Goal: Task Accomplishment & Management: Manage account settings

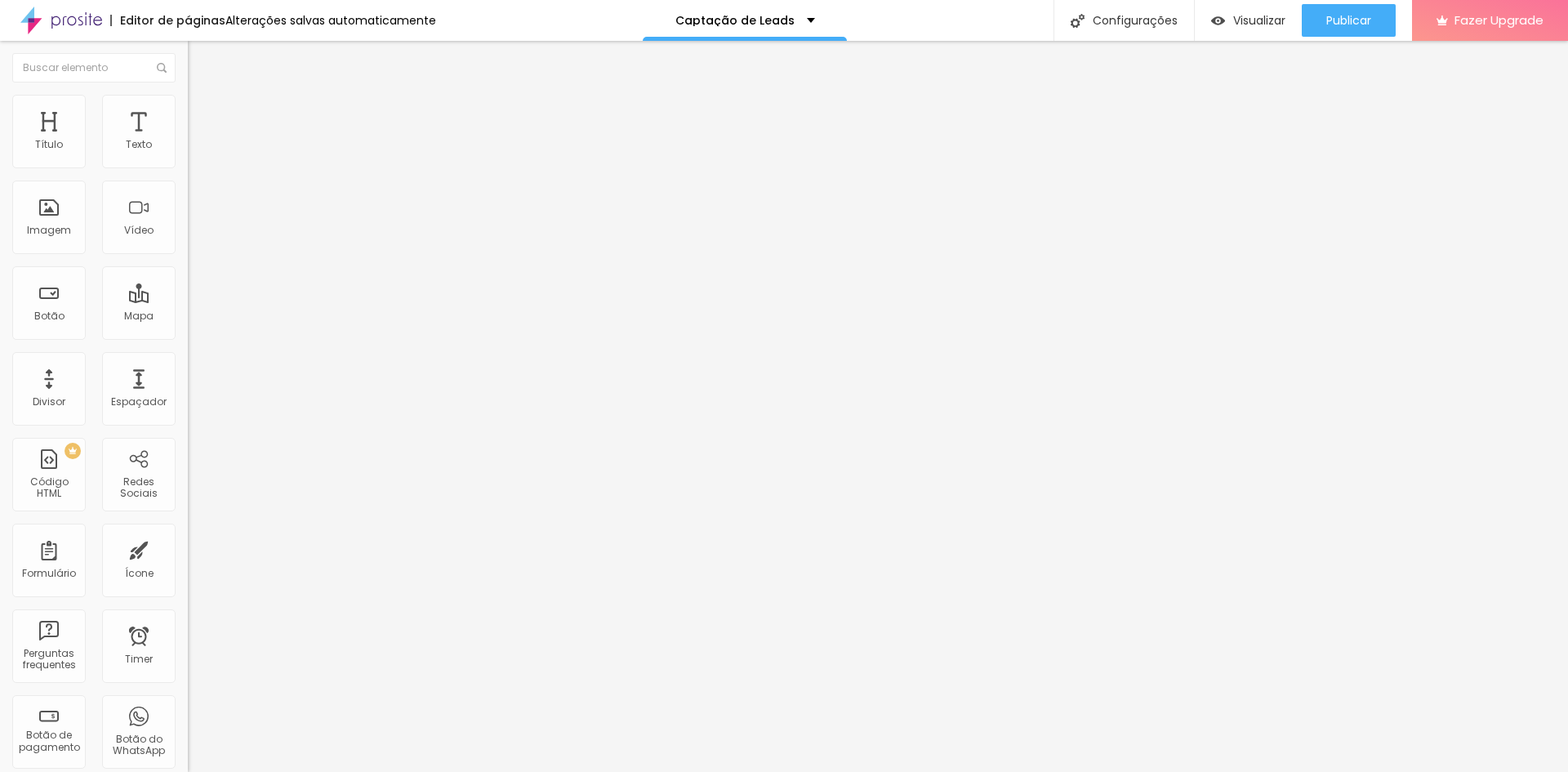
click at [188, 104] on img at bounding box center [195, 102] width 15 height 15
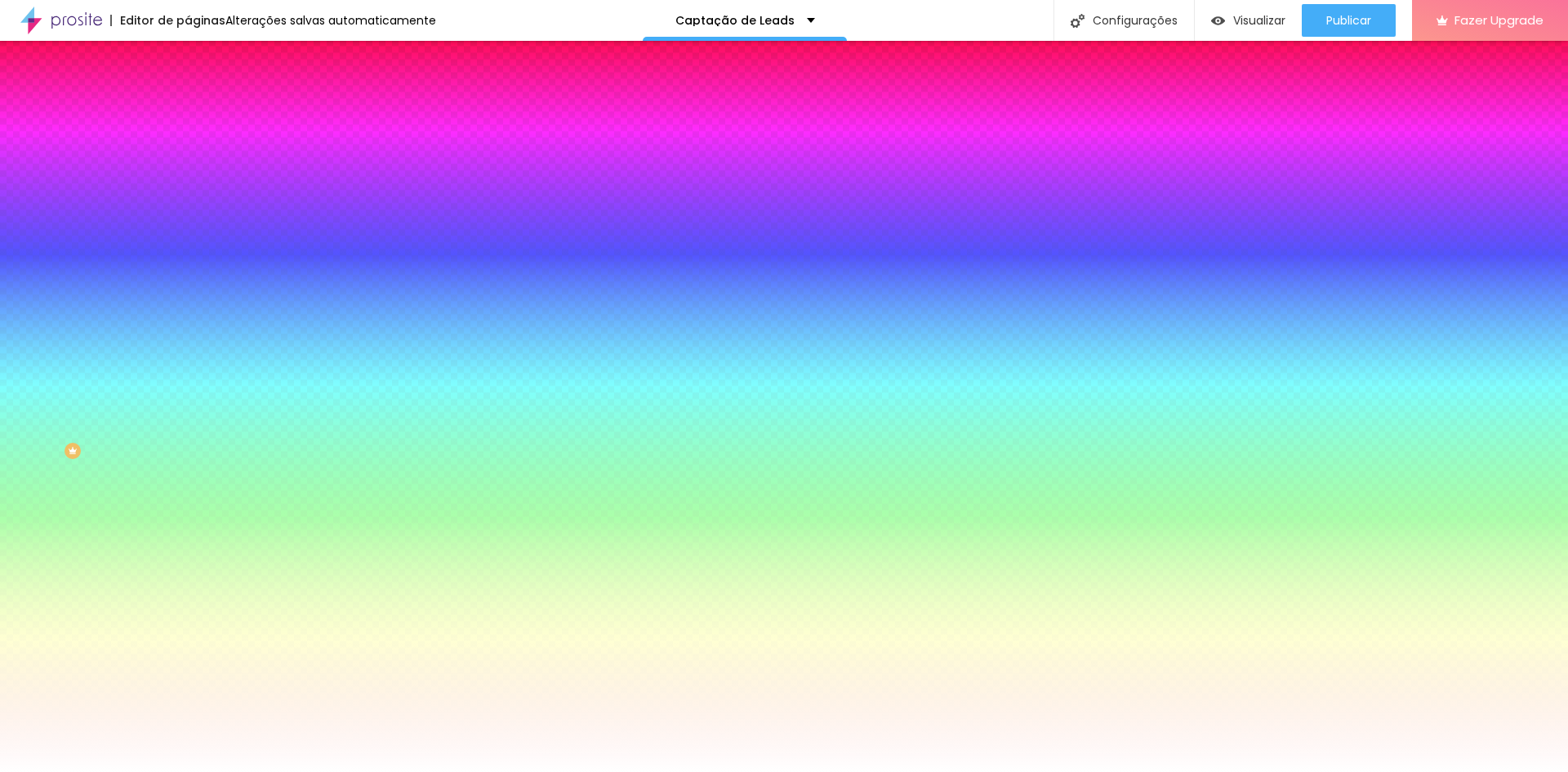
click at [188, 149] on div "Trocar imagem" at bounding box center [281, 143] width 188 height 11
click at [188, 151] on span "Trocar imagem" at bounding box center [232, 143] width 89 height 14
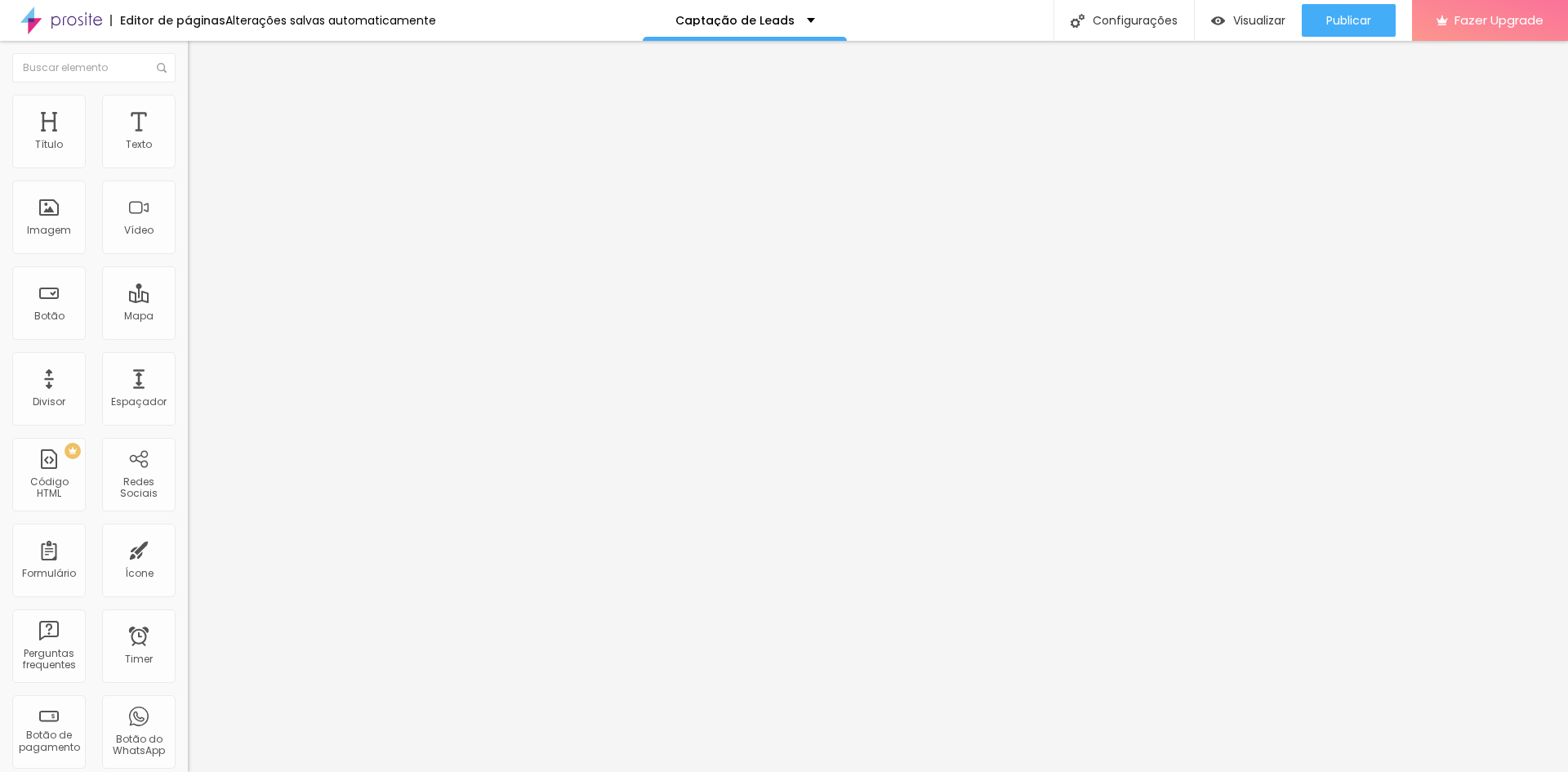
click at [203, 110] on span "Estilo" at bounding box center [215, 105] width 26 height 14
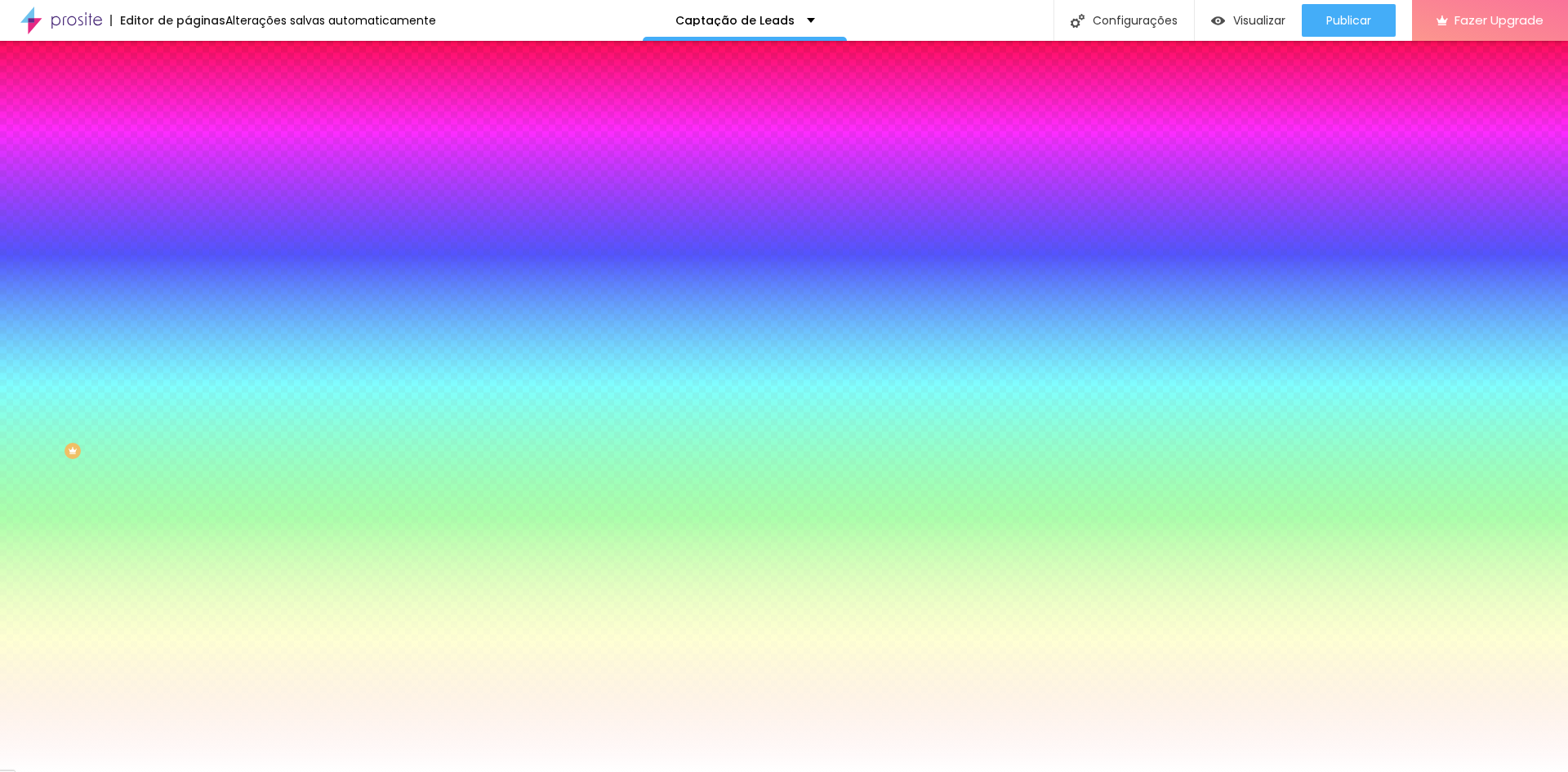
click at [188, 151] on span "Trocar imagem" at bounding box center [232, 143] width 89 height 14
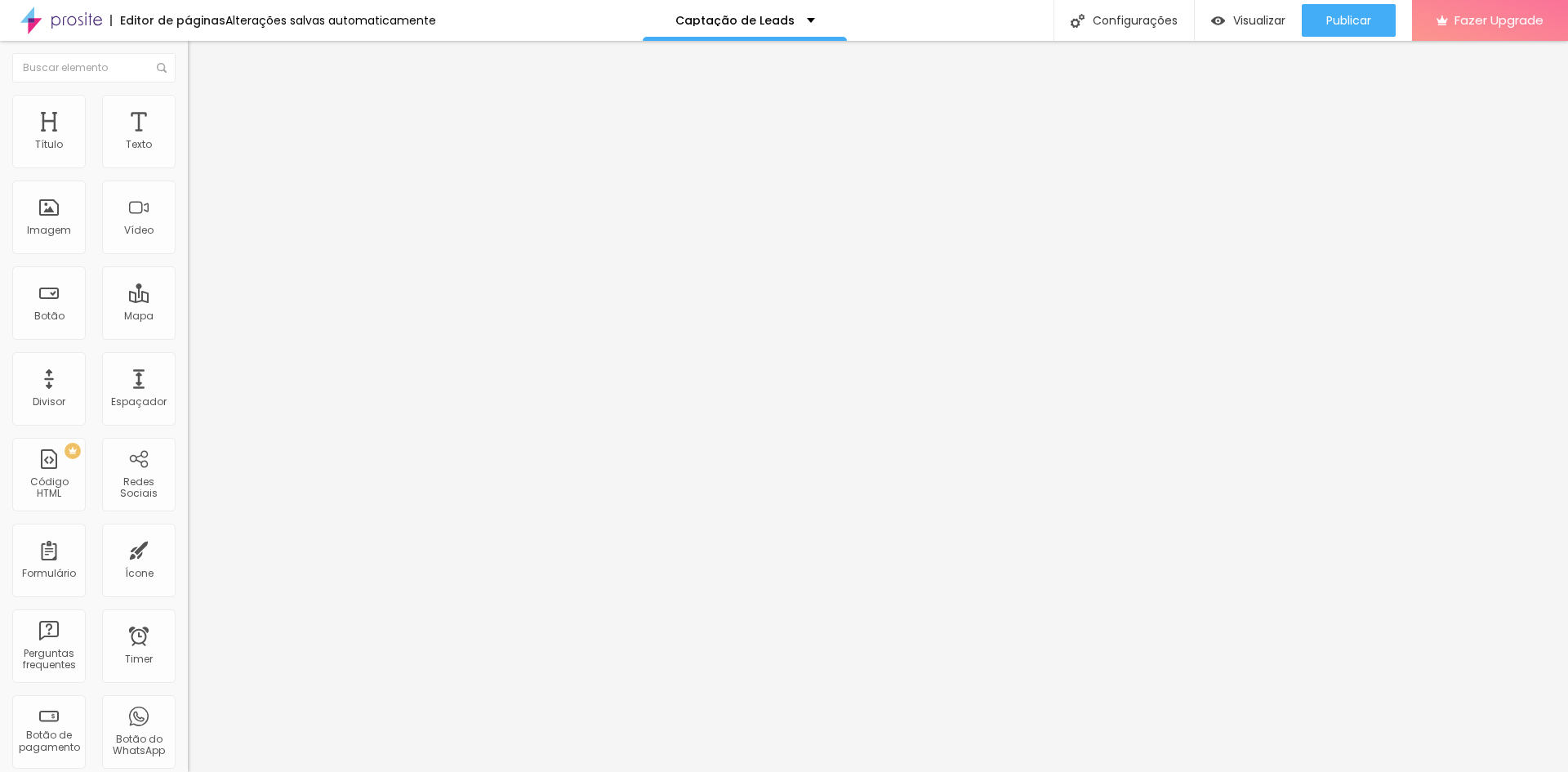
click at [188, 108] on li "Estilo" at bounding box center [281, 102] width 188 height 16
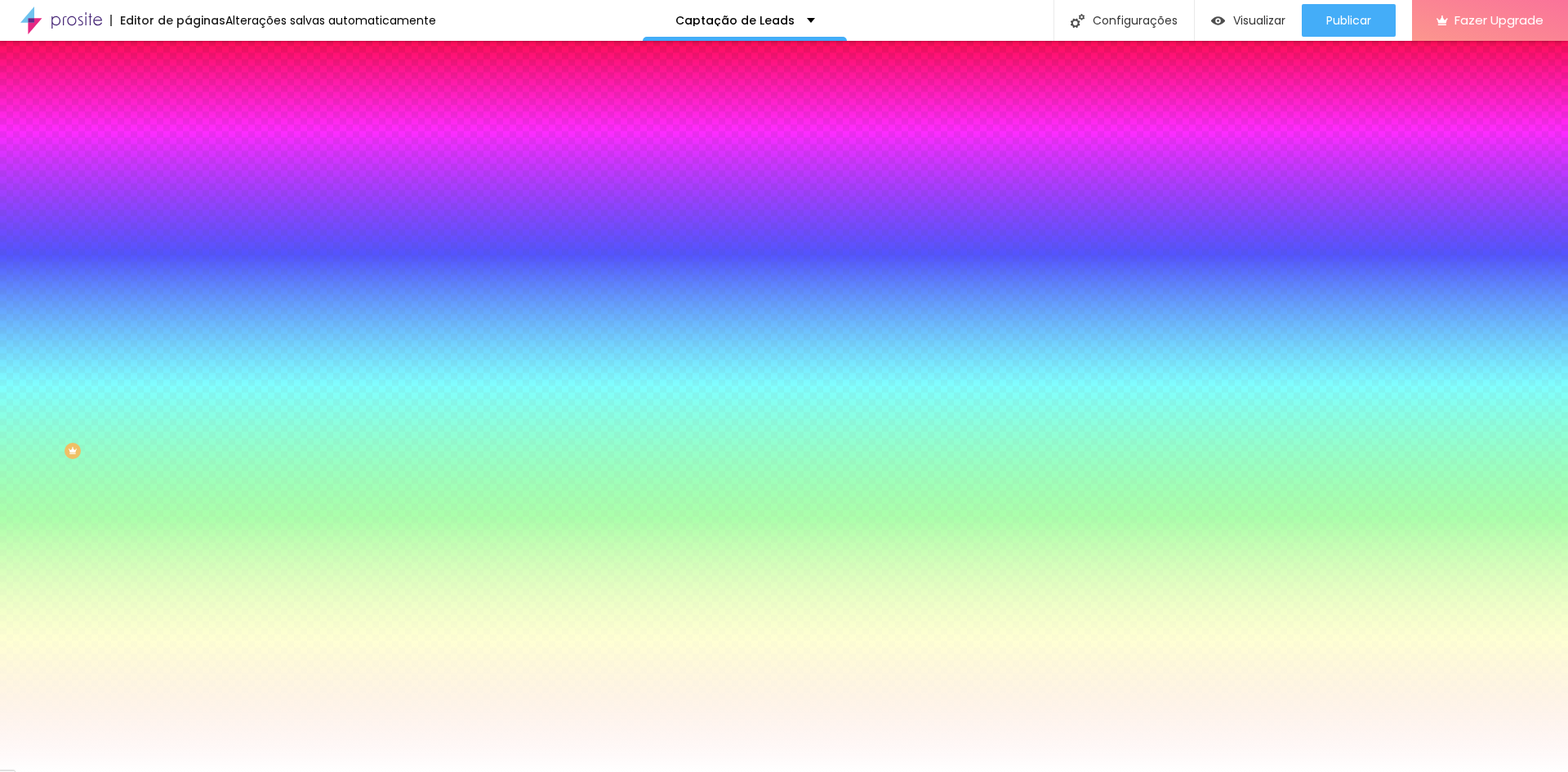
click at [188, 151] on span "Trocar imagem" at bounding box center [232, 143] width 89 height 14
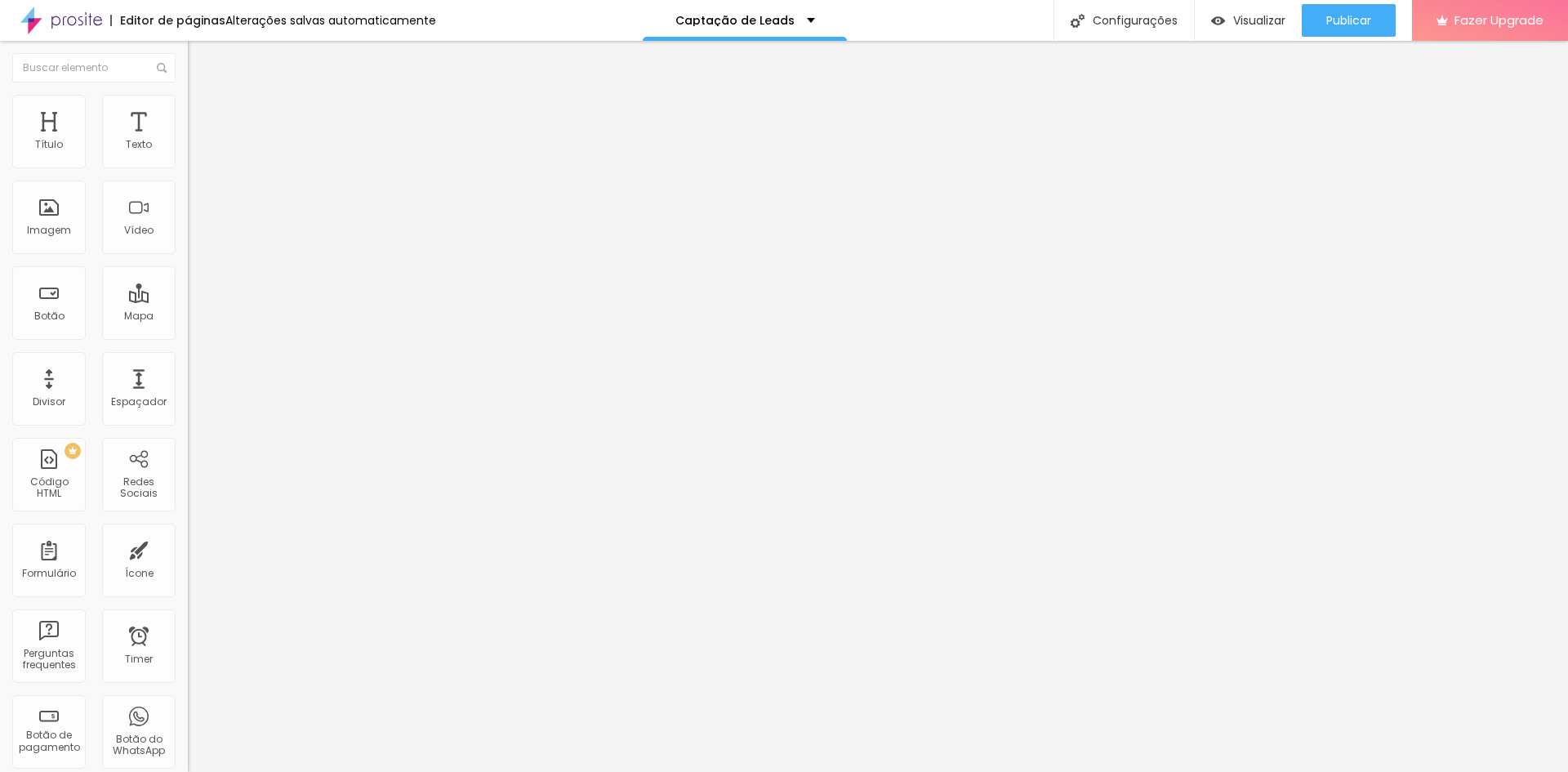
click at [188, 140] on span "Trocar imagem" at bounding box center [232, 134] width 89 height 14
click at [188, 157] on div "TikTok" at bounding box center [281, 160] width 188 height 9
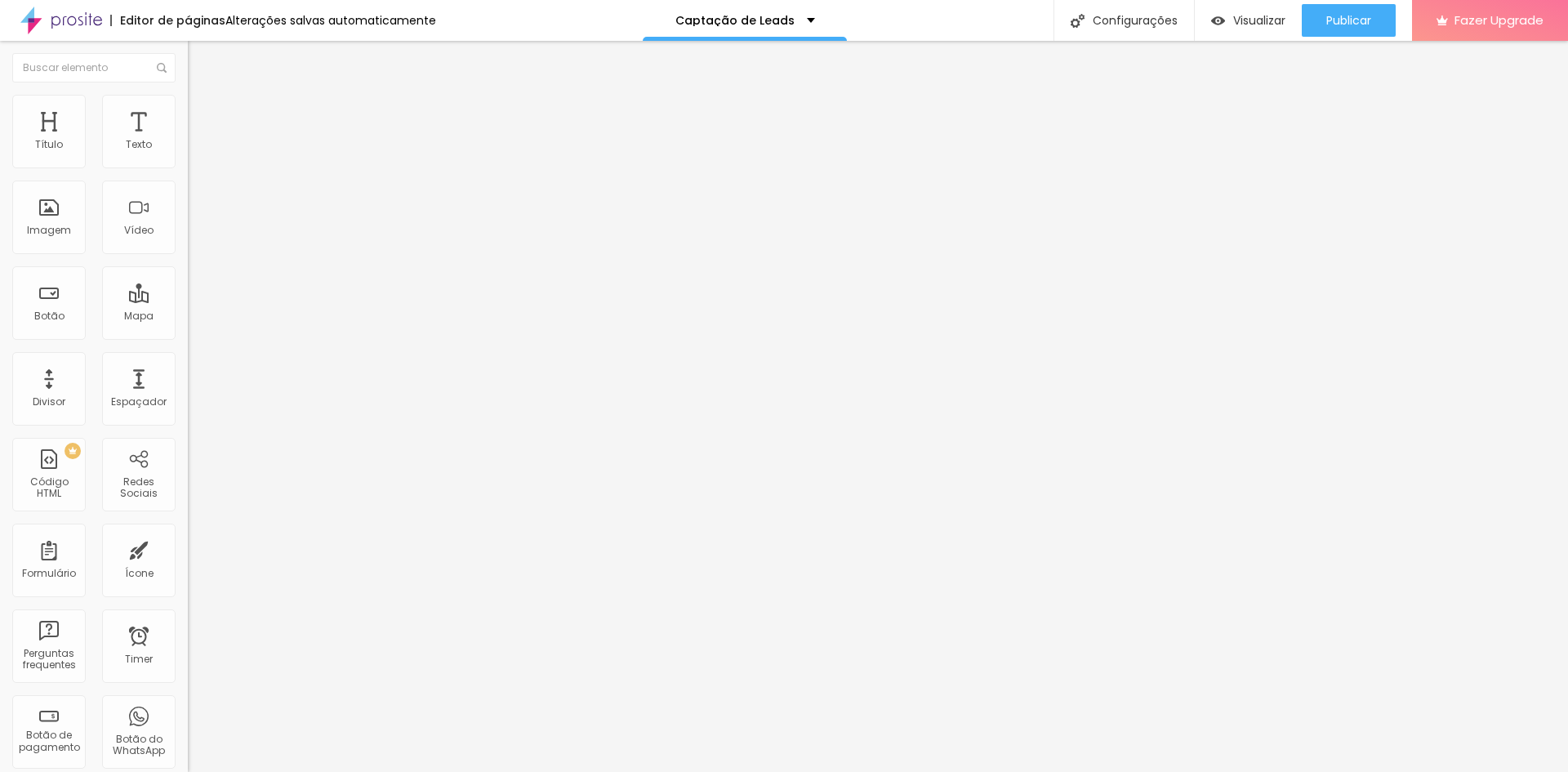
click at [188, 767] on button "+ Adicionar Icone" at bounding box center [239, 775] width 102 height 16
click at [203, 110] on span "Estilo" at bounding box center [215, 105] width 26 height 14
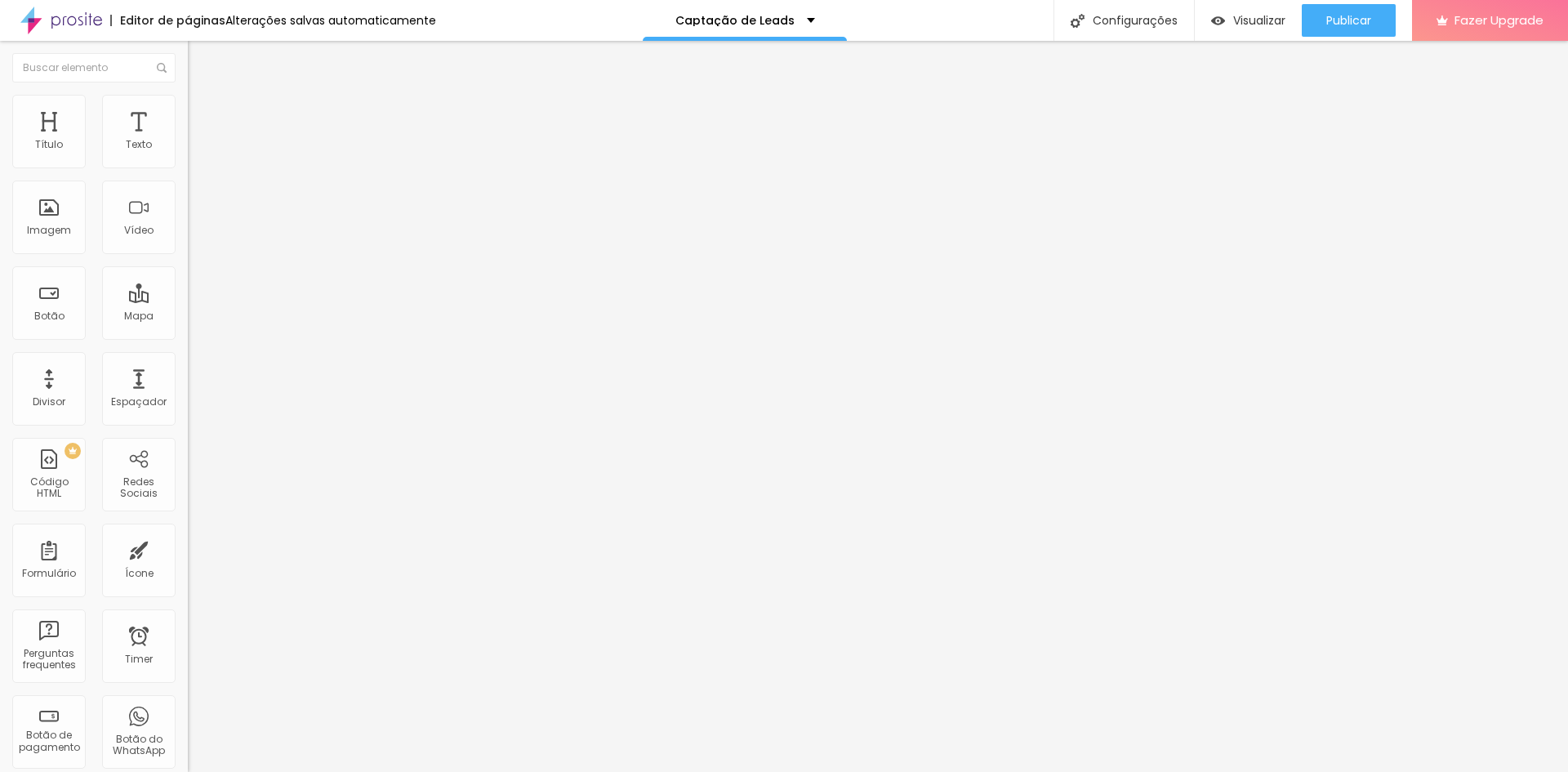
click at [188, 111] on li "Avançado" at bounding box center [281, 118] width 188 height 16
click at [203, 110] on span "Estilo" at bounding box center [215, 105] width 26 height 14
click at [188, 95] on li "Conteúdo" at bounding box center [281, 86] width 188 height 16
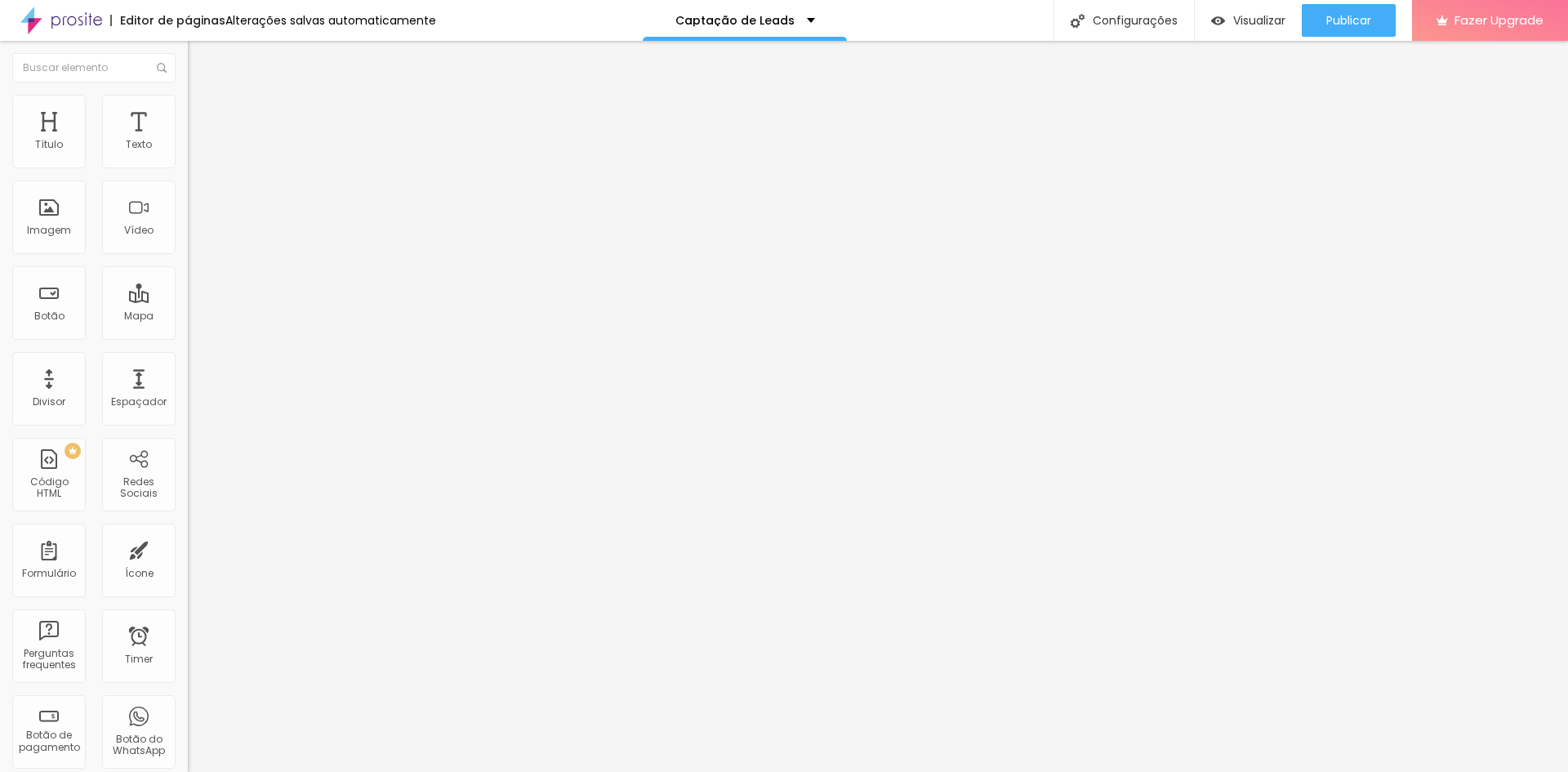
click at [188, 155] on div "TikTok" at bounding box center [281, 160] width 188 height 9
click at [188, 230] on input "text" at bounding box center [285, 222] width 196 height 16
click at [188, 461] on div "Instagram" at bounding box center [281, 466] width 188 height 9
click at [188, 700] on input "https://" at bounding box center [285, 708] width 196 height 16
type input "[URL][DOMAIN_NAME]"
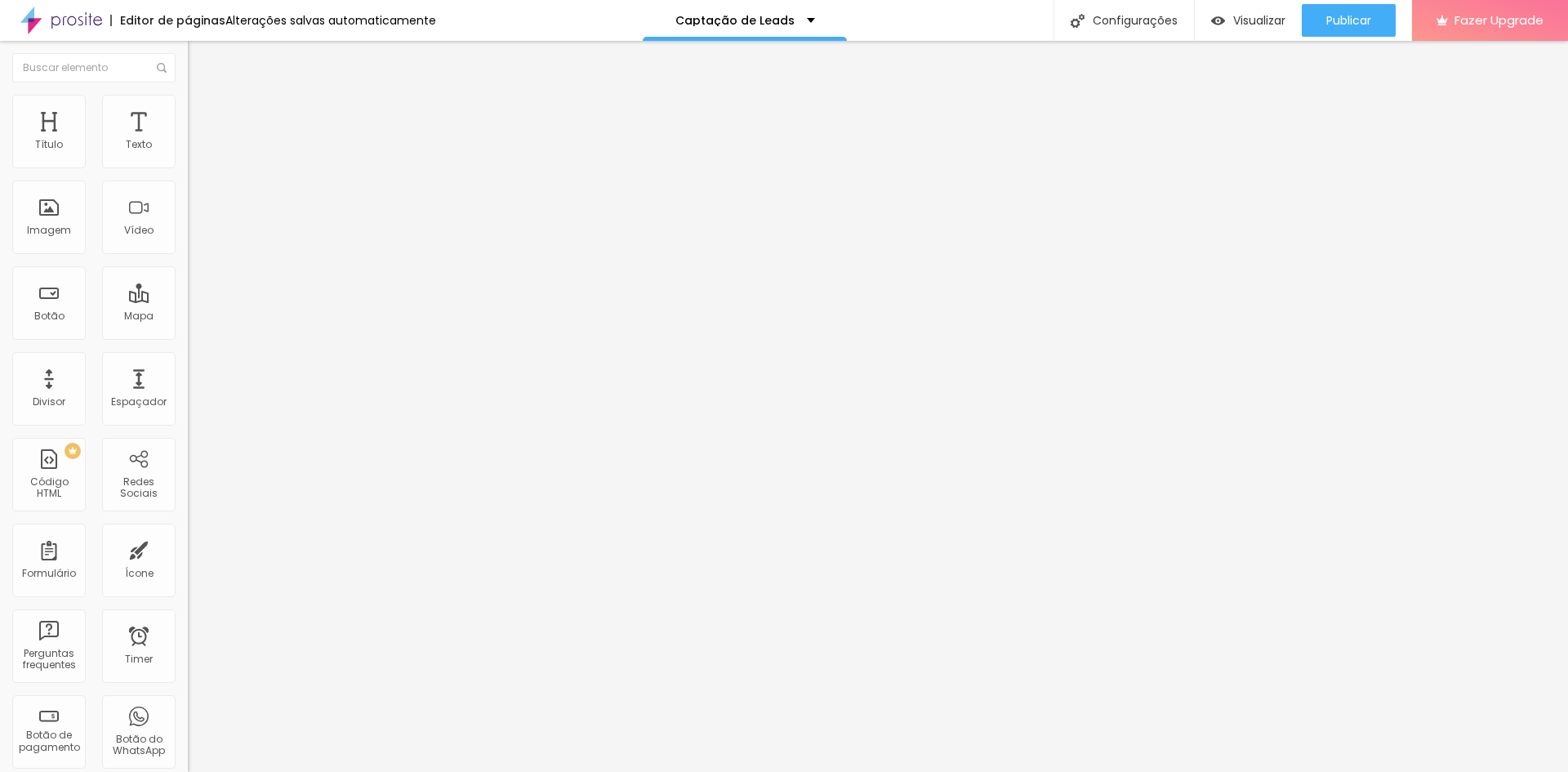
click at [188, 700] on input "[URL][DOMAIN_NAME]" at bounding box center [285, 708] width 196 height 16
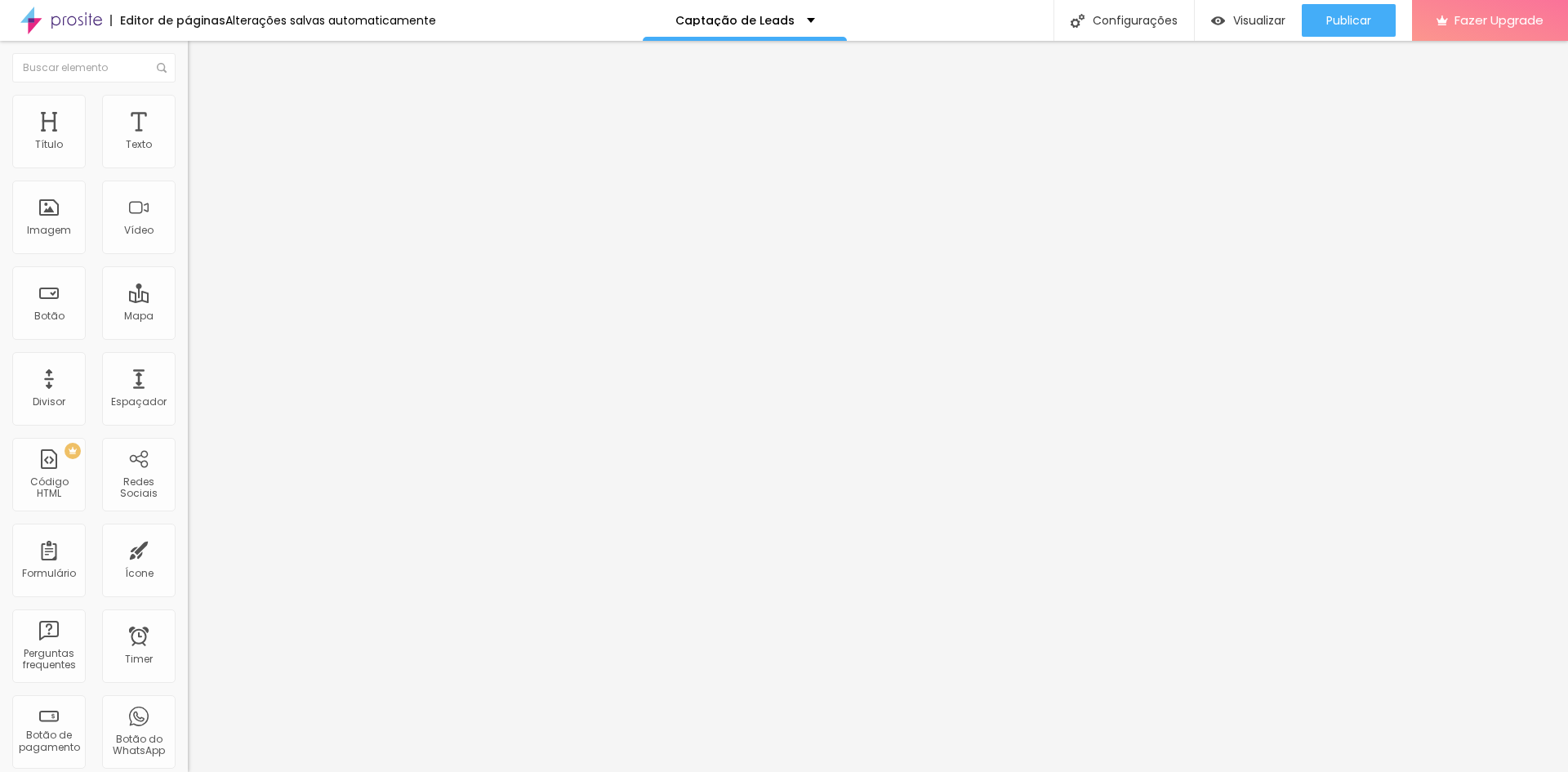
paste input "[DOMAIN_NAME][URL]"
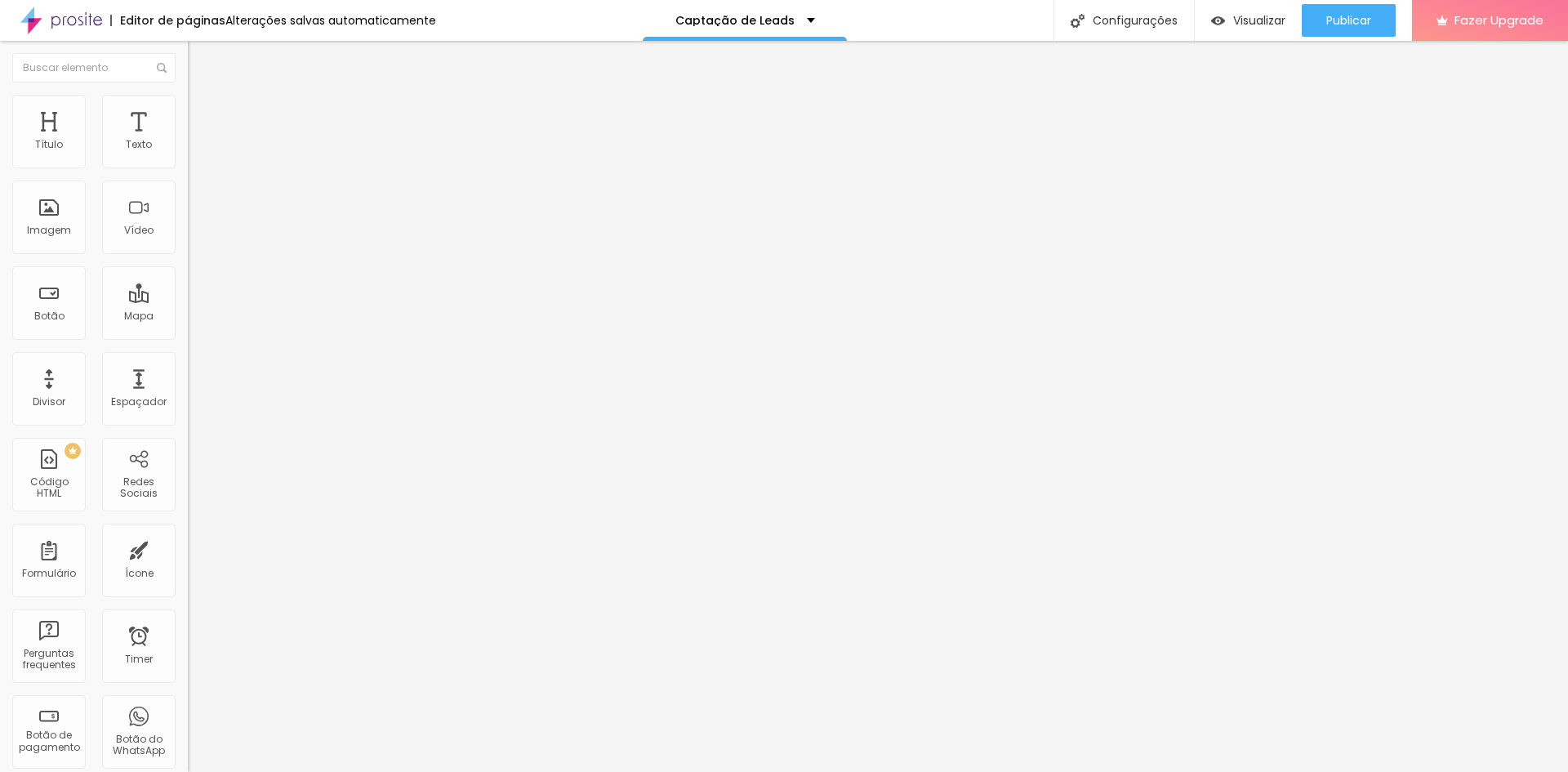
type input "[URL][DOMAIN_NAME]"
click at [188, 475] on div "Instagram" at bounding box center [281, 479] width 188 height 9
click at [188, 700] on input "text" at bounding box center [285, 708] width 196 height 16
click at [188, 157] on div "TikTok" at bounding box center [281, 160] width 188 height 9
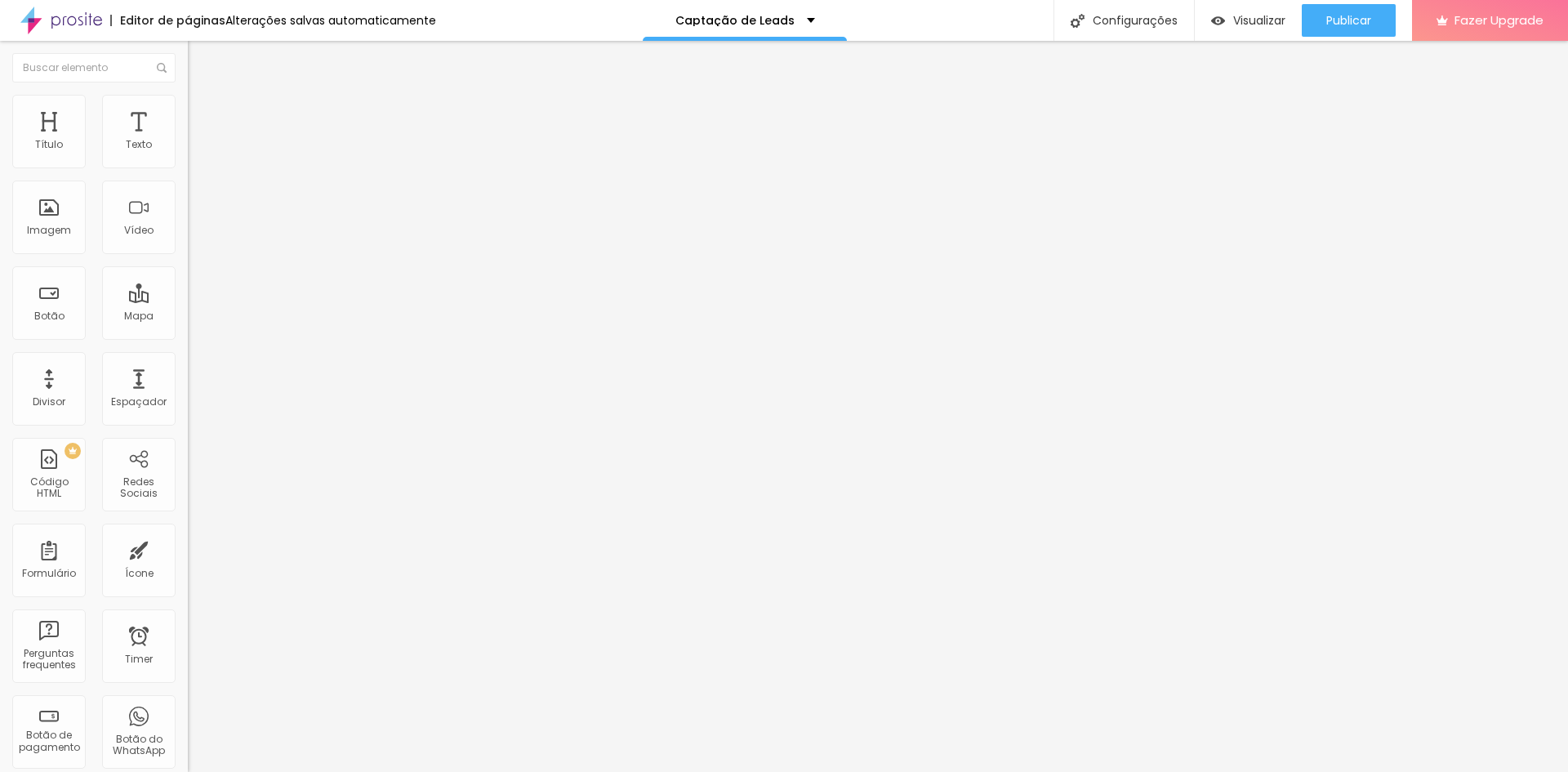
click at [188, 230] on input "text" at bounding box center [285, 222] width 196 height 16
paste input "[URL][DOMAIN_NAME]"
click at [188, 230] on input "[URL][DOMAIN_NAME]" at bounding box center [285, 222] width 196 height 16
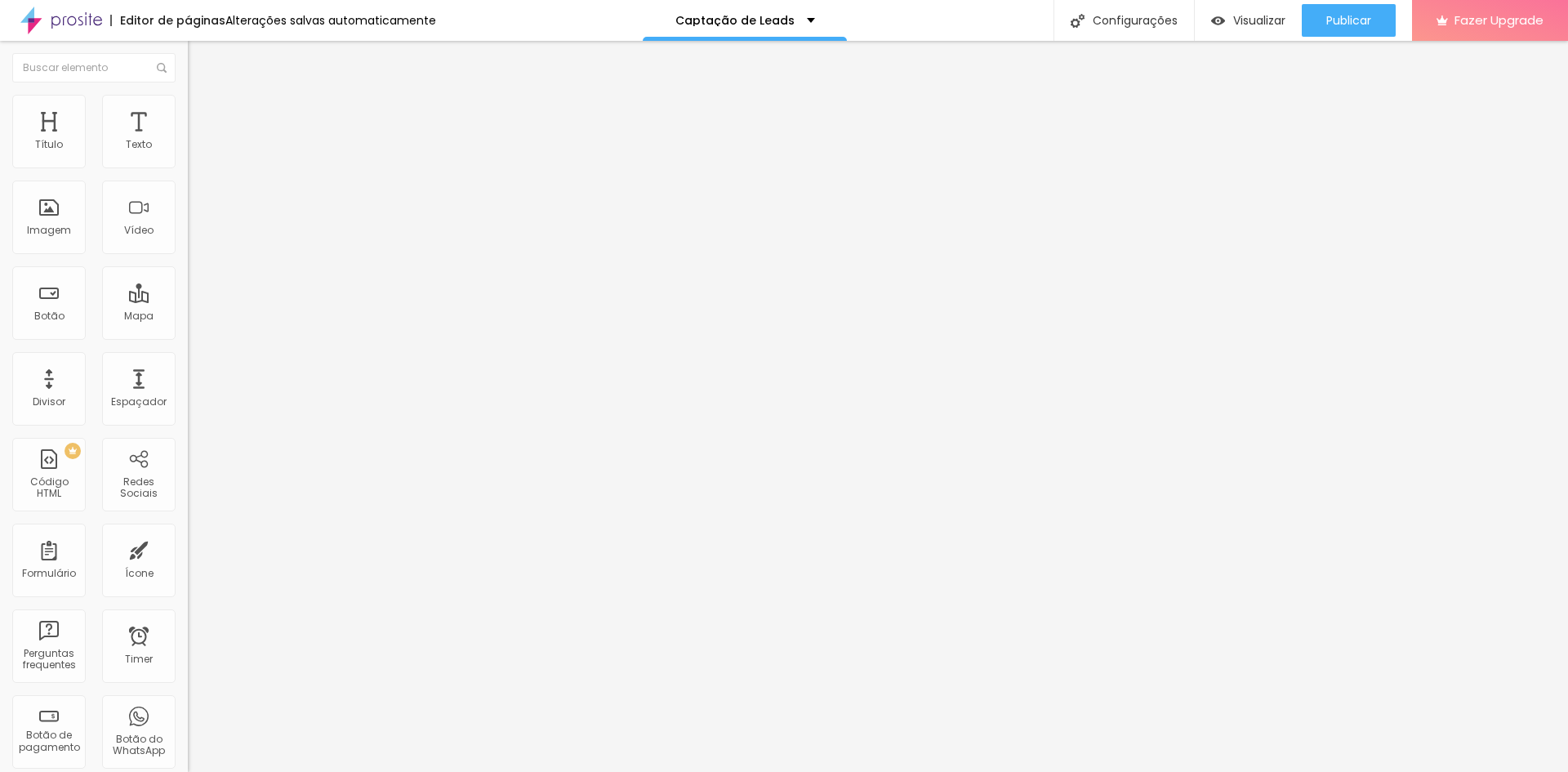
type input "[URL][DOMAIN_NAME]"
click at [188, 461] on div "Instagram" at bounding box center [281, 466] width 188 height 9
click at [188, 700] on input "text" at bounding box center [285, 708] width 196 height 16
paste input "[URL][DOMAIN_NAME]"
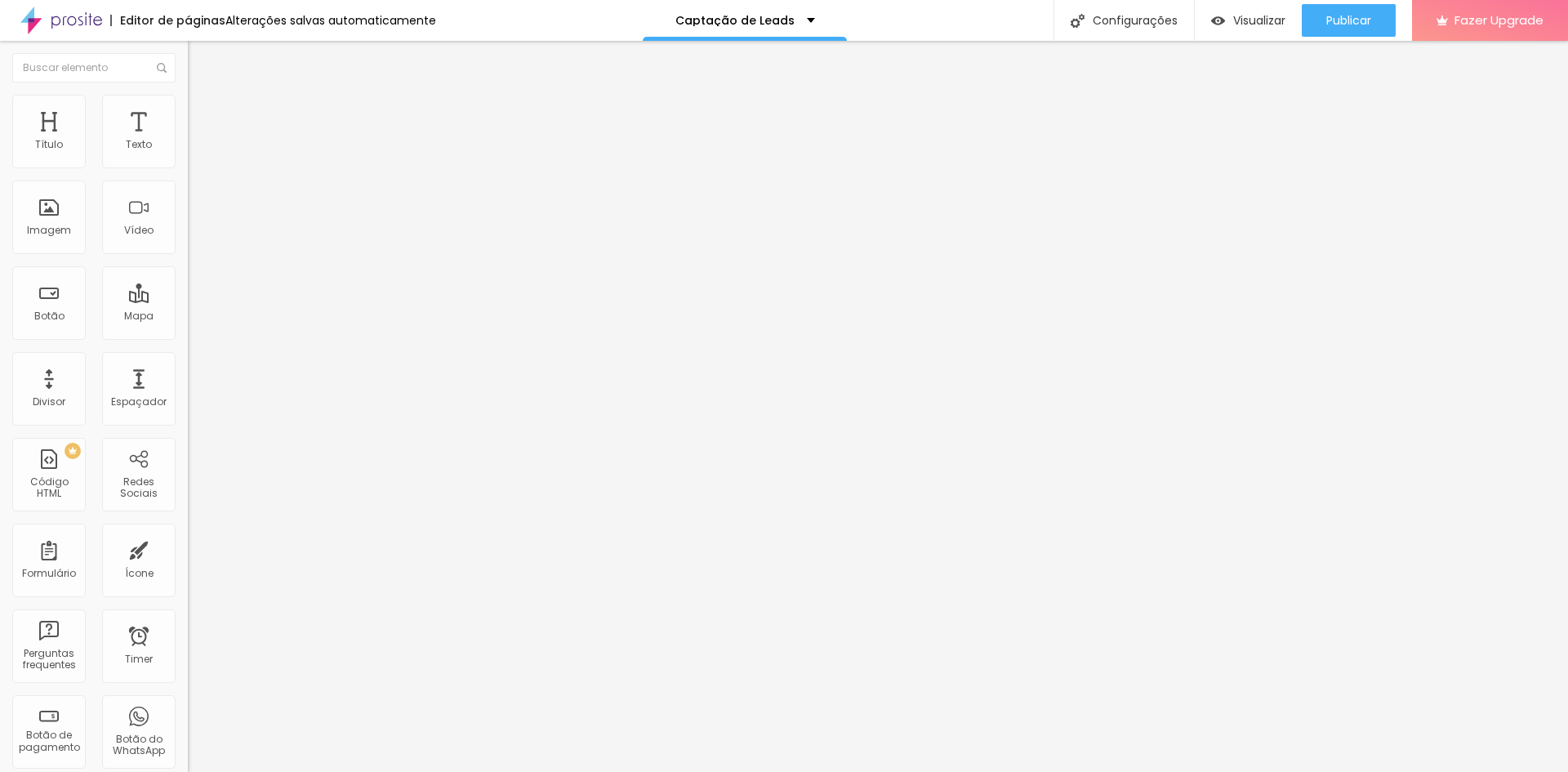
scroll to position [0, 71]
click at [188, 700] on input "[URL][DOMAIN_NAME]" at bounding box center [285, 708] width 196 height 16
type input "[URL][DOMAIN_NAME]"
click at [188, 449] on div "TikTok Rede social TikTok Endereço URL [URL][DOMAIN_NAME] Abrir em uma nova aba…" at bounding box center [281, 722] width 188 height 1188
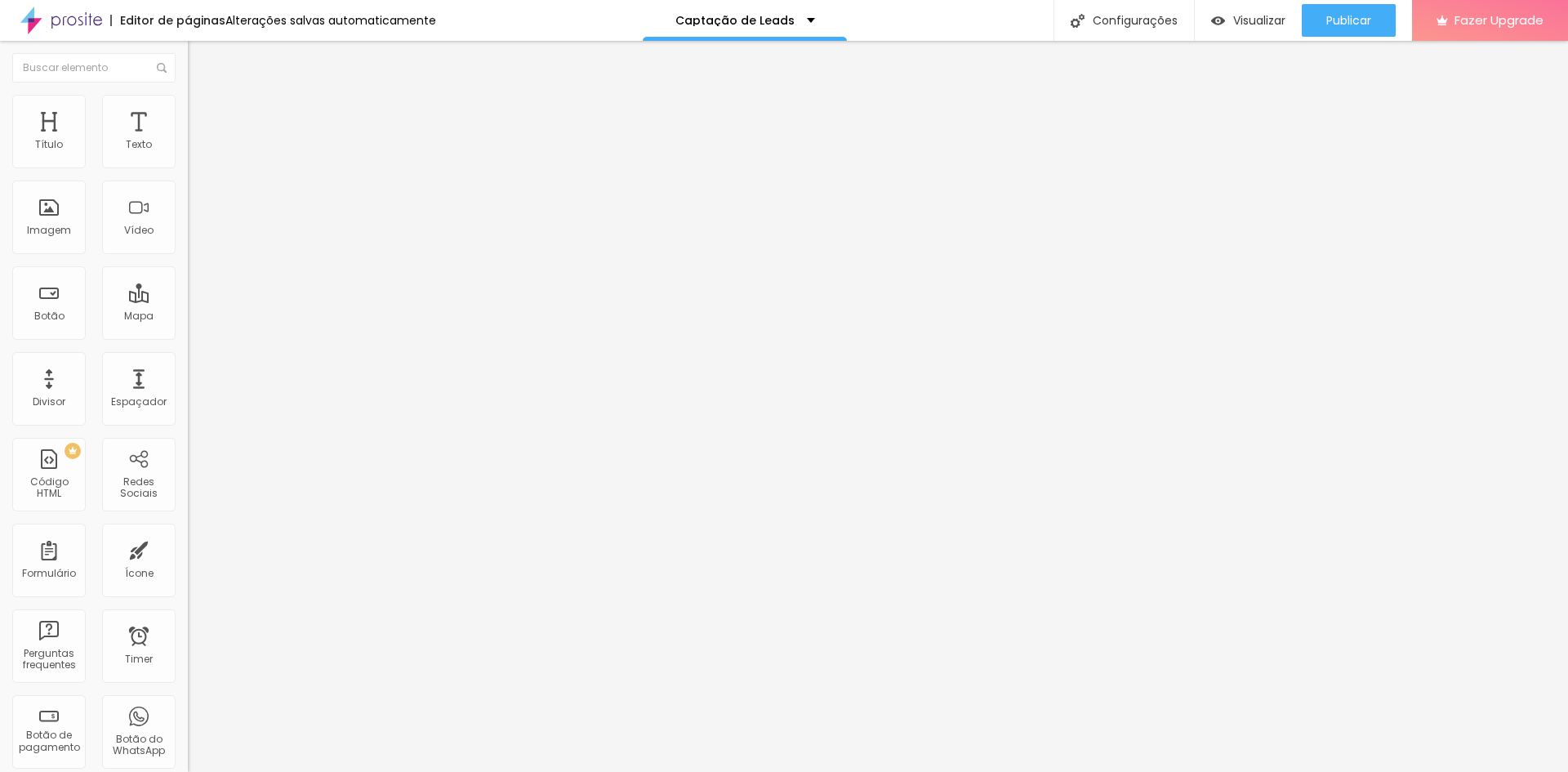
click at [188, 153] on input "[URL][DOMAIN_NAME]" at bounding box center [285, 145] width 196 height 16
paste input "[DOMAIN_NAME][URL]"
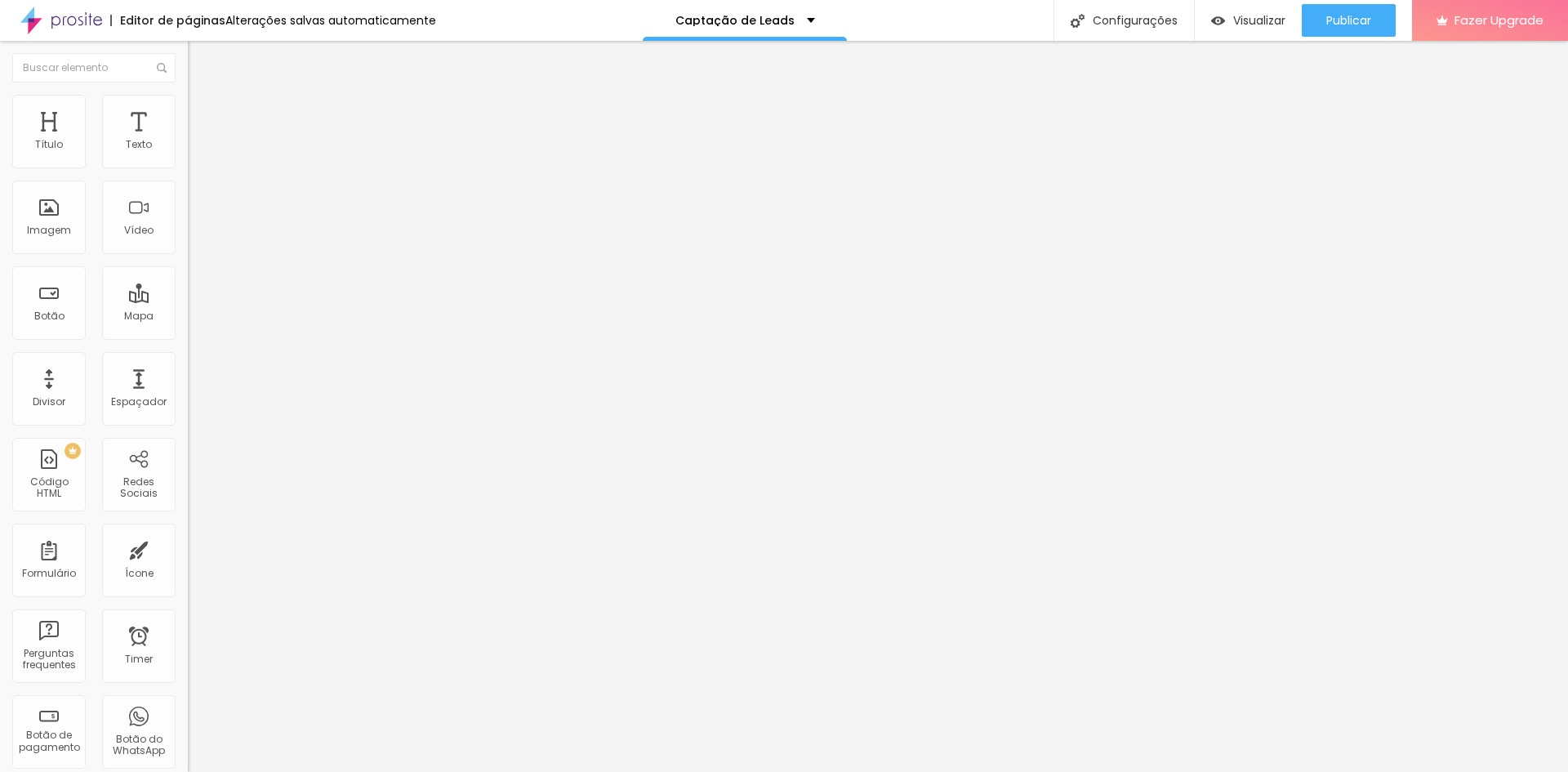
type input "[URL][DOMAIN_NAME]"
click at [188, 416] on div "Editar Vídeo Conteúdo Estilo Avançado URL do vídeo [URL][DOMAIN_NAME] Alinhamen…" at bounding box center [281, 406] width 188 height 731
click at [188, 307] on div at bounding box center [281, 307] width 188 height 0
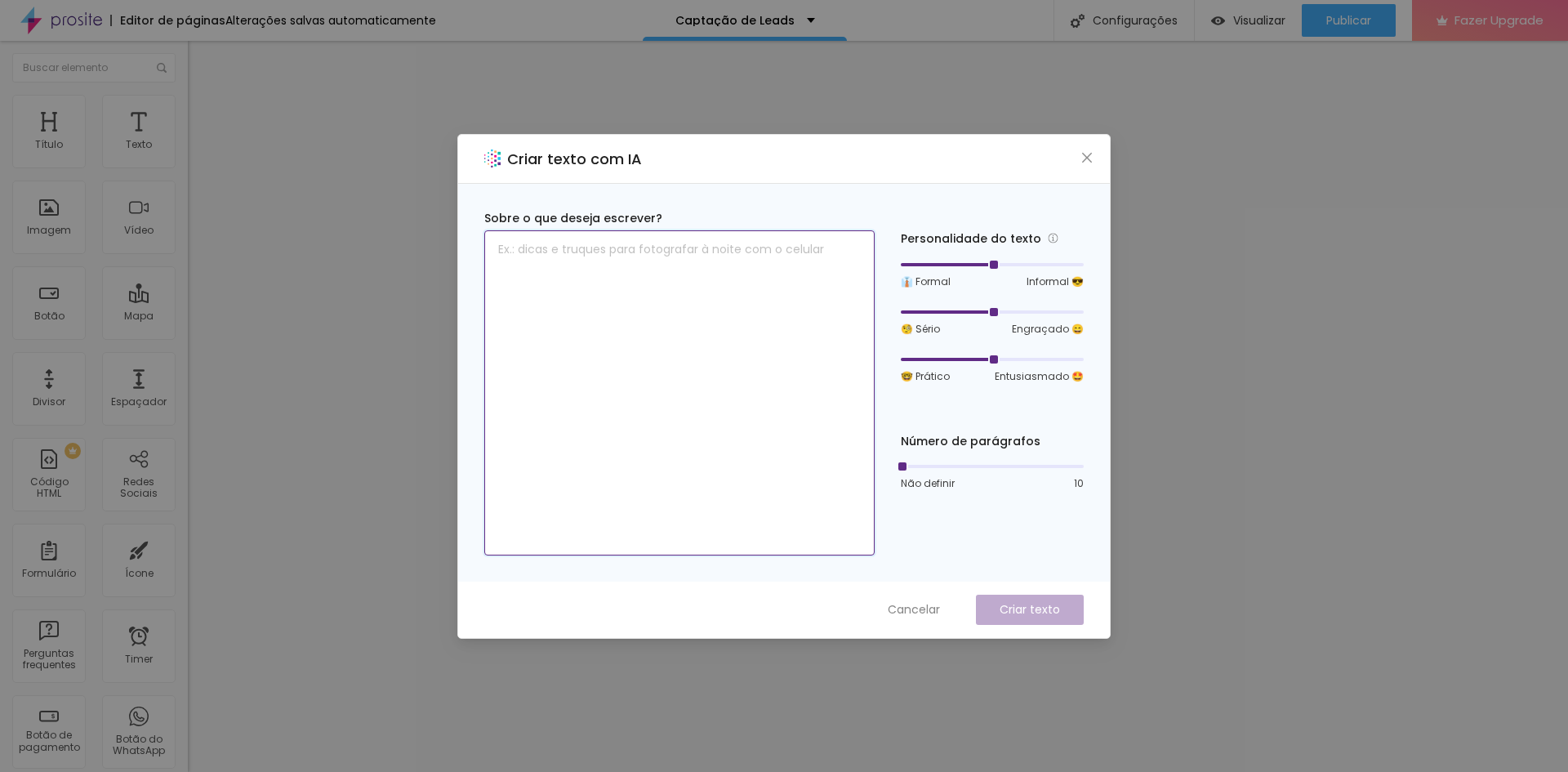
click at [725, 273] on textarea at bounding box center [679, 392] width 390 height 325
type textarea "Oie, eu sou a Nielle e essas são as minhas redes."
click at [1017, 601] on p "Criar texto" at bounding box center [1030, 610] width 61 height 17
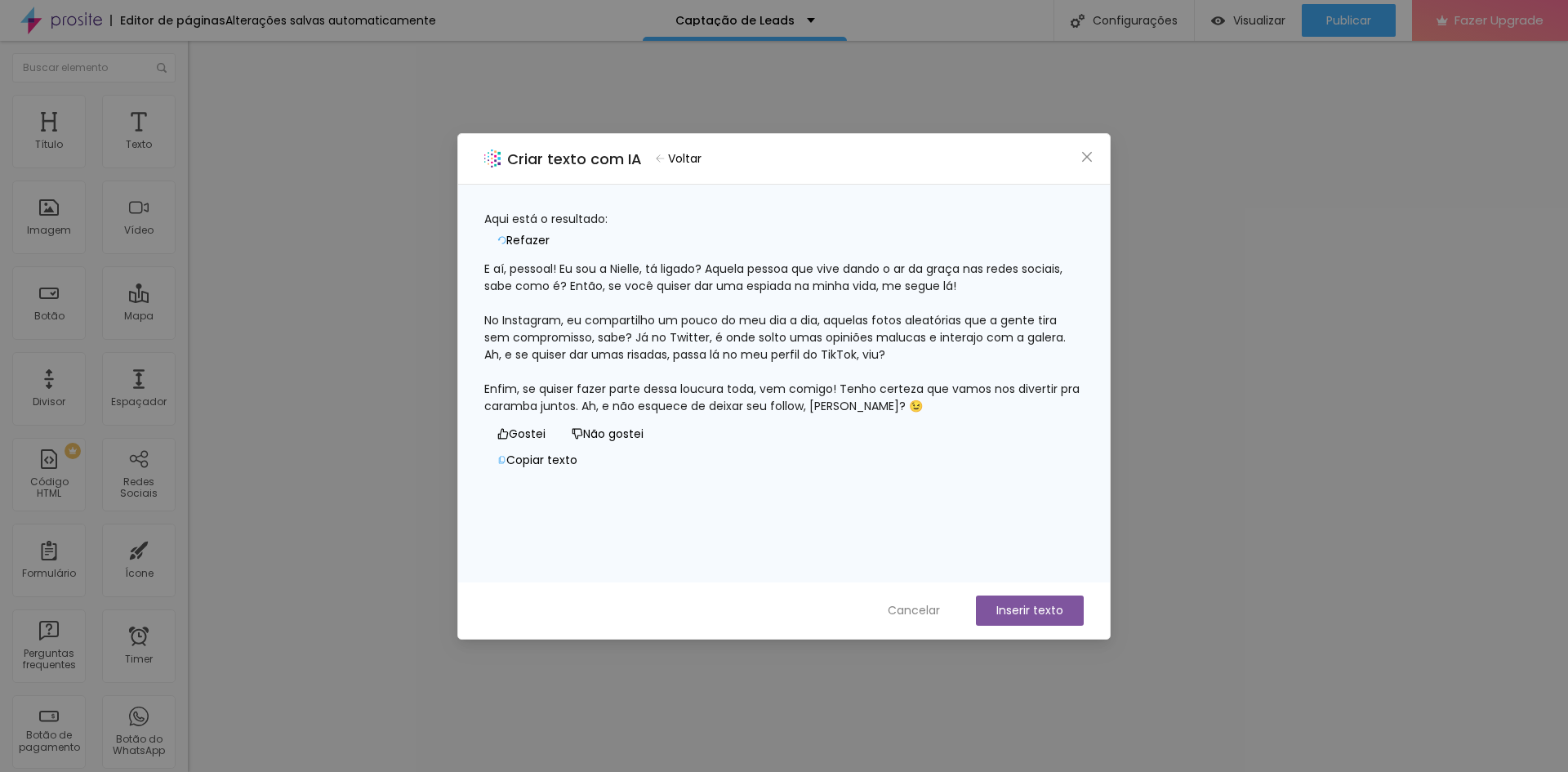
click at [550, 232] on span "Refazer" at bounding box center [529, 241] width 44 height 17
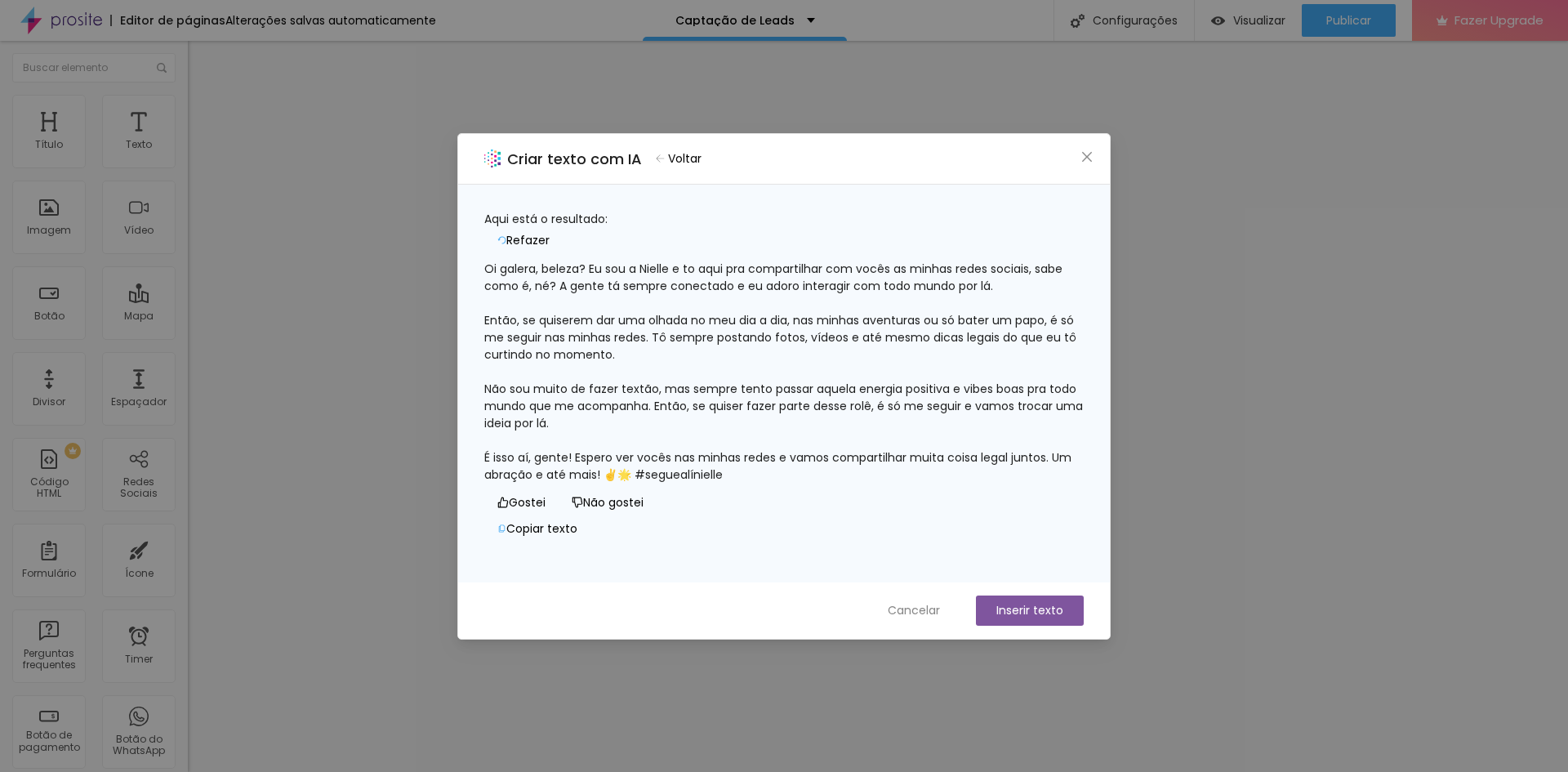
click at [690, 159] on span "Voltar" at bounding box center [684, 159] width 33 height 17
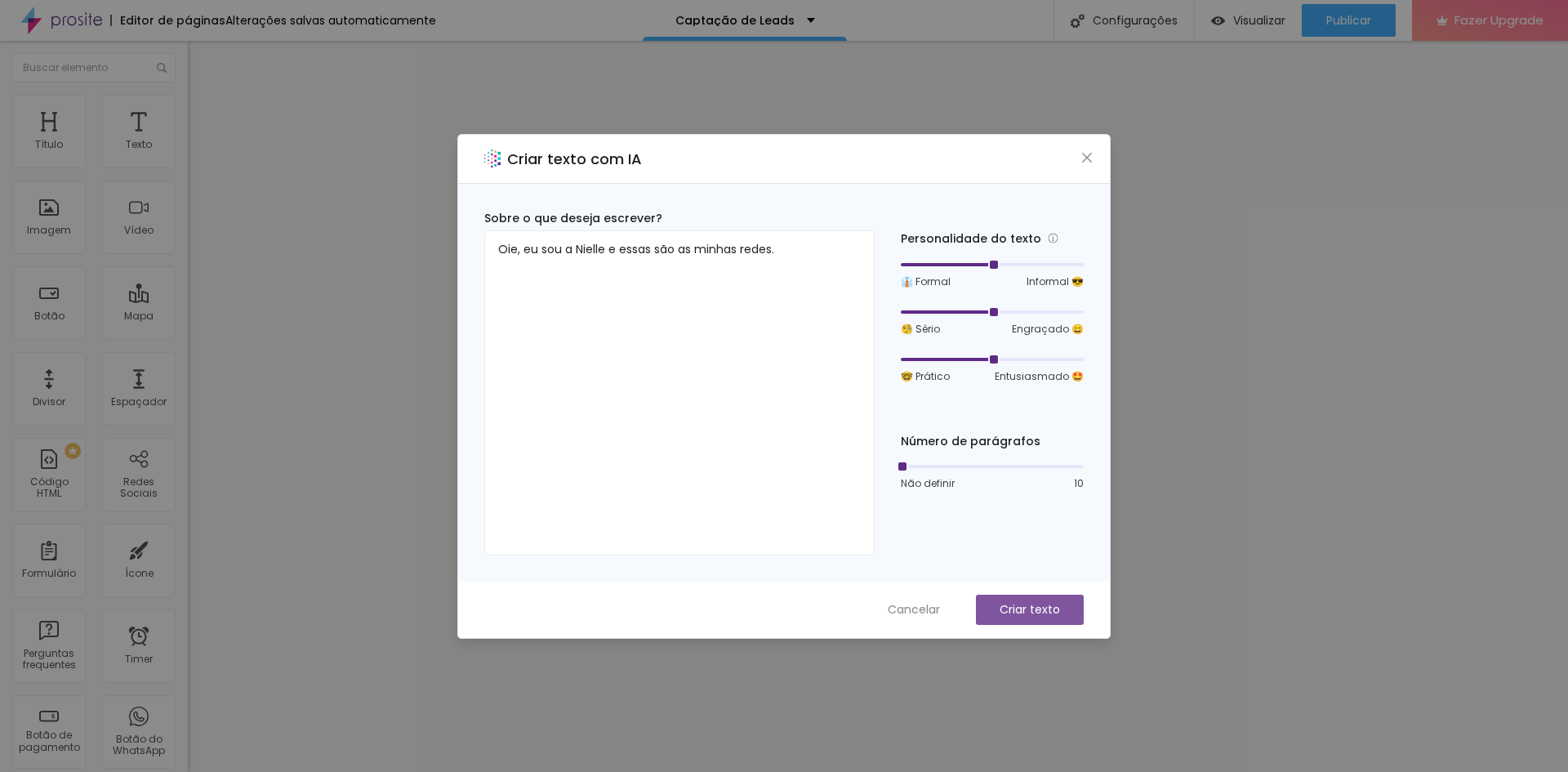
drag, startPoint x: 995, startPoint y: 312, endPoint x: 986, endPoint y: 314, distance: 9.2
click at [986, 314] on div at bounding box center [992, 312] width 183 height 9
click at [973, 265] on div at bounding box center [946, 264] width 92 height 3
drag, startPoint x: 988, startPoint y: 263, endPoint x: 949, endPoint y: 266, distance: 39.1
click at [949, 266] on div at bounding box center [946, 264] width 9 height 9
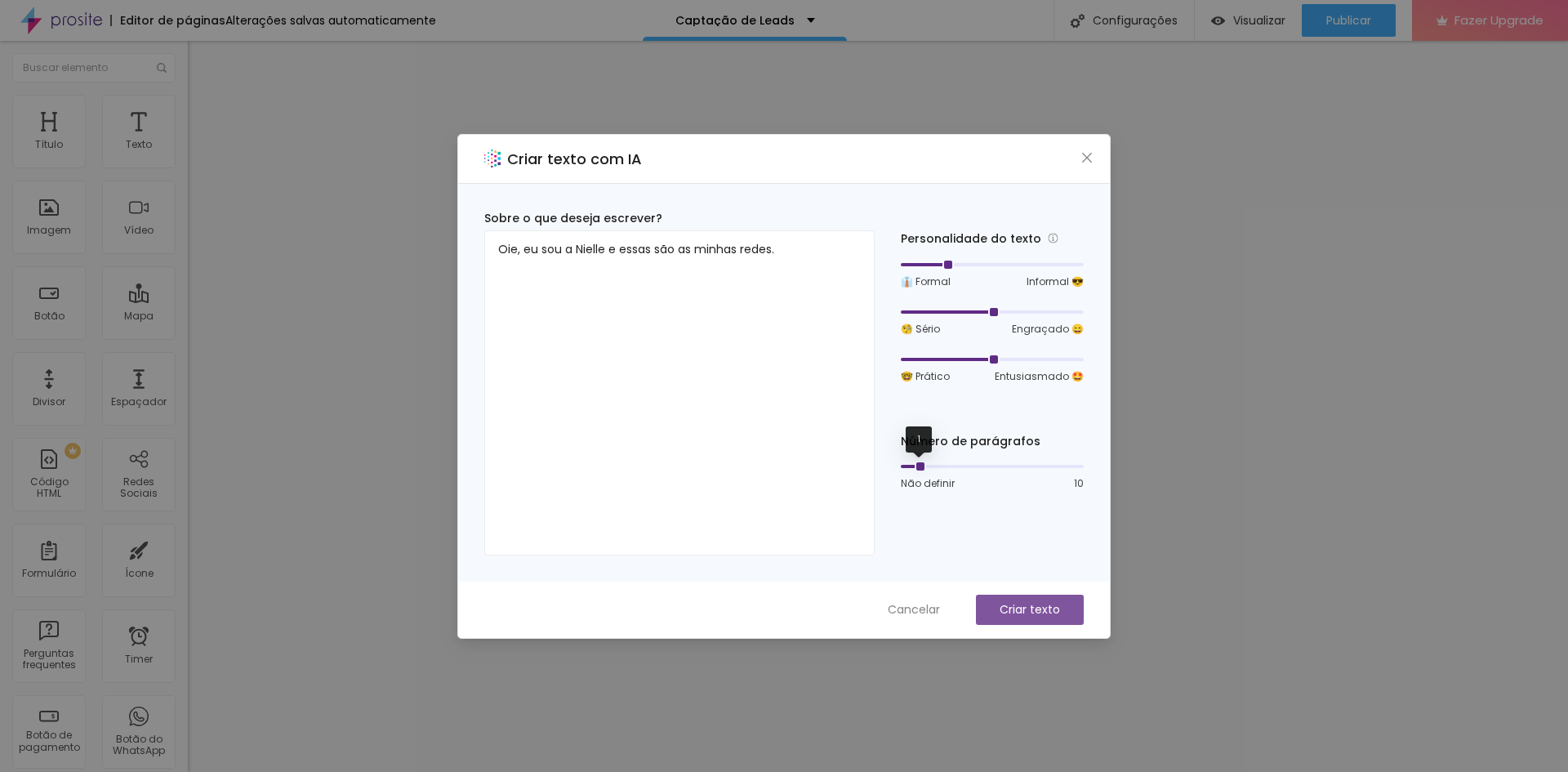
drag, startPoint x: 904, startPoint y: 467, endPoint x: 920, endPoint y: 464, distance: 16.3
click at [920, 464] on div at bounding box center [919, 466] width 9 height 9
click at [1040, 599] on button "Criar texto" at bounding box center [1030, 610] width 108 height 30
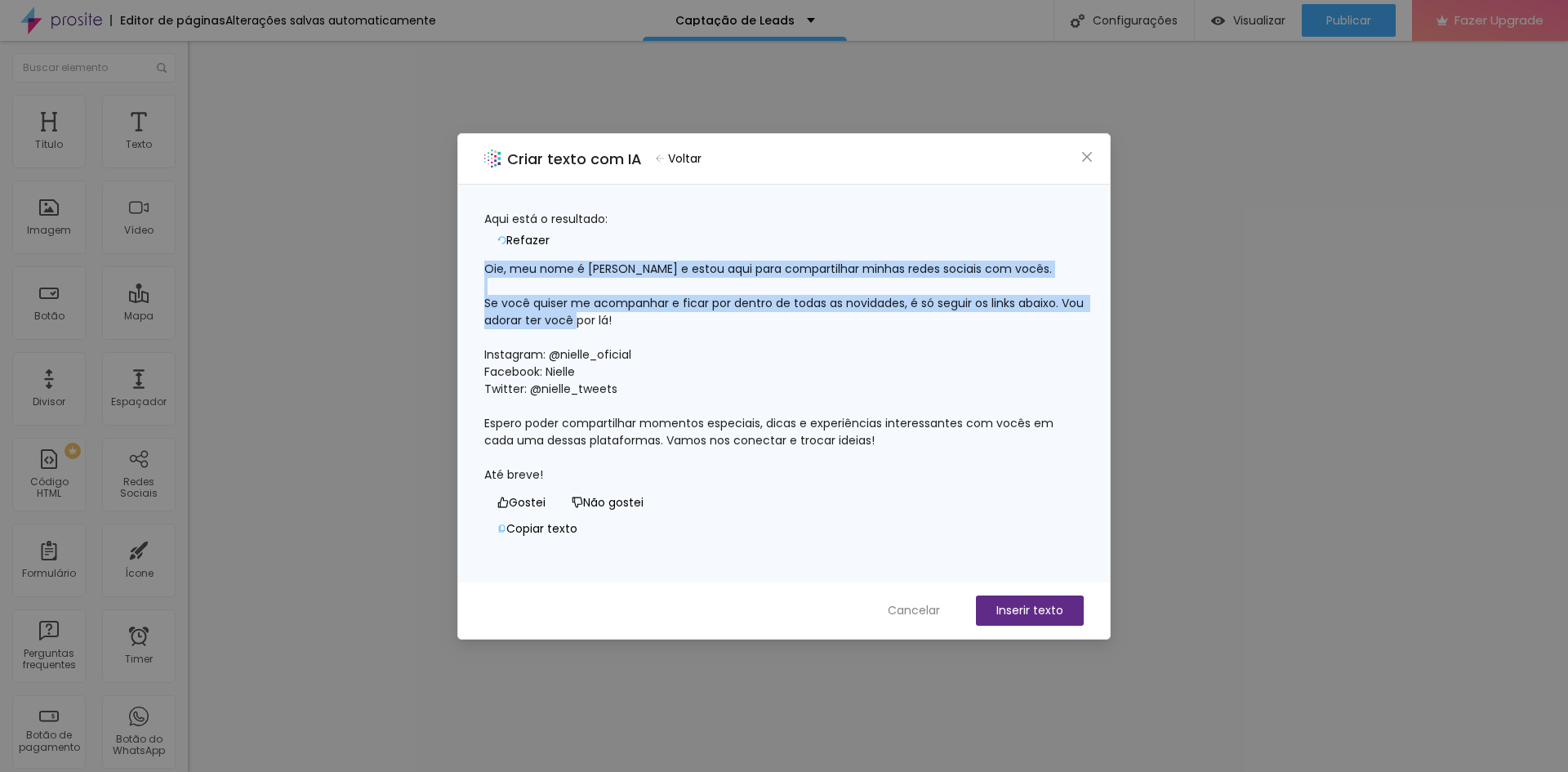
drag, startPoint x: 506, startPoint y: 260, endPoint x: 721, endPoint y: 312, distance: 221.2
click at [721, 312] on div "Oie, meu nome é [PERSON_NAME] e estou aqui para compartilhar minhas redes socia…" at bounding box center [784, 371] width 600 height 223
copy div "Oie, meu nome é [PERSON_NAME] e estou aqui para compartilhar minhas redes socia…"
click at [1036, 608] on button "Inserir texto" at bounding box center [1030, 611] width 108 height 30
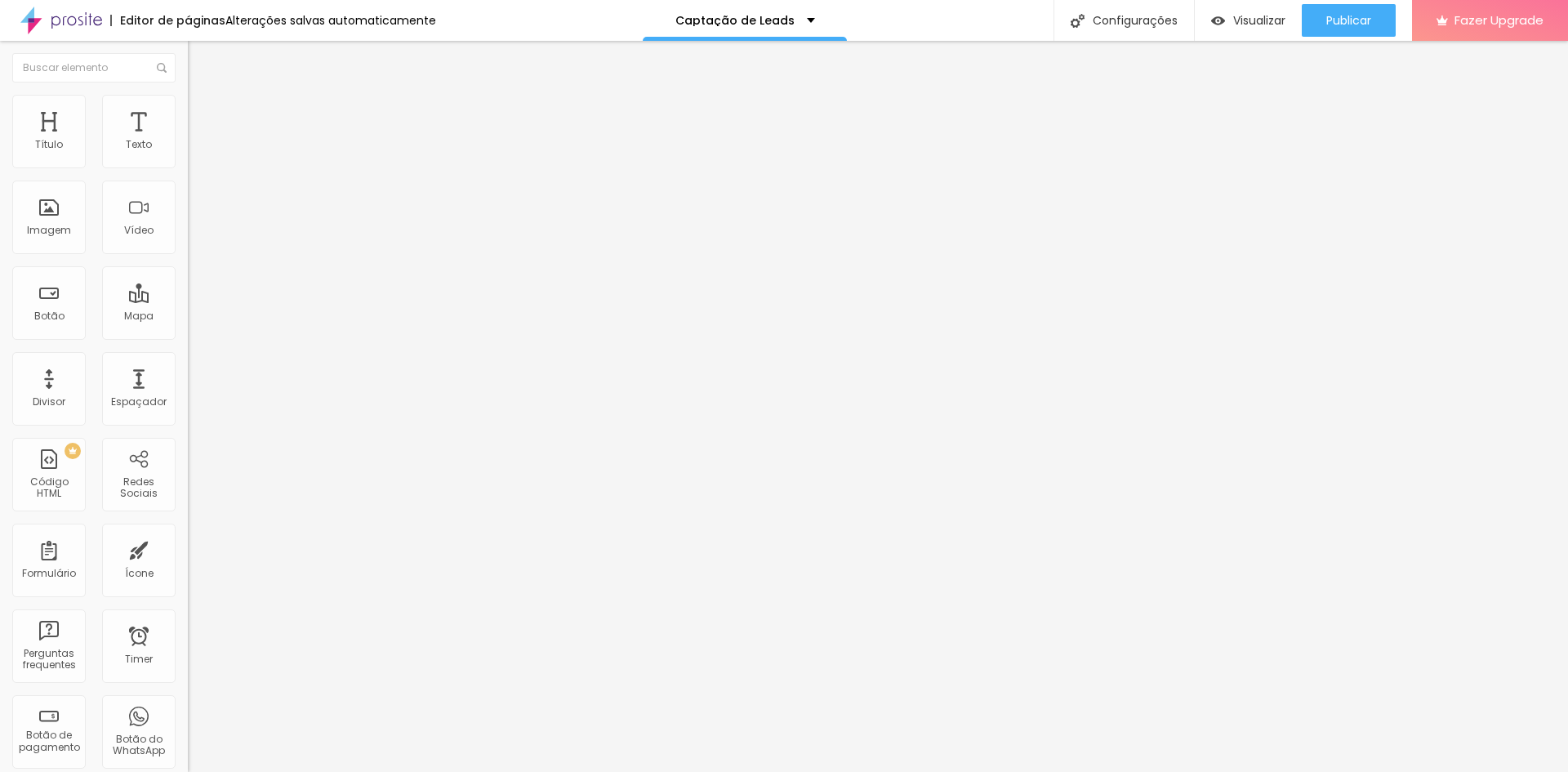
click at [188, 121] on div "Tipografia" at bounding box center [281, 116] width 188 height 9
click at [194, 152] on icon "button" at bounding box center [199, 147] width 9 height 9
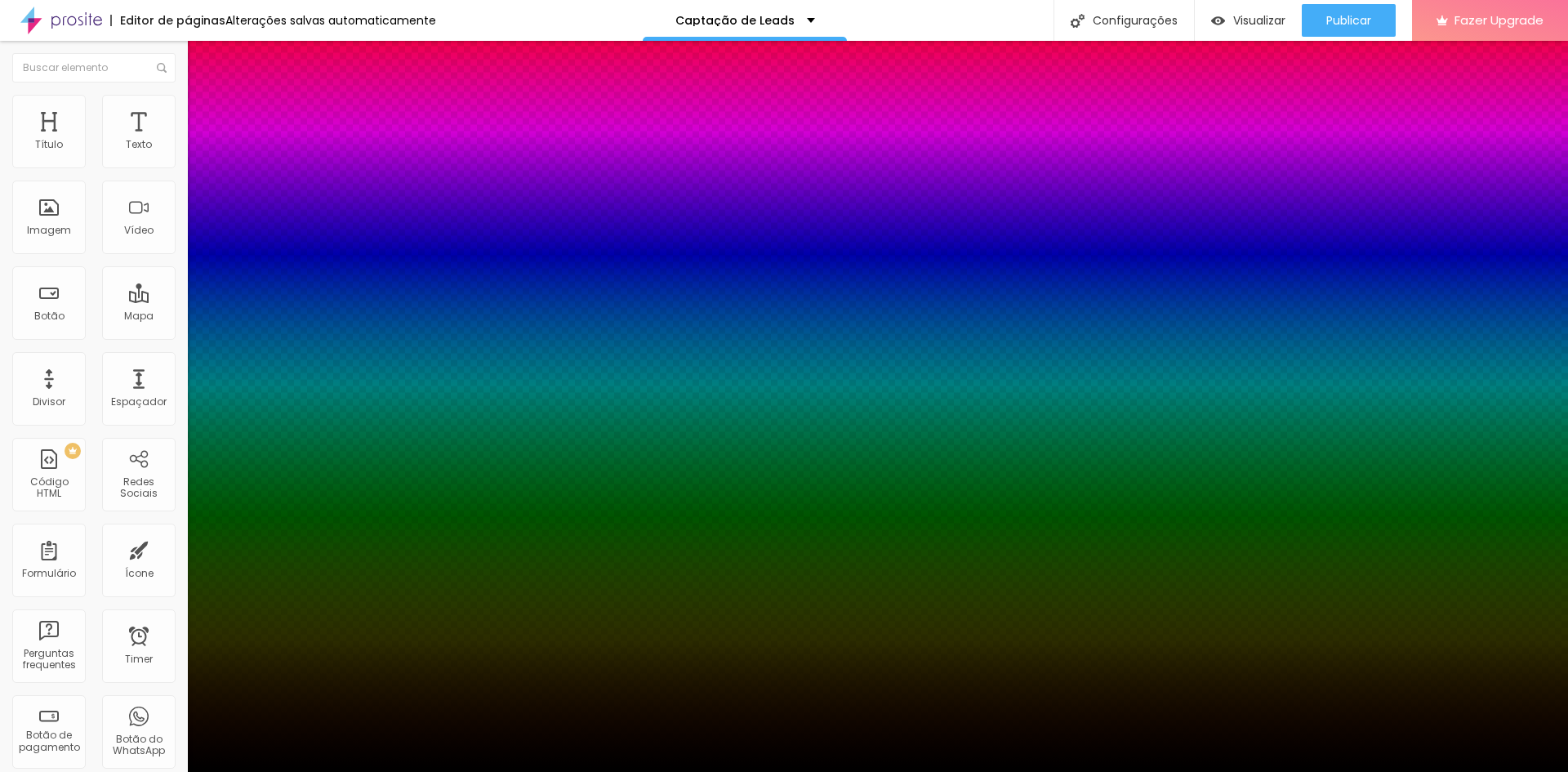
type input "1"
select select "Merriweather-Light"
type input "1"
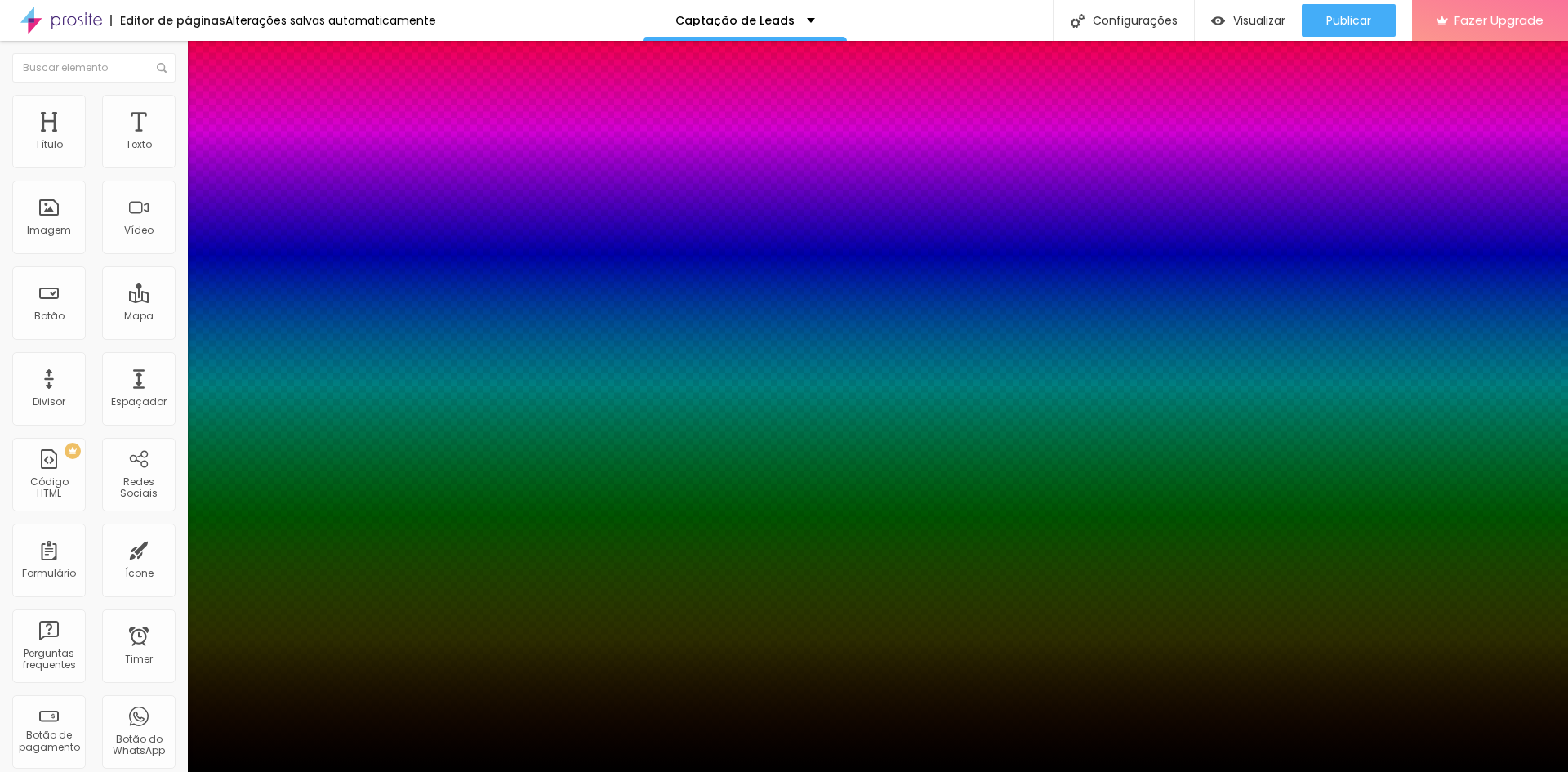
click at [811, 771] on div at bounding box center [784, 772] width 1568 height 0
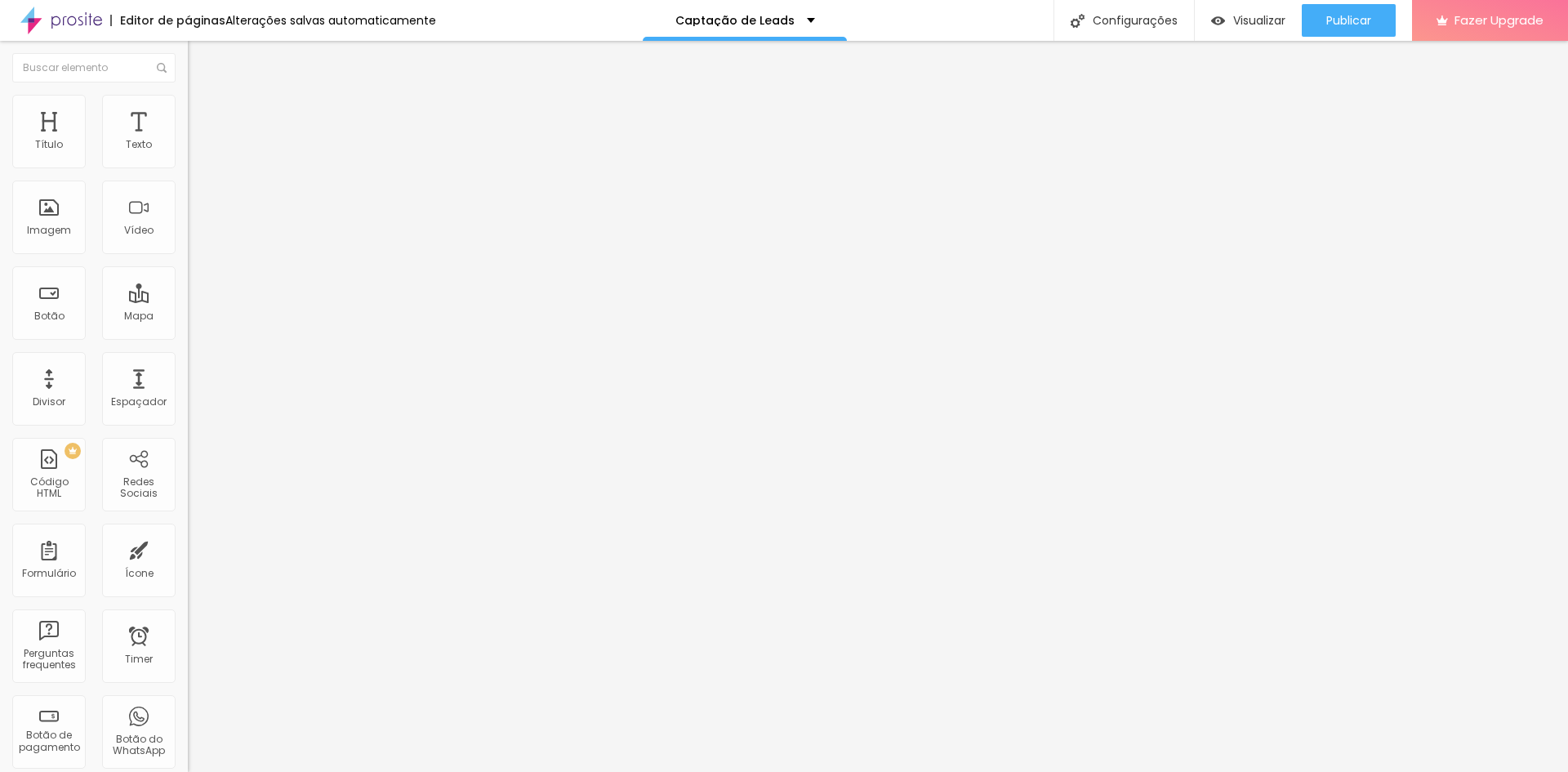
click at [203, 110] on span "Avançado" at bounding box center [229, 105] width 54 height 14
click at [203, 97] on span "Estilo" at bounding box center [215, 89] width 26 height 14
click at [196, 151] on icon "button" at bounding box center [199, 147] width 7 height 7
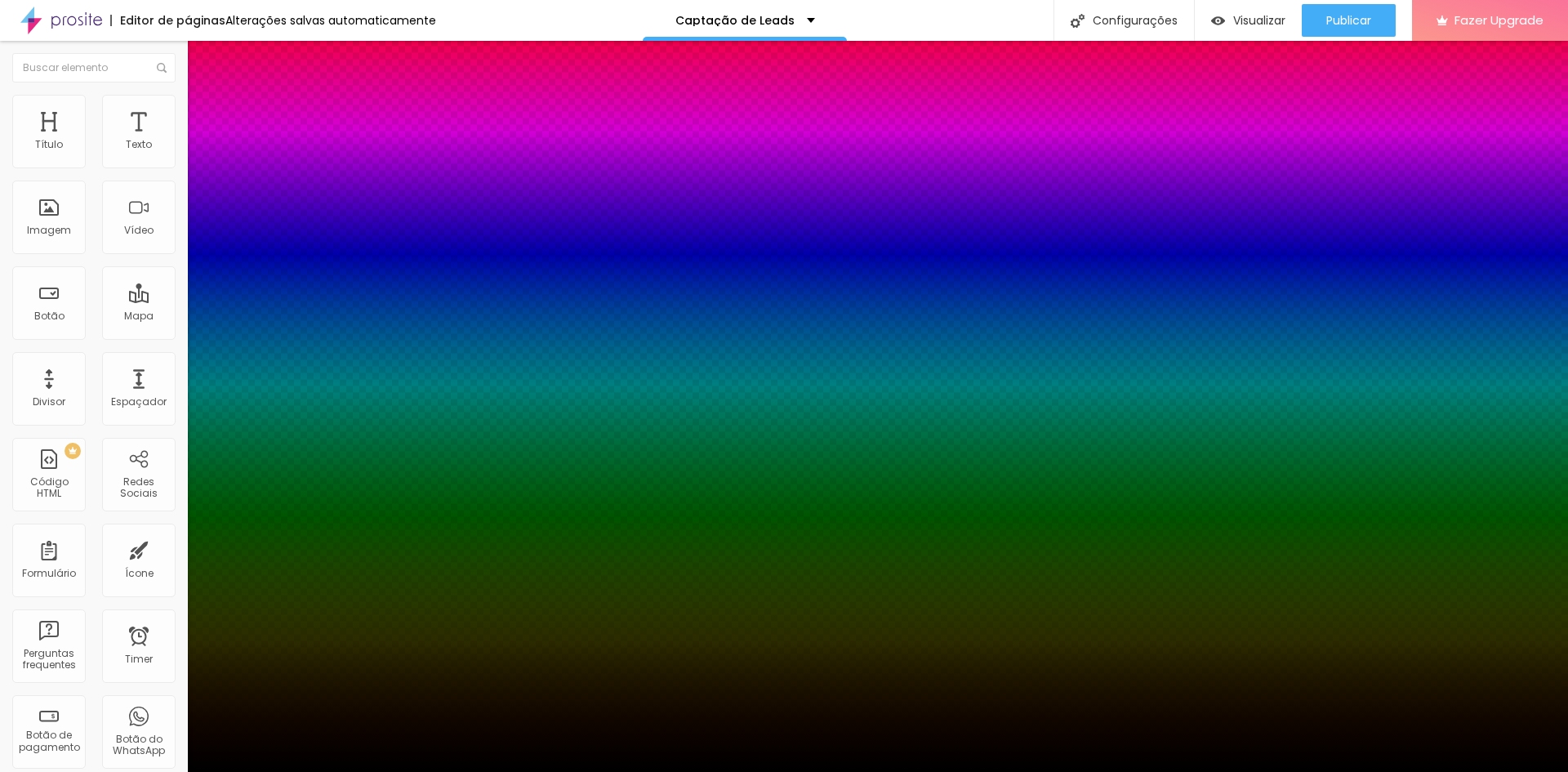
type input "1"
click at [1231, 771] on div at bounding box center [784, 772] width 1568 height 0
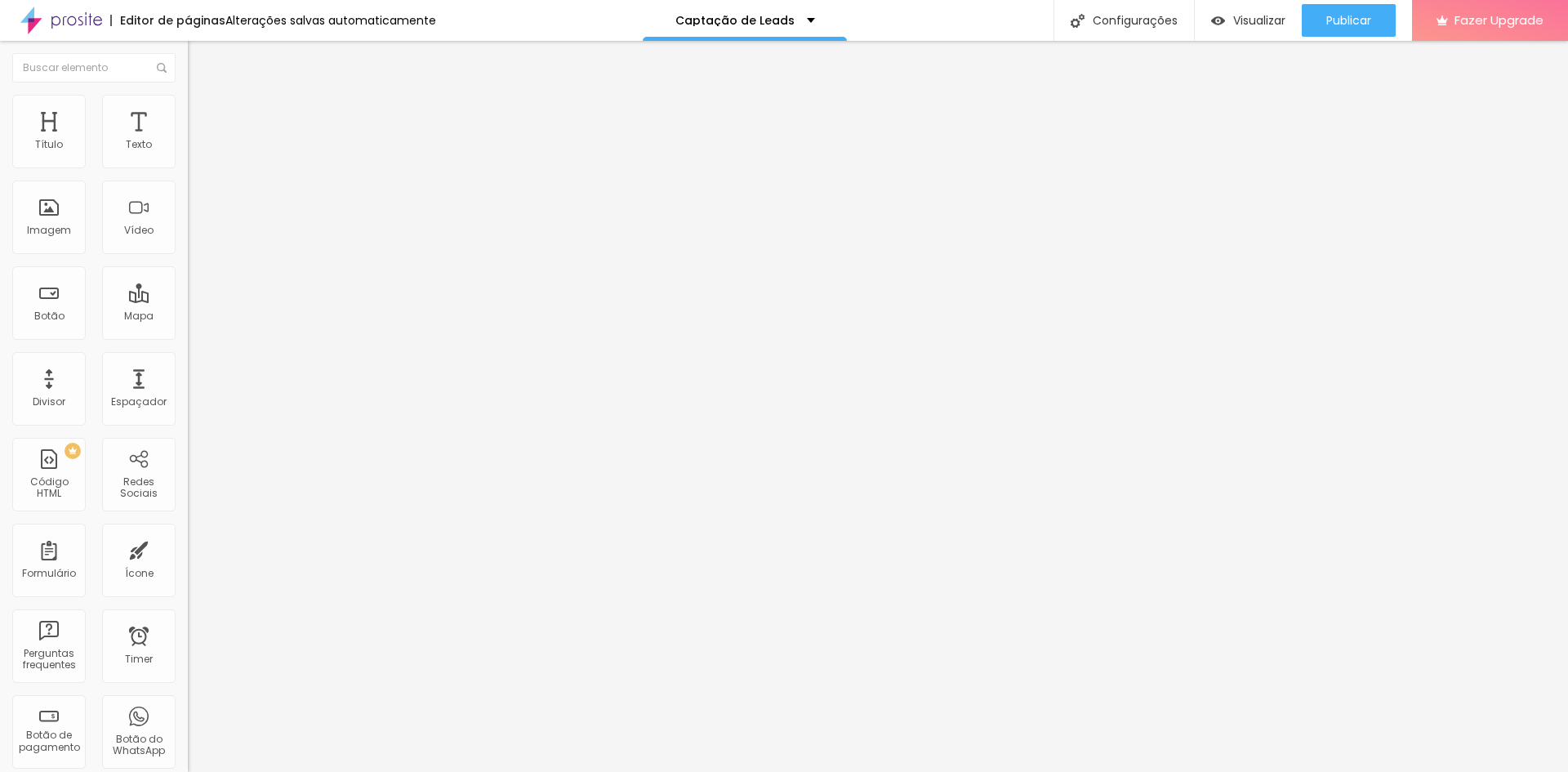
click at [188, 157] on button "button" at bounding box center [199, 148] width 23 height 17
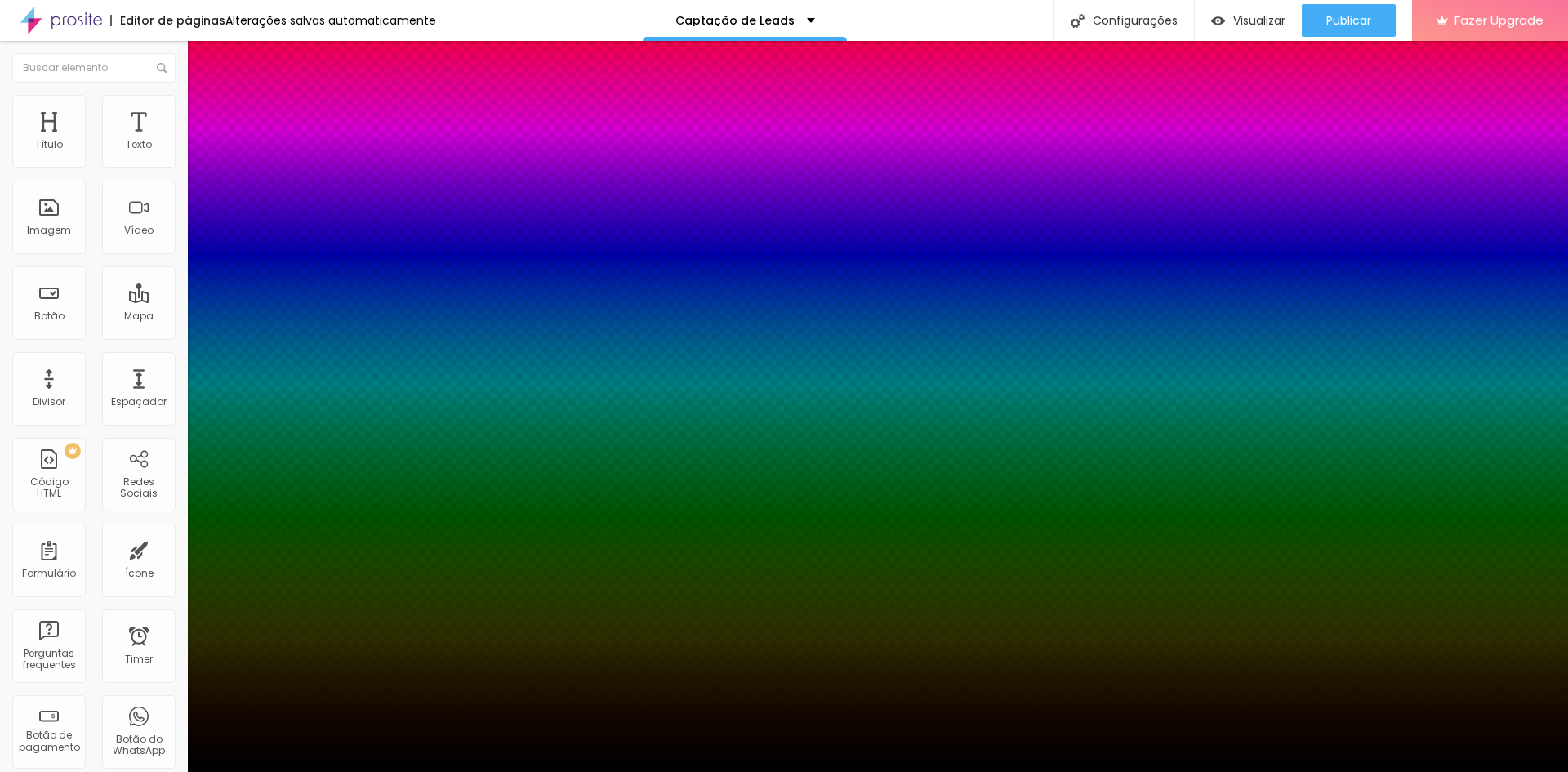
type input "1"
click at [694, 771] on div at bounding box center [784, 772] width 1568 height 0
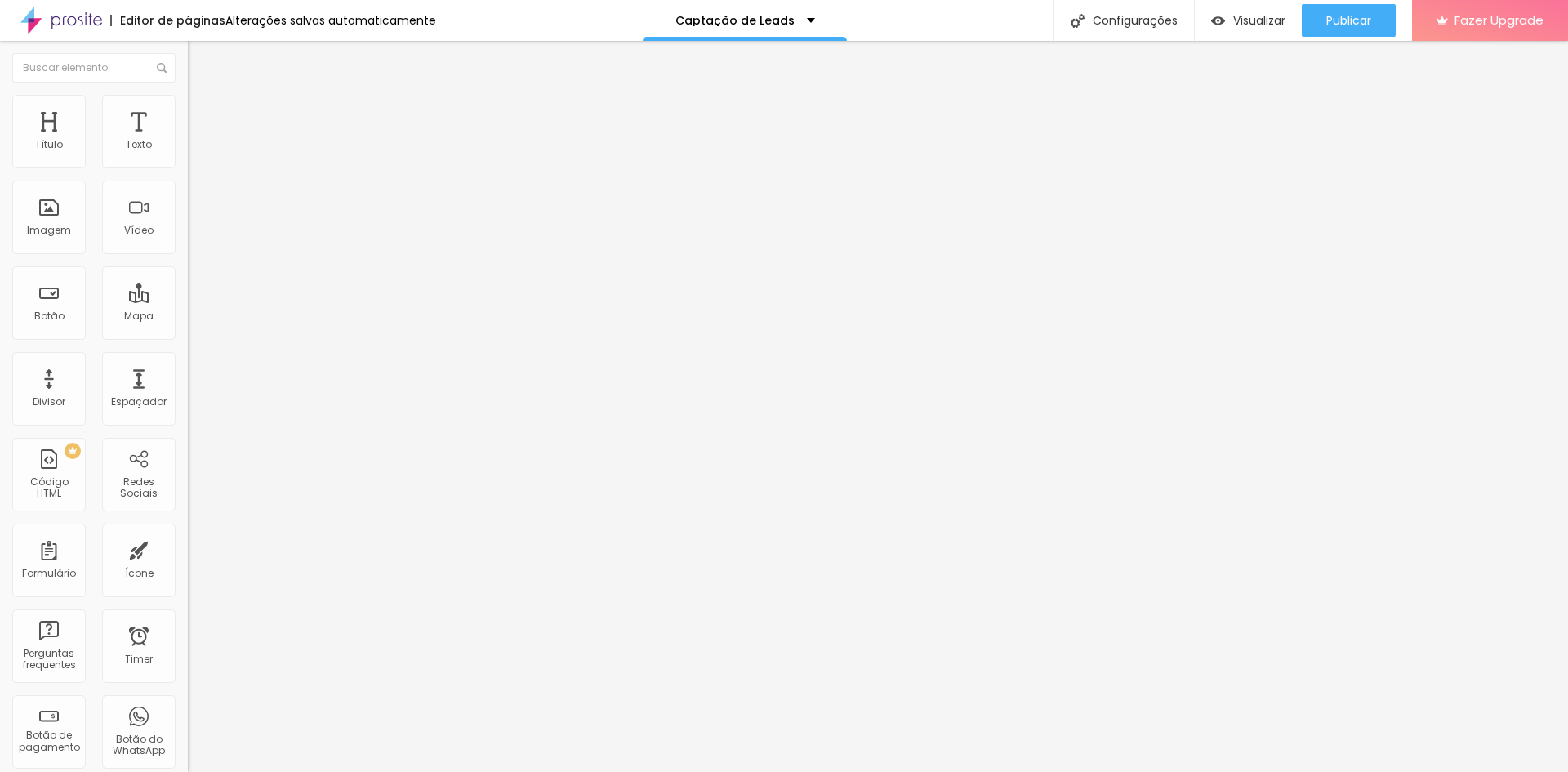
click at [188, 153] on input "Alboom [GEOGRAPHIC_DATA]" at bounding box center [285, 145] width 196 height 16
type input "Aracaju"
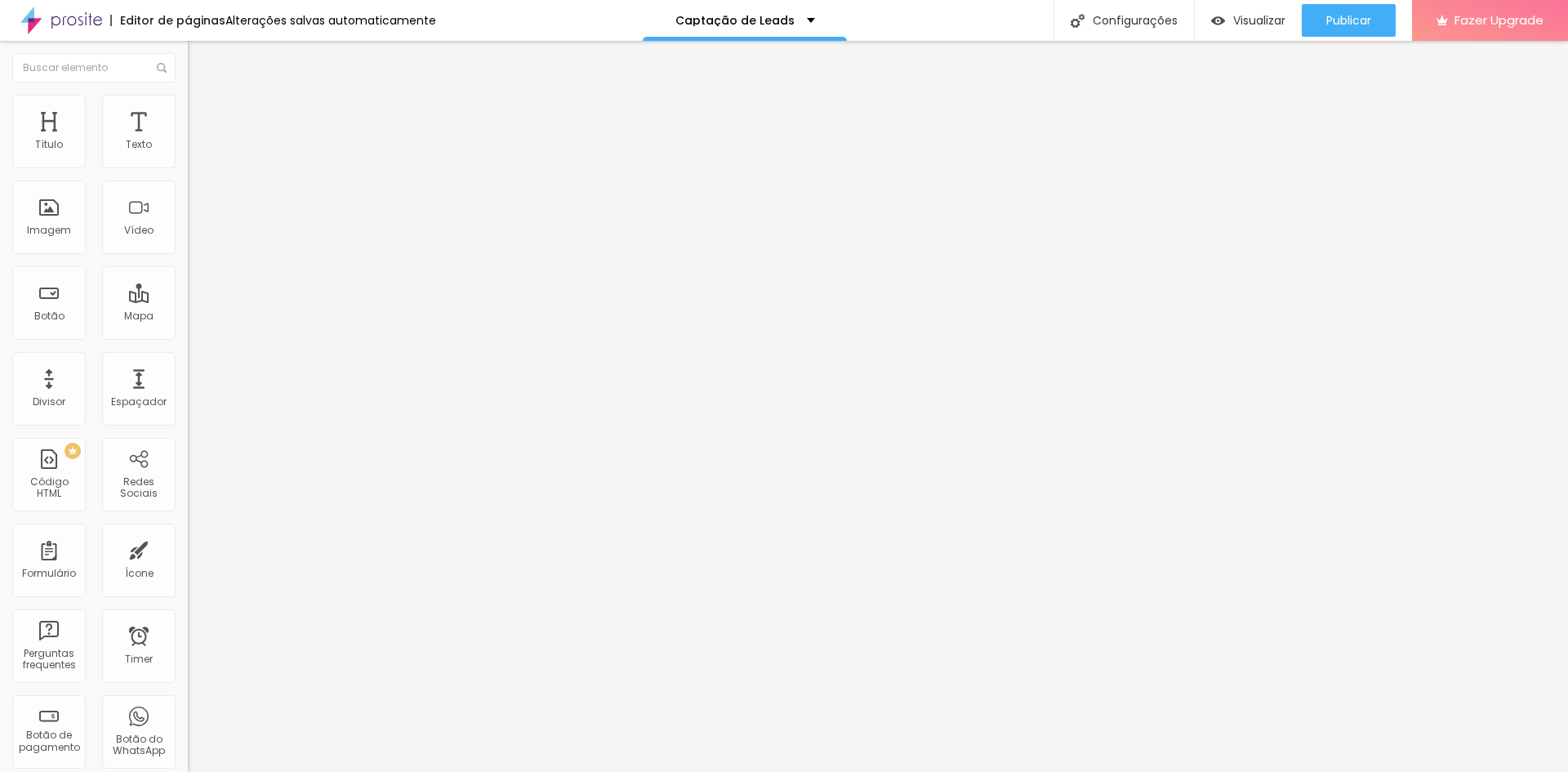
click at [188, 475] on div "Instagram" at bounding box center [281, 479] width 188 height 9
click at [194, 152] on icon "button" at bounding box center [195, 150] width 3 height 3
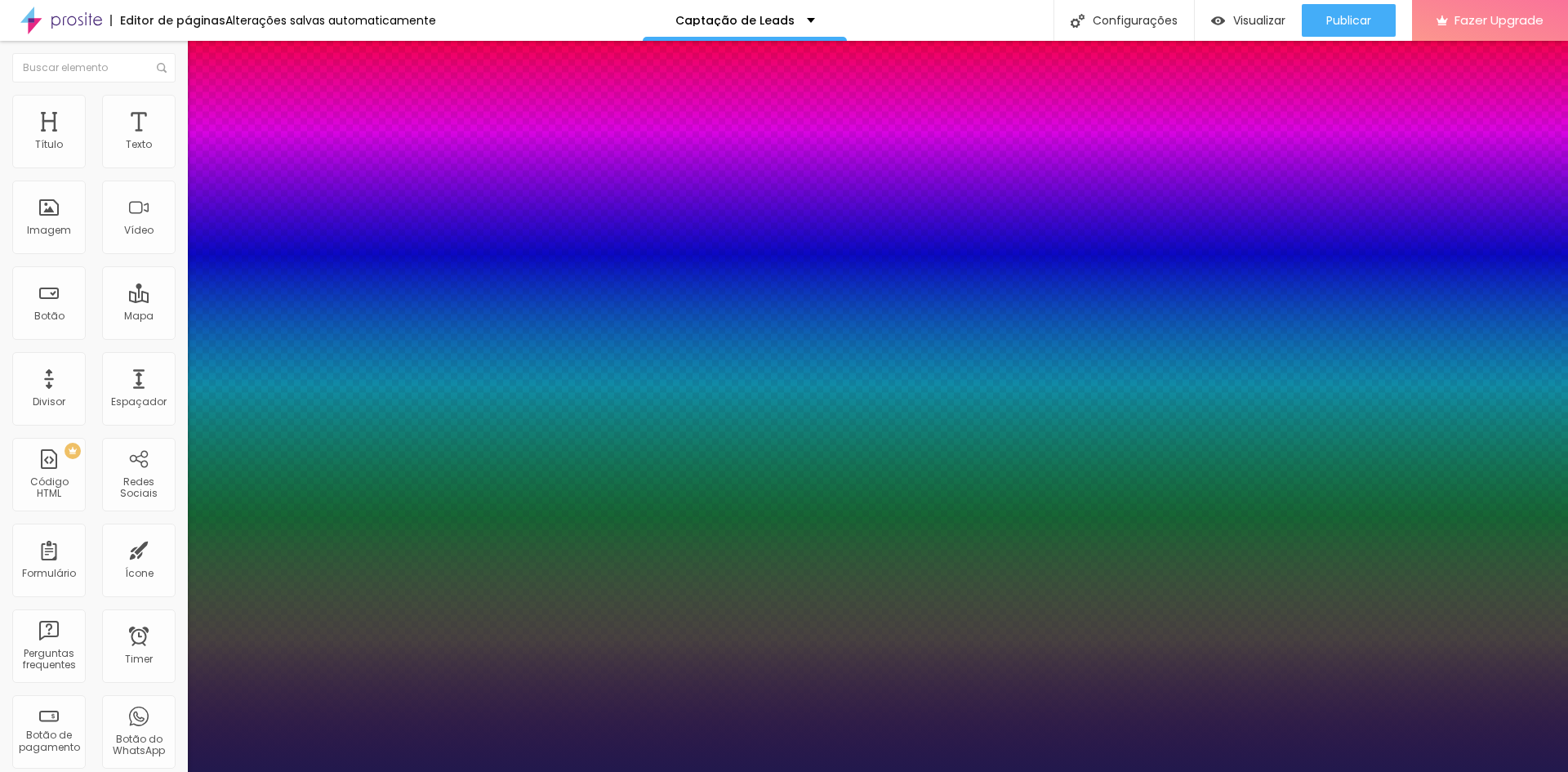
type input "1"
type input "18"
type input "1"
type input "19"
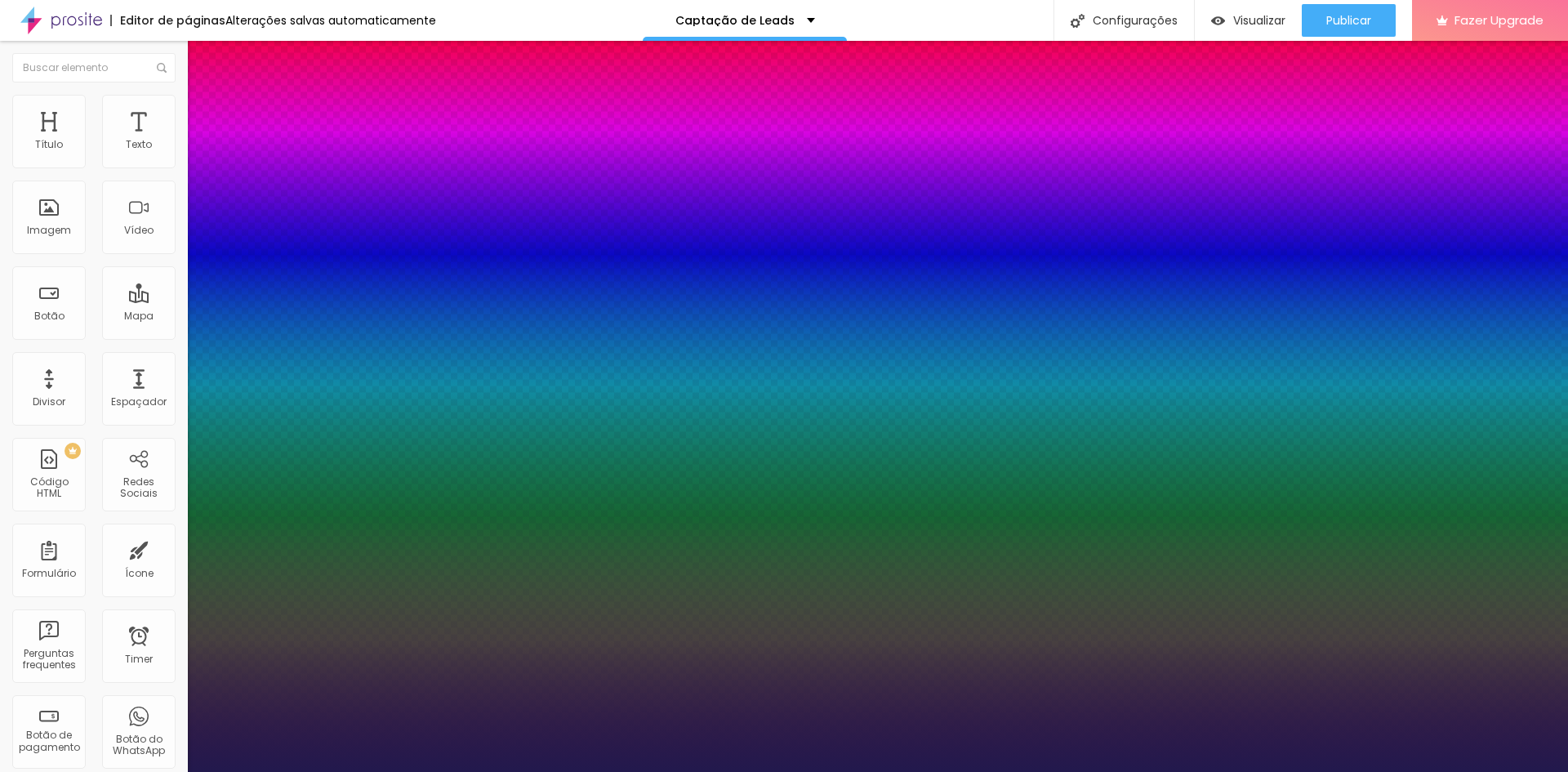
type input "19"
type input "1"
type input "20"
type input "1"
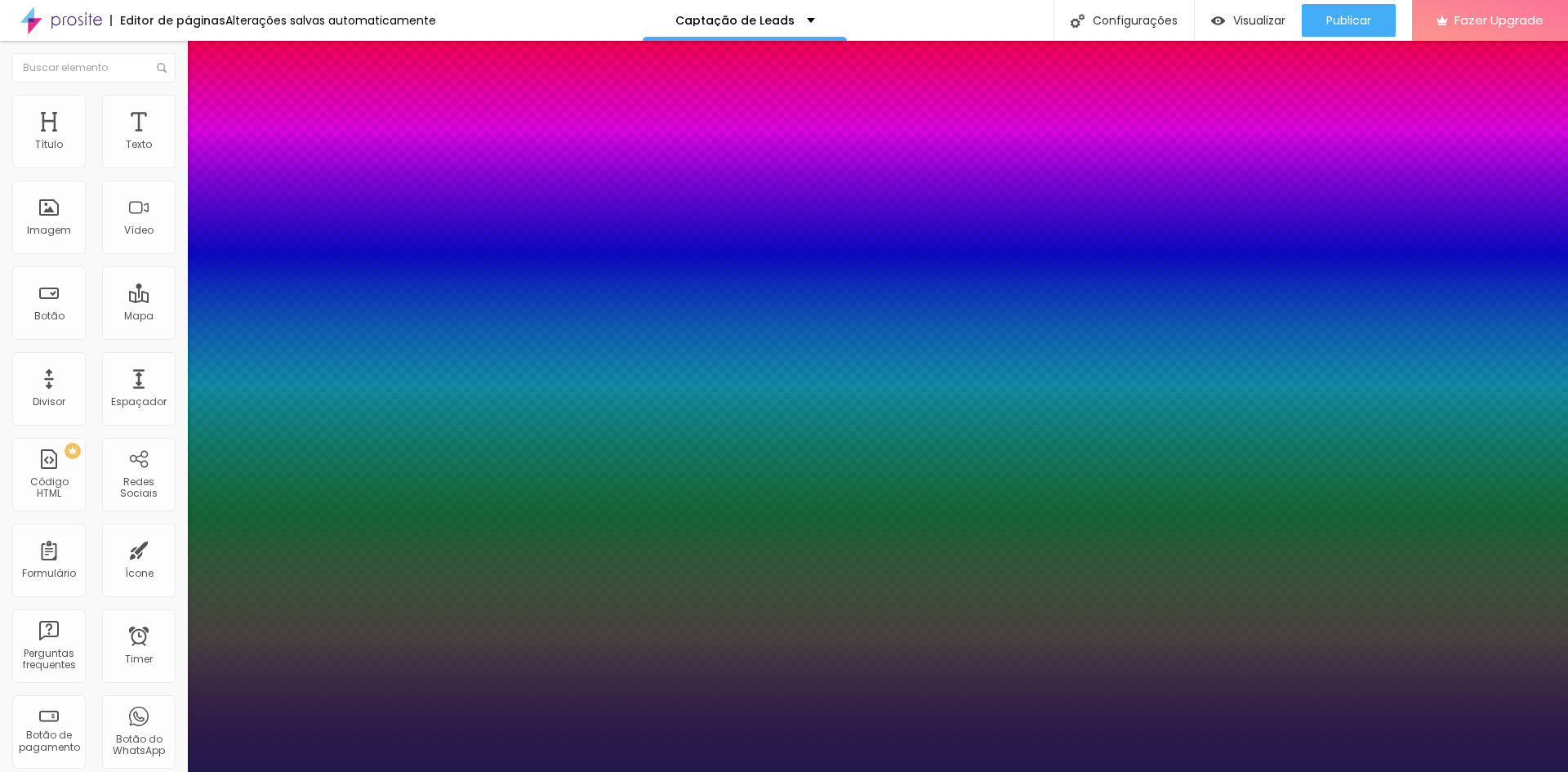
type input "21"
type input "1"
type input "22"
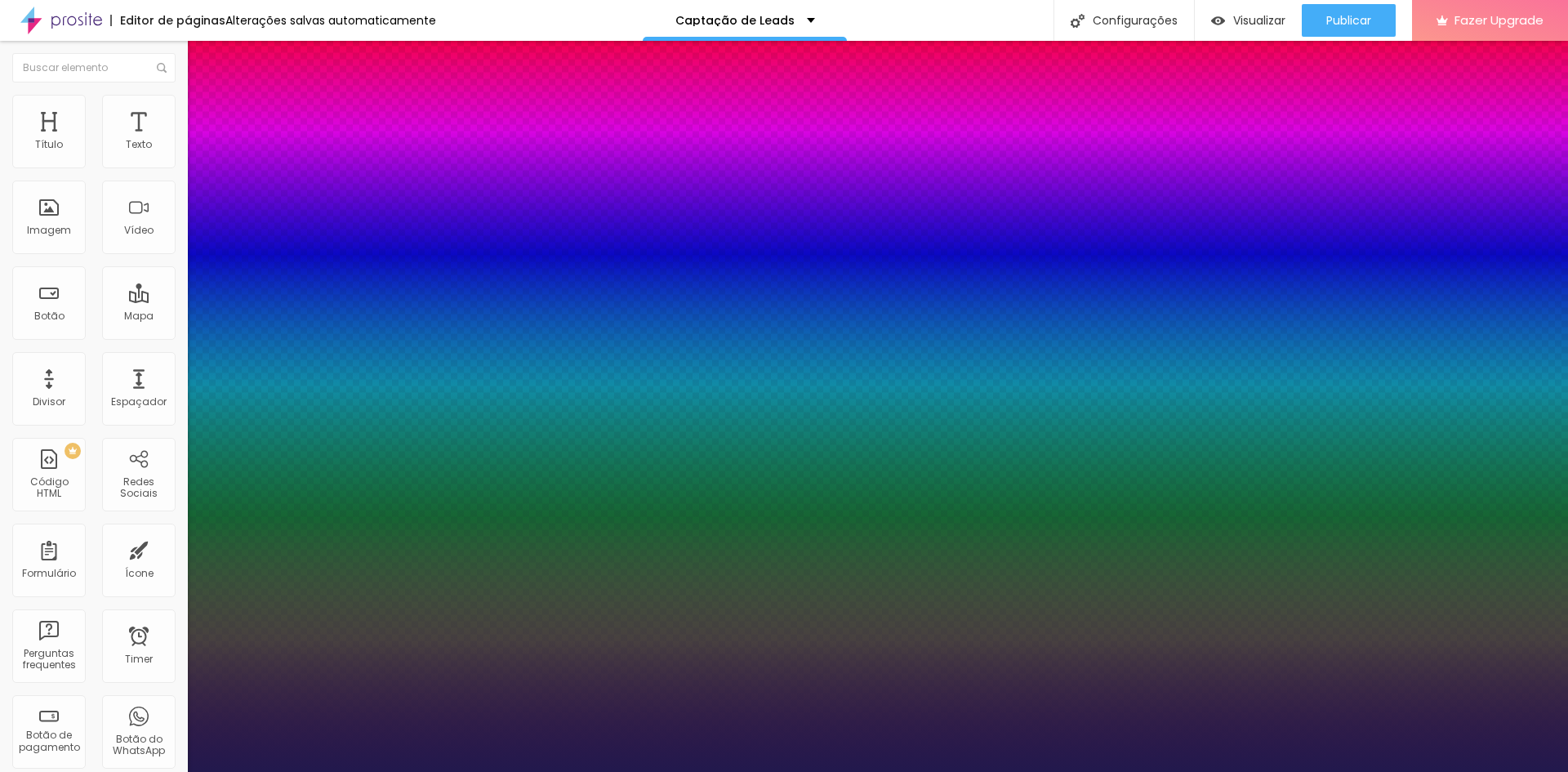
type input "1"
type input "22"
type input "1"
click at [1241, 771] on div at bounding box center [784, 772] width 1568 height 0
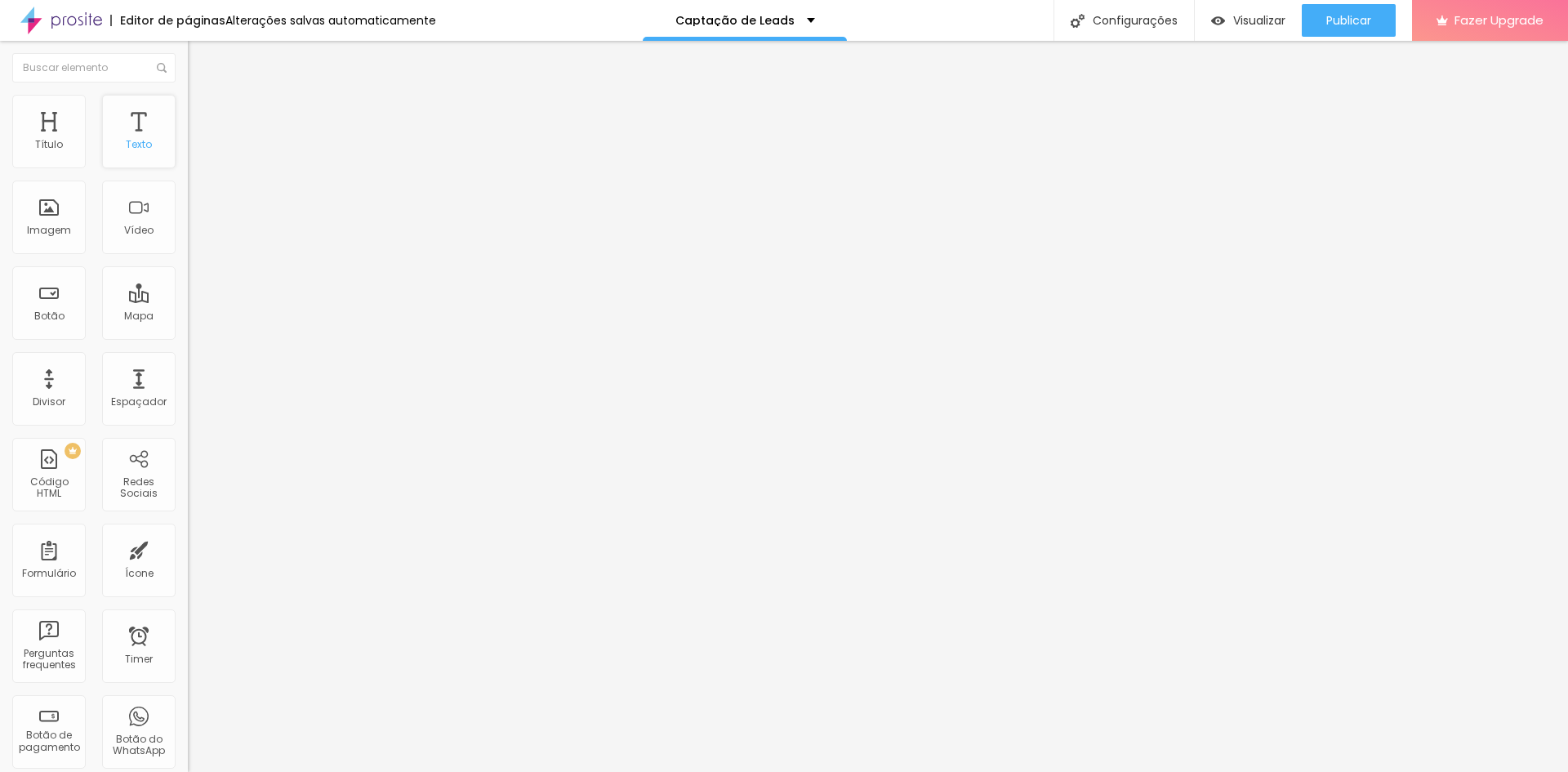
click at [153, 153] on div "Texto" at bounding box center [139, 132] width 74 height 74
click at [194, 152] on icon "button" at bounding box center [199, 147] width 9 height 9
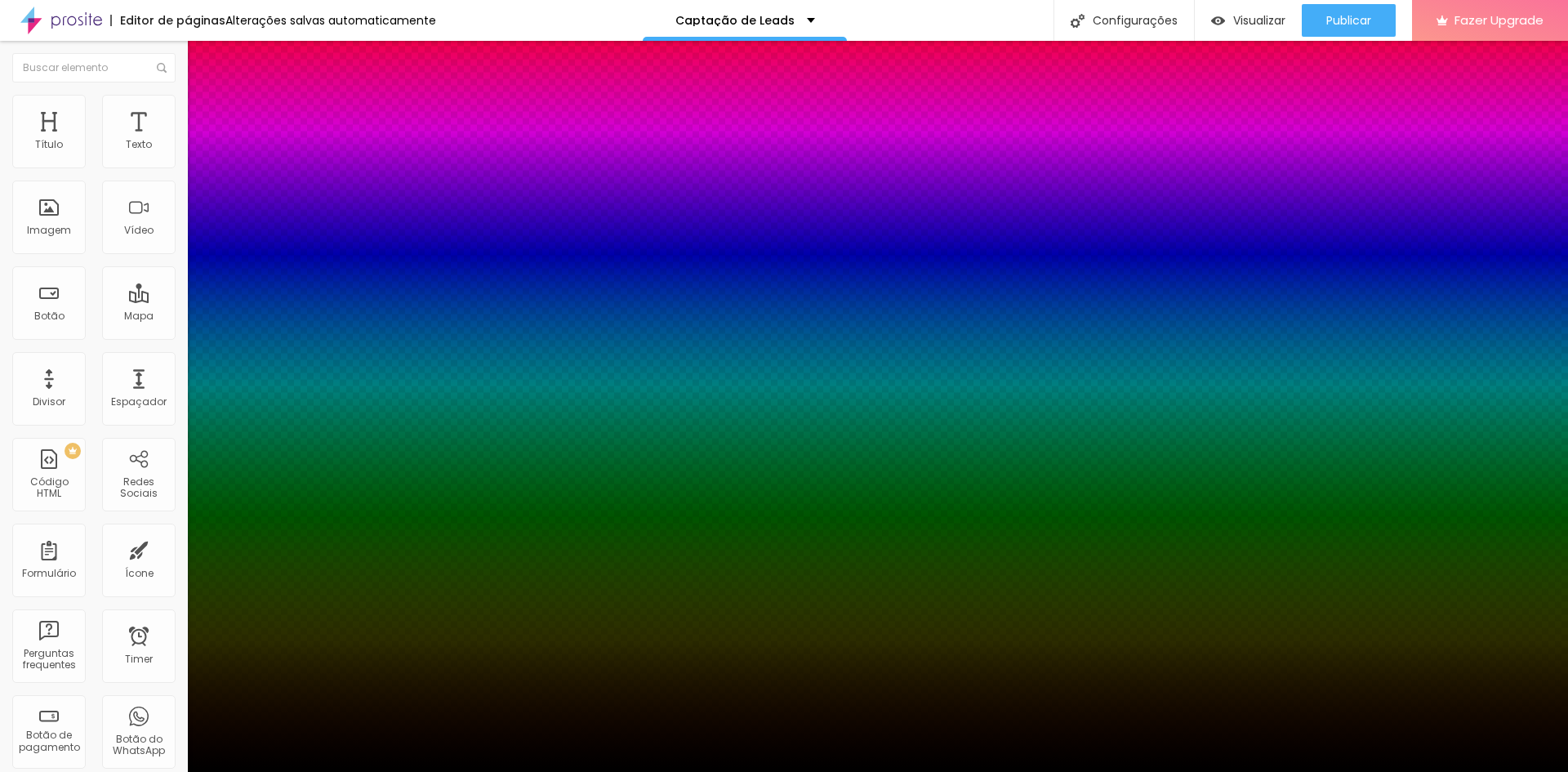
type input "1"
click at [87, 771] on div at bounding box center [784, 772] width 1568 height 0
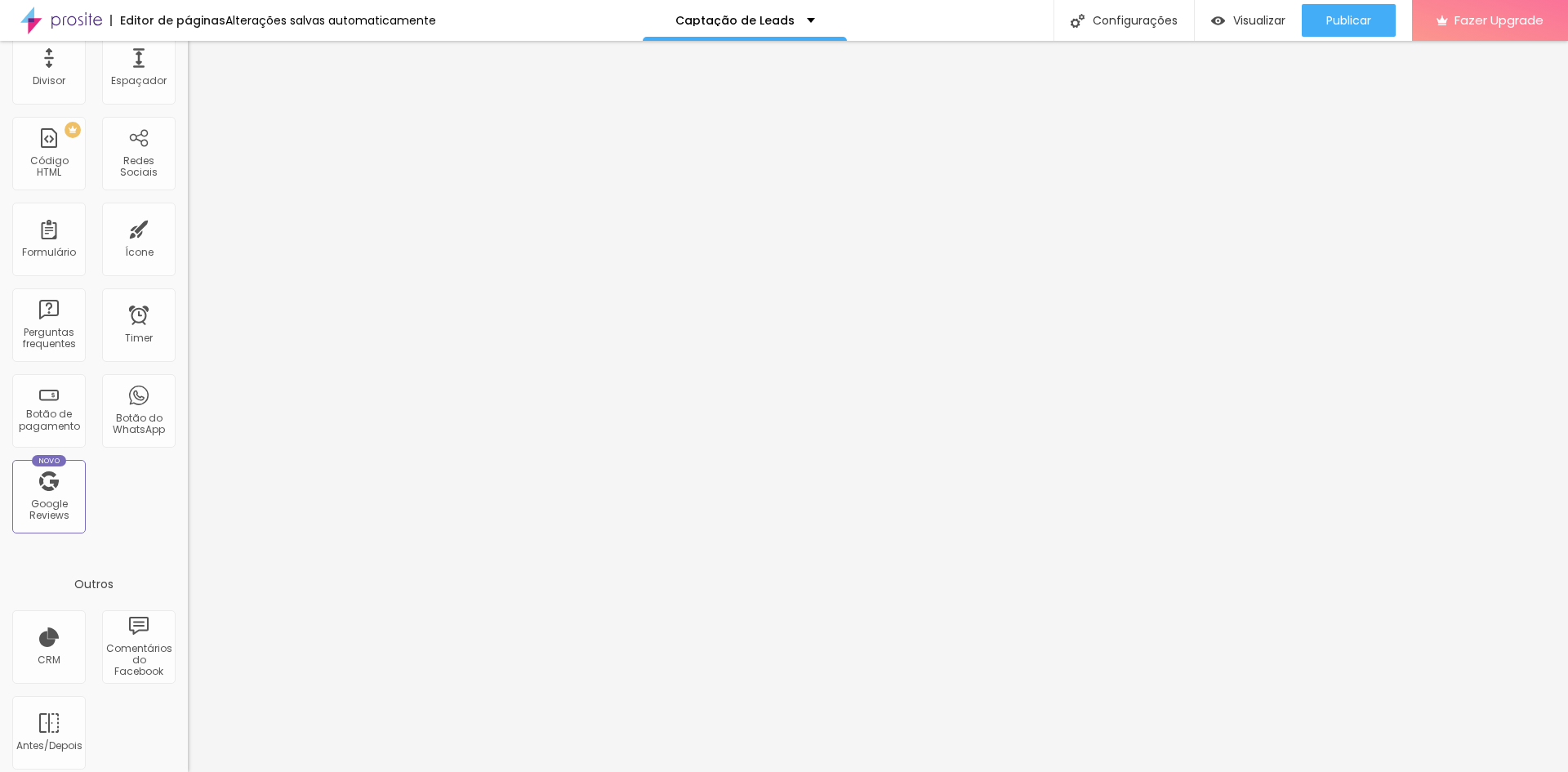
scroll to position [331, 0]
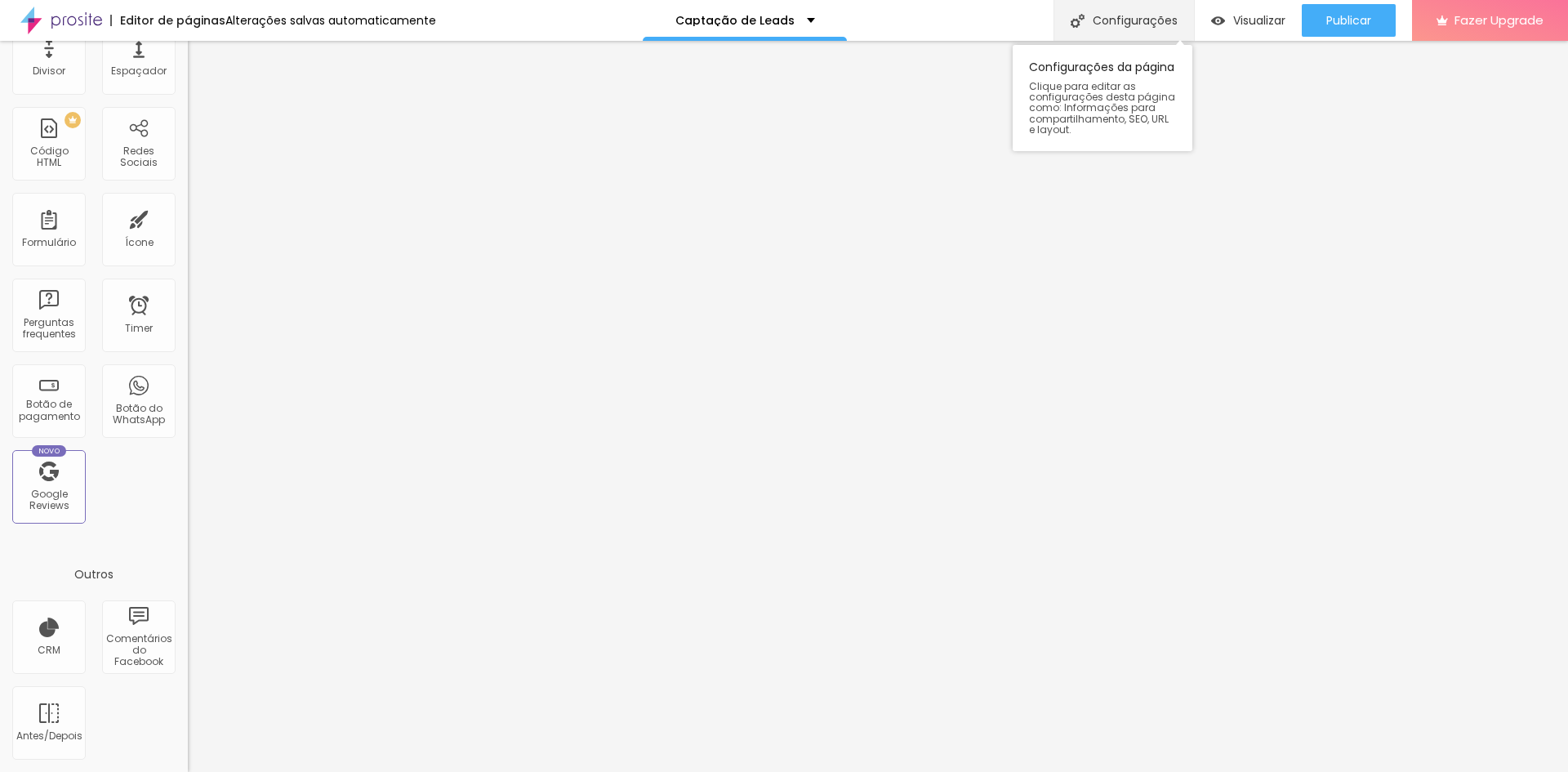
click at [1170, 20] on div "Configurações" at bounding box center [1124, 20] width 140 height 41
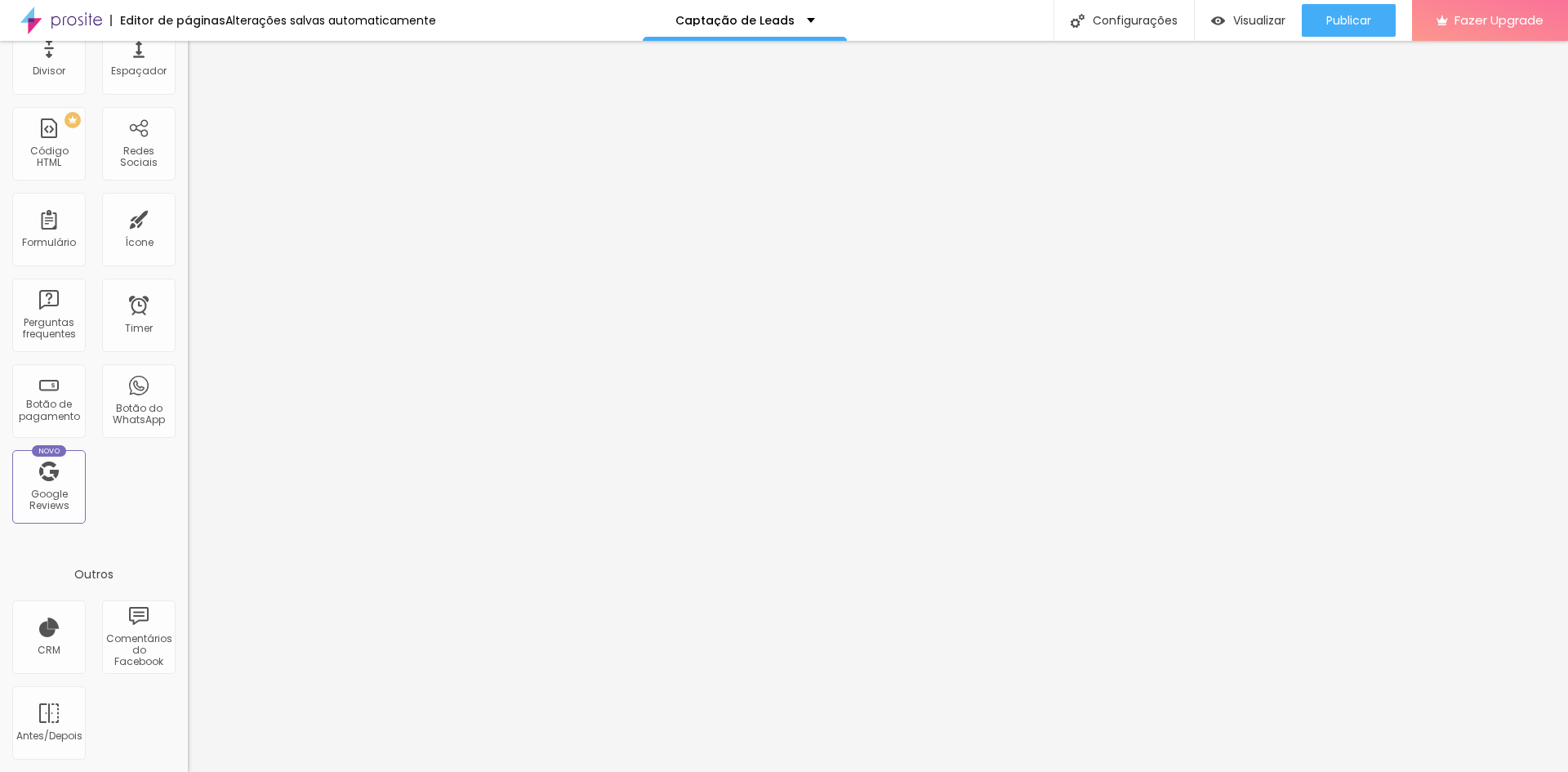
click at [1143, 20] on div "Configurações" at bounding box center [1124, 20] width 140 height 41
click at [1133, 35] on div "Configurações" at bounding box center [1124, 20] width 140 height 41
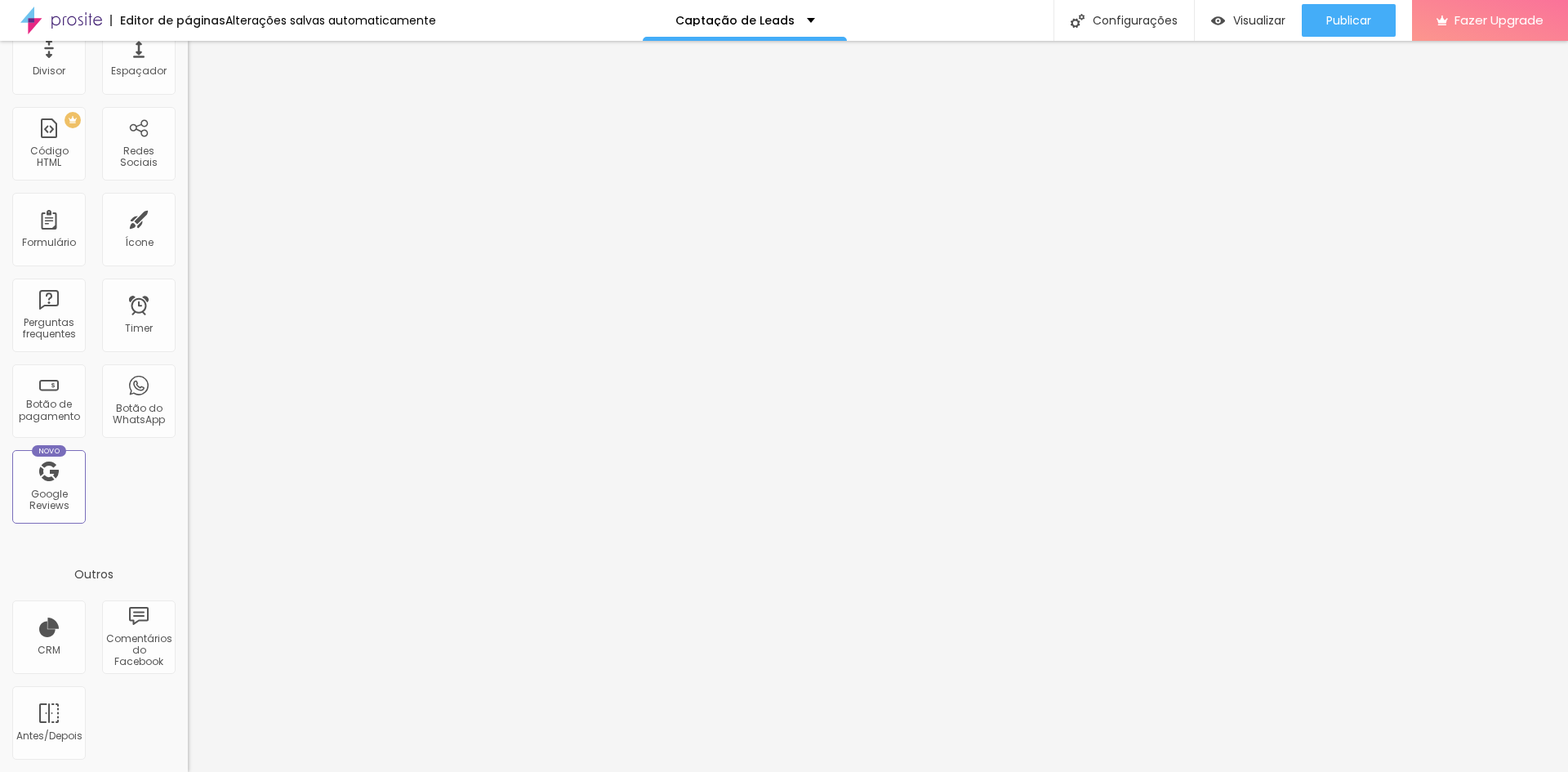
scroll to position [0, 0]
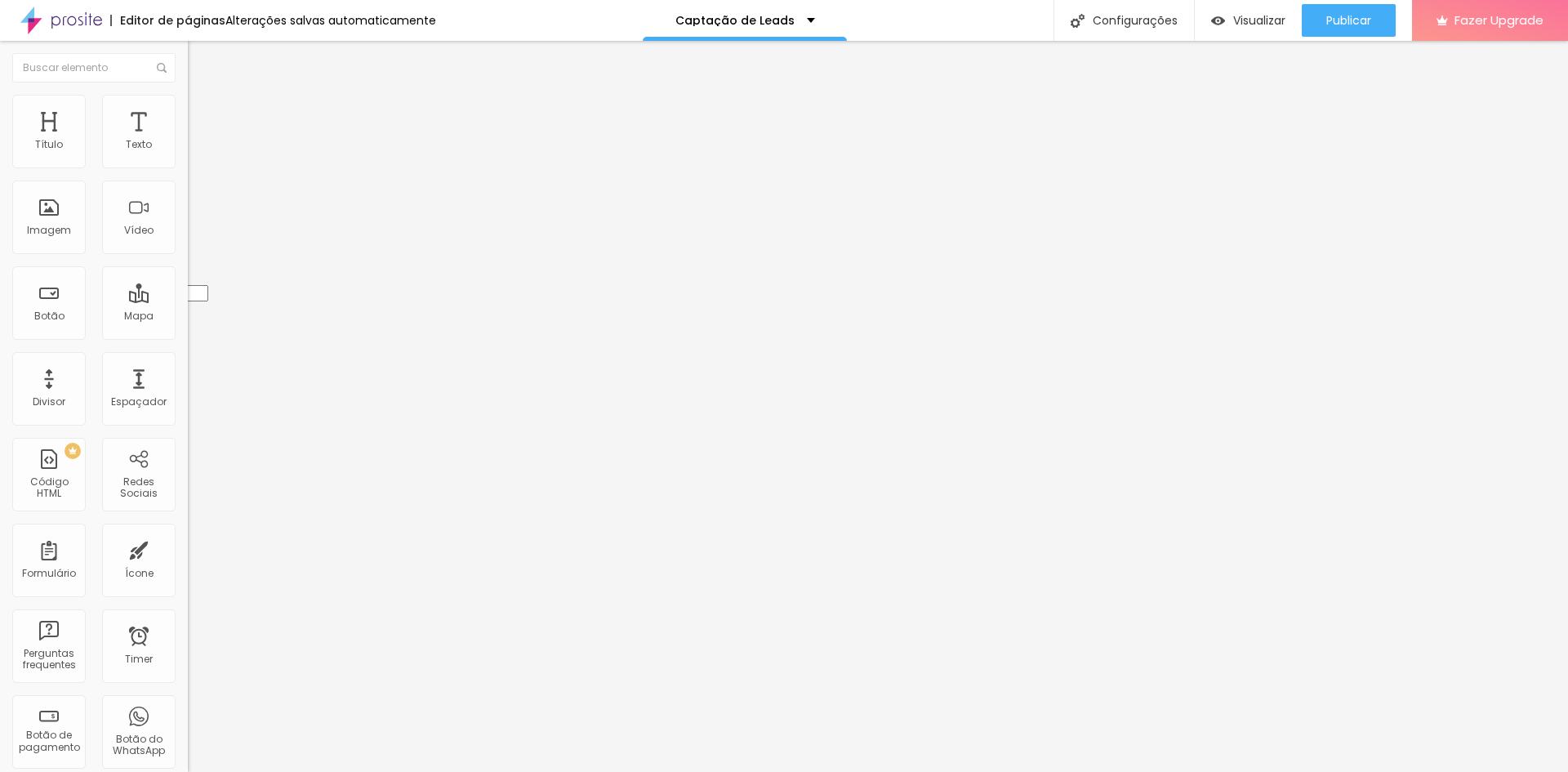
drag, startPoint x: 15, startPoint y: 157, endPoint x: 9, endPoint y: 198, distance: 41.4
click at [188, 198] on div "TikTok Rede social TikTok Endereço URL [URL][DOMAIN_NAME] Abrir em uma nova aba…" at bounding box center [281, 727] width 188 height 1200
type input "[URL][DOMAIN_NAME]"
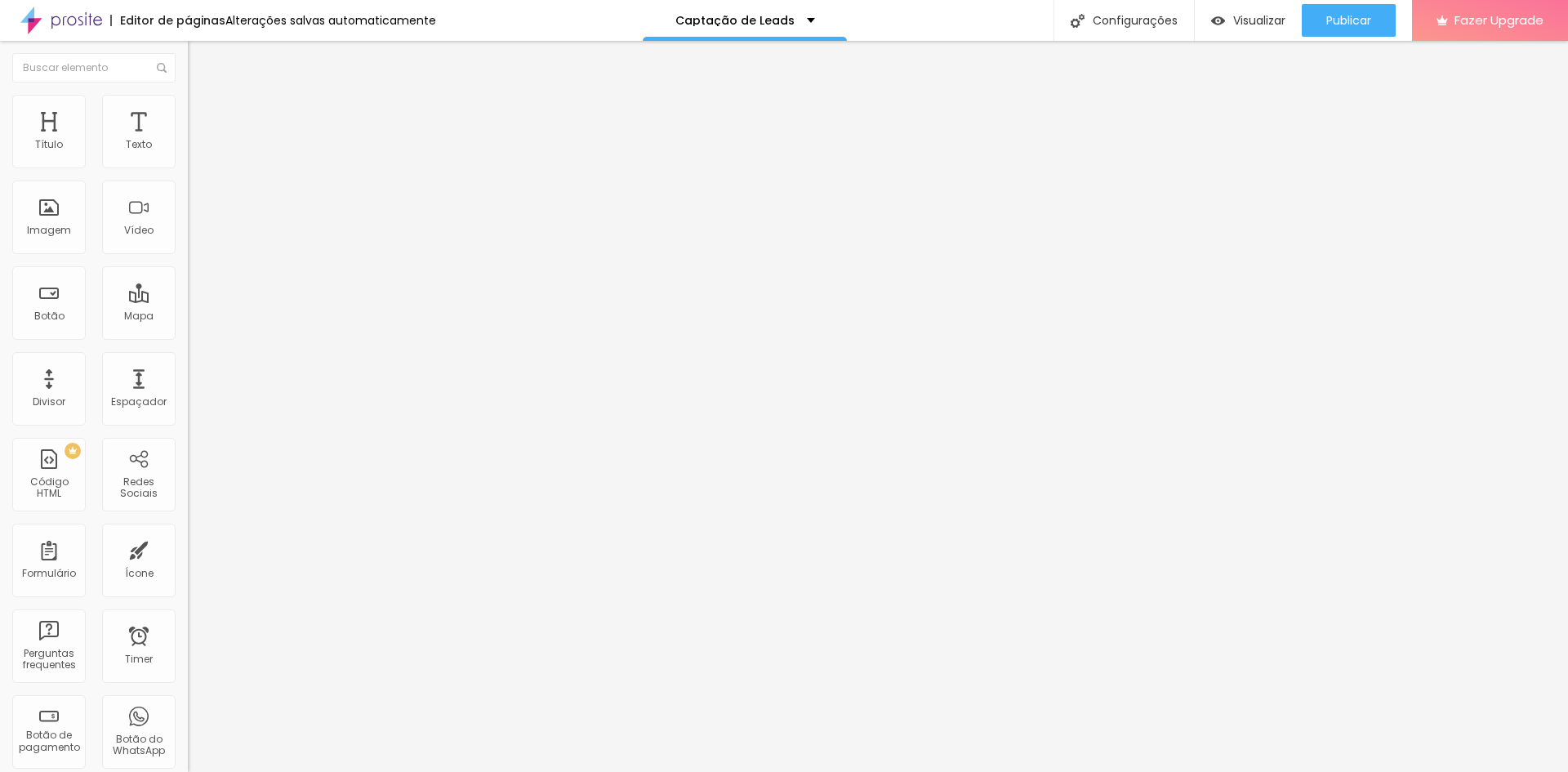
click at [188, 104] on img at bounding box center [195, 102] width 15 height 15
click at [194, 294] on icon "button" at bounding box center [199, 288] width 9 height 9
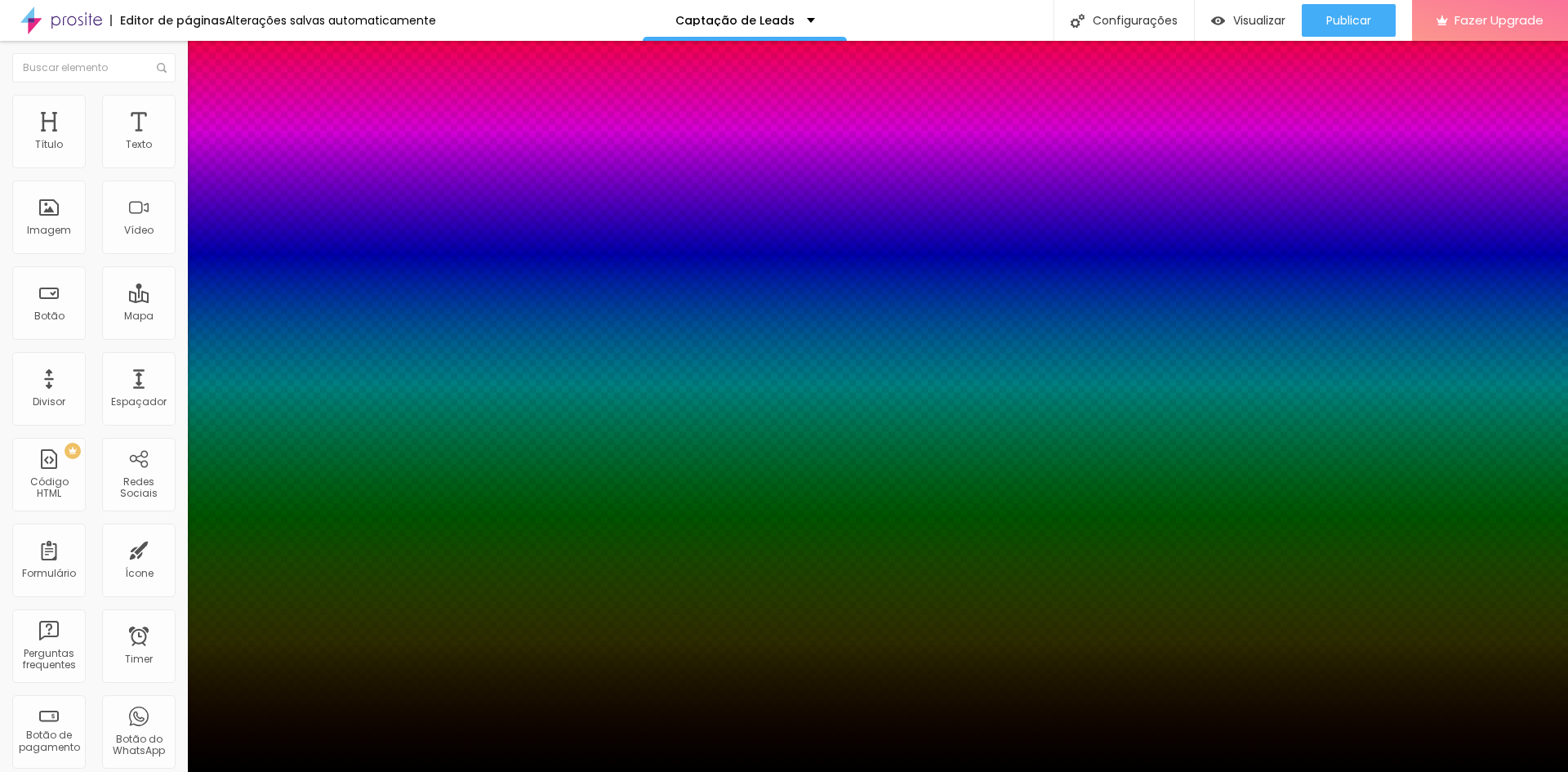
click at [110, 771] on div at bounding box center [784, 772] width 1568 height 0
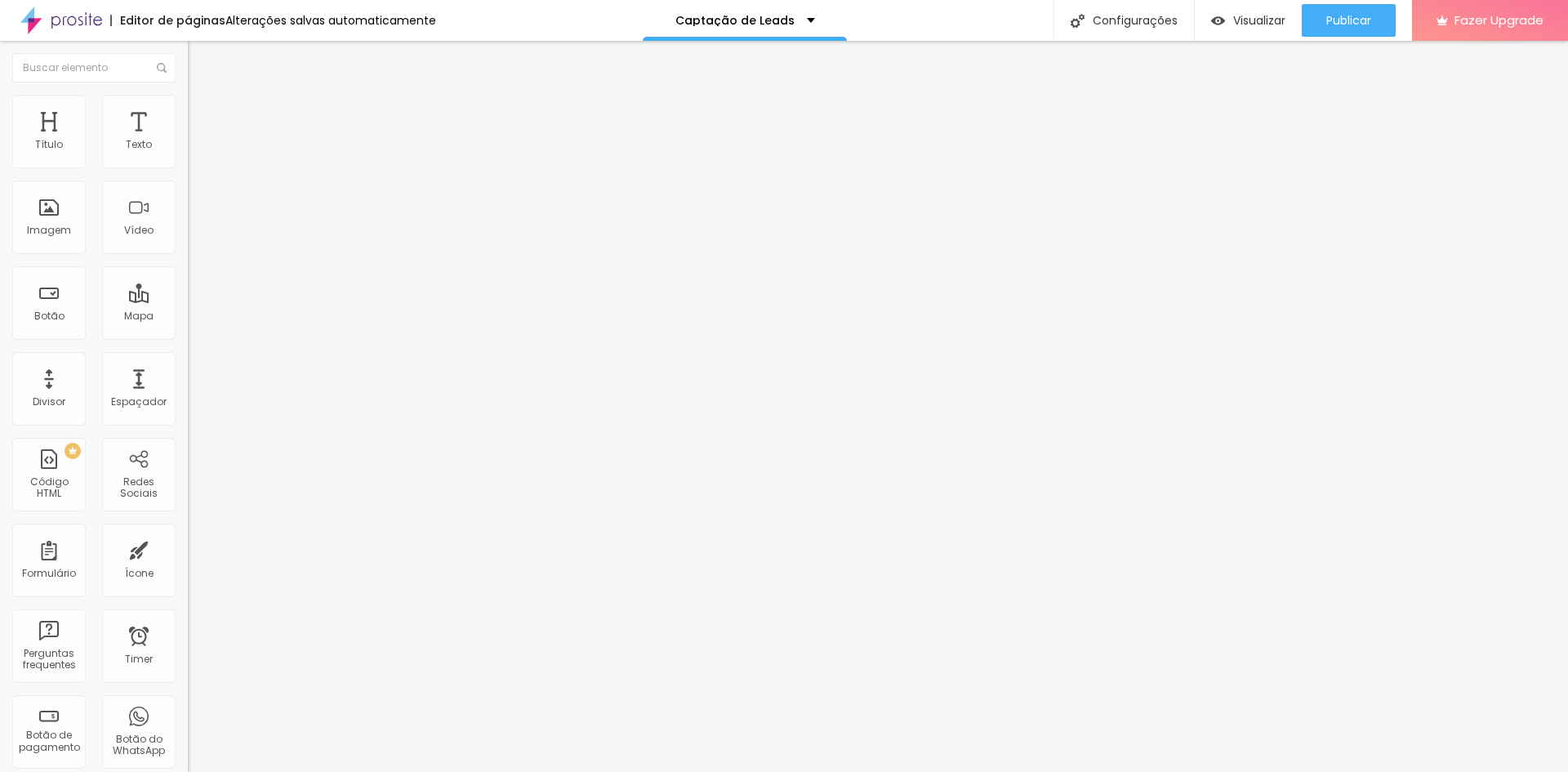
click at [188, 111] on img at bounding box center [195, 118] width 15 height 15
click at [200, 61] on div "Editar Redes Sociais" at bounding box center [268, 60] width 137 height 13
click at [188, 153] on input "Alboom [GEOGRAPHIC_DATA]" at bounding box center [285, 145] width 196 height 16
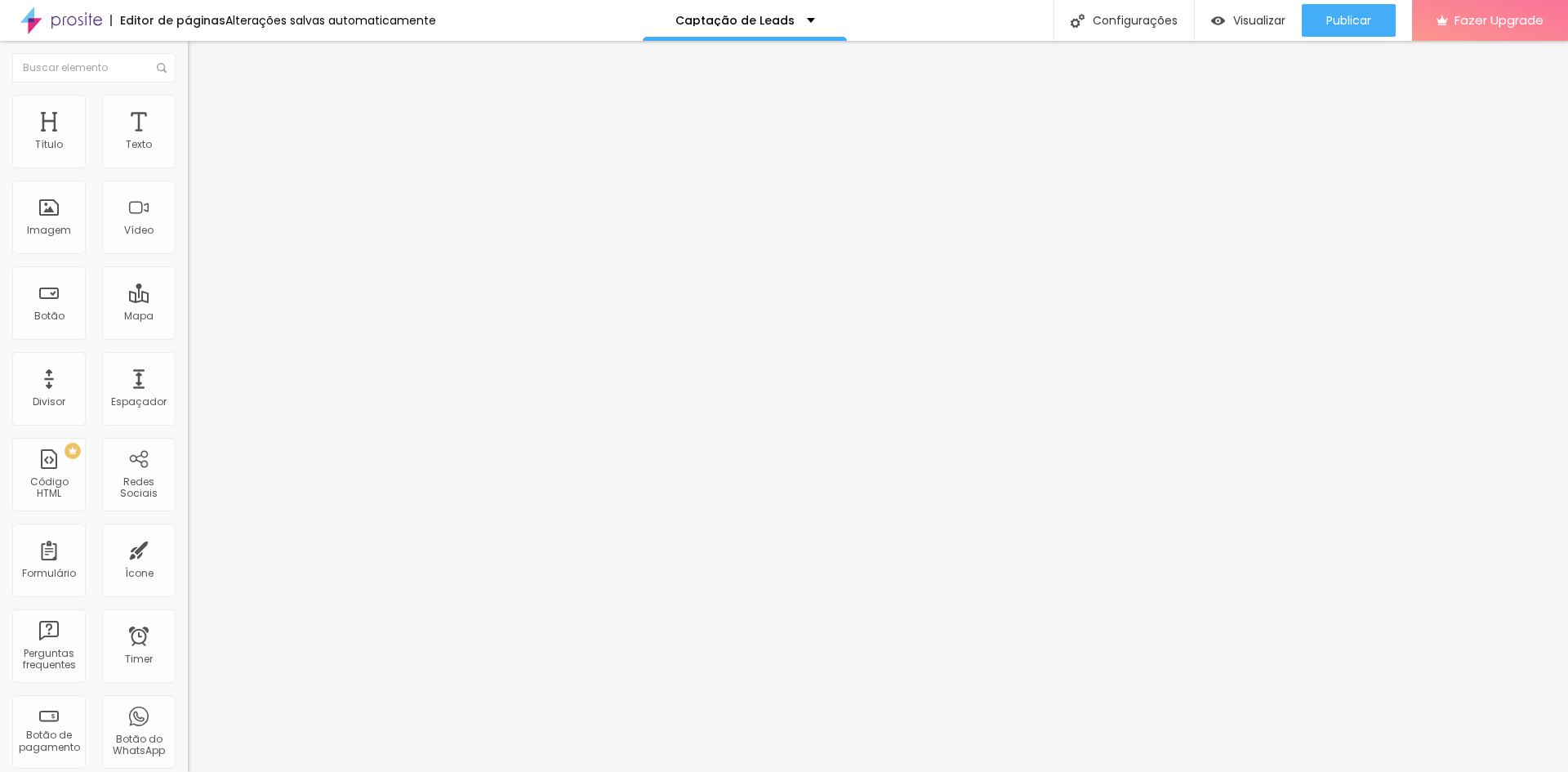
click at [188, 153] on input "Alboom [GEOGRAPHIC_DATA]" at bounding box center [285, 145] width 196 height 16
type input "Aracju"
type input "14"
type input "13"
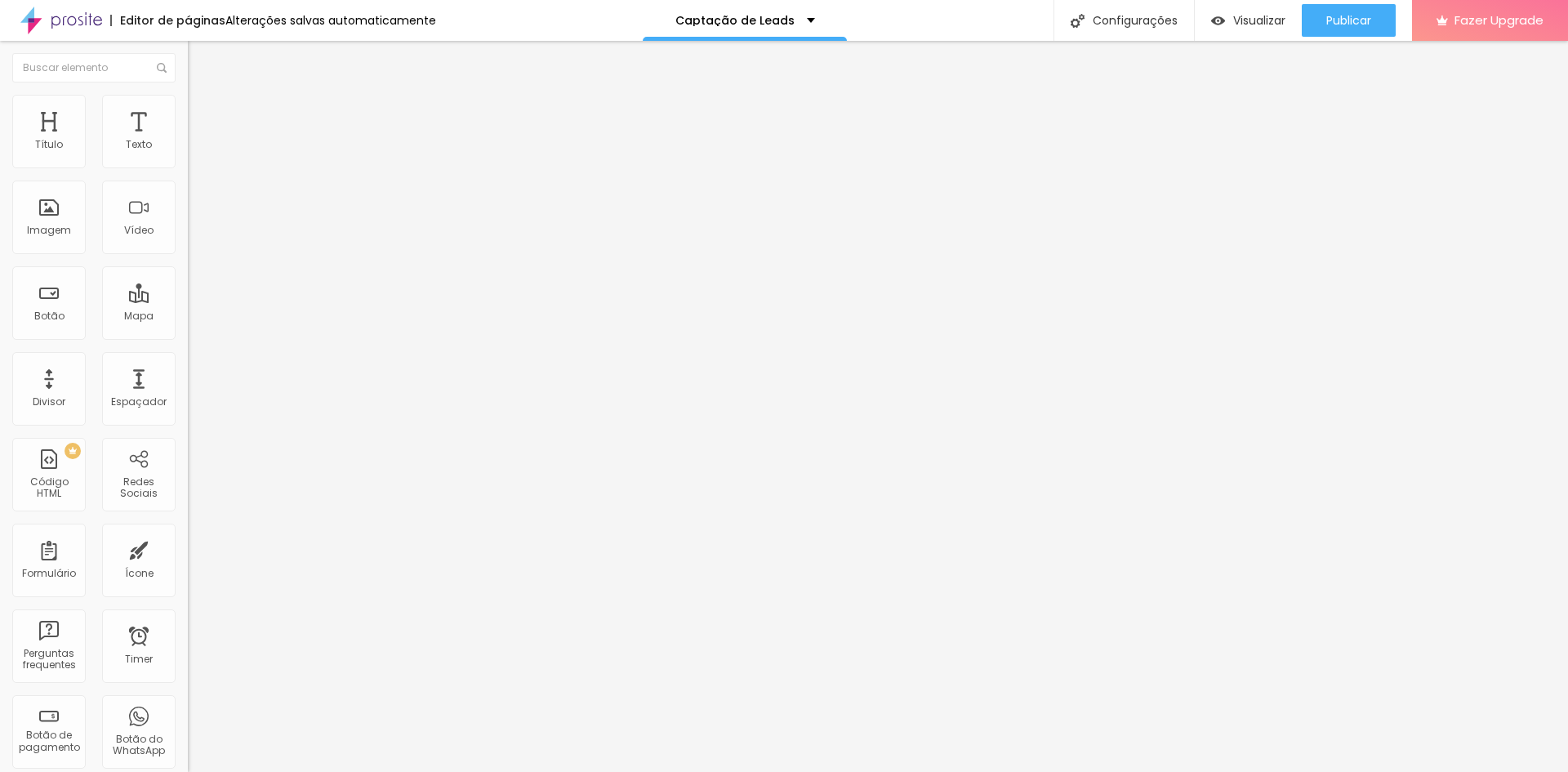
type input "13"
type input "12"
type input "11"
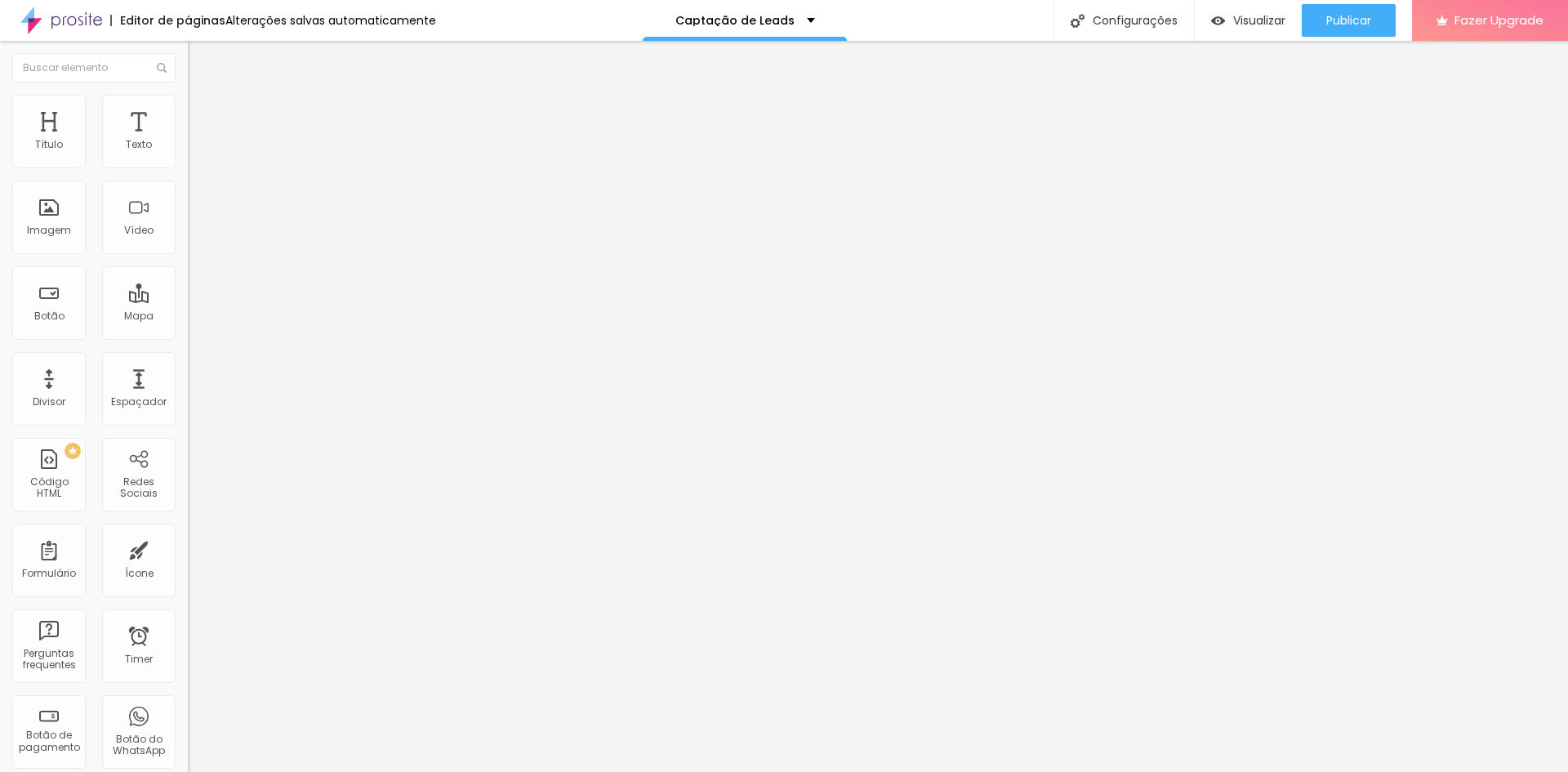
type input "12"
type input "13"
type input "14"
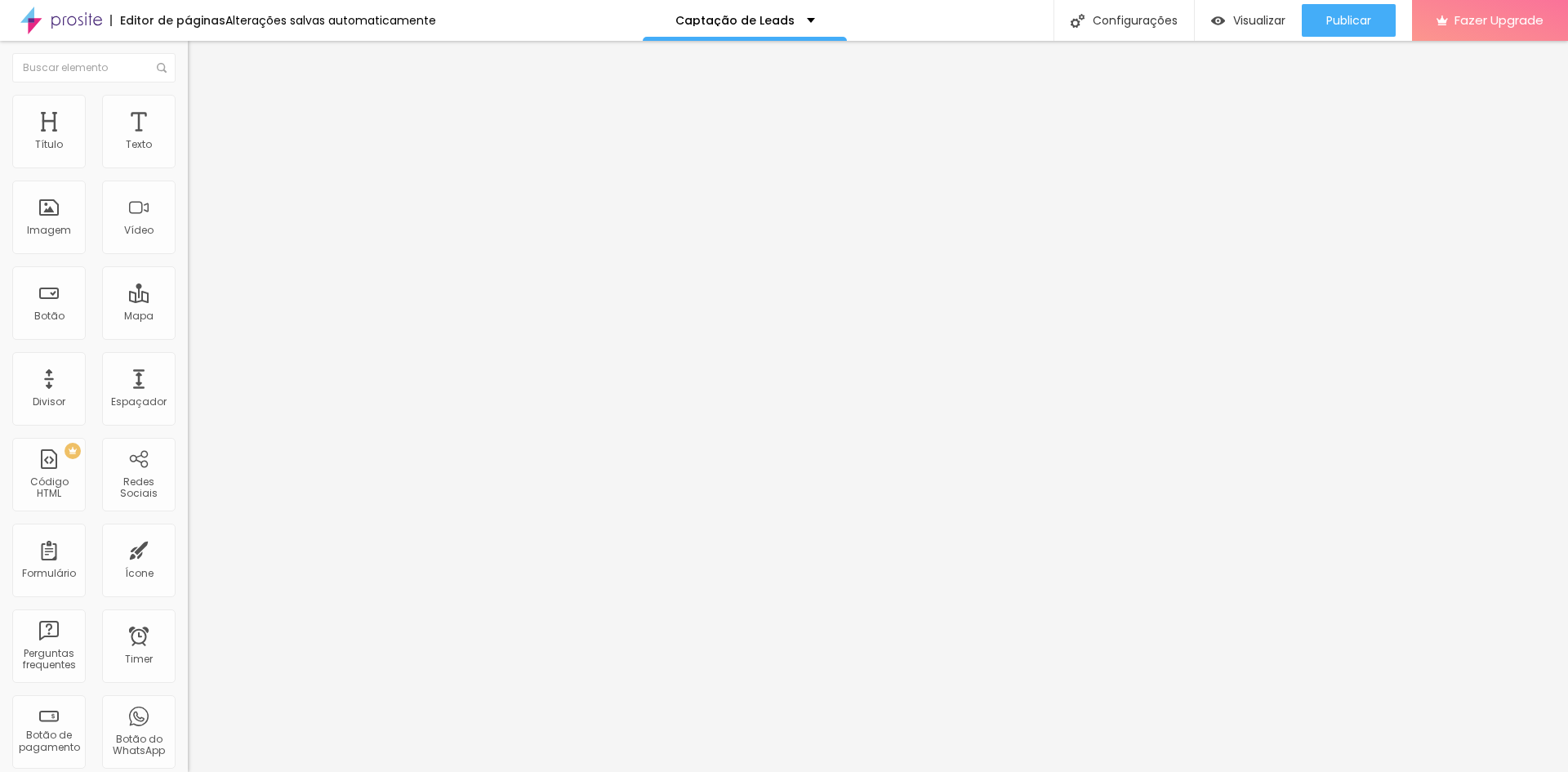
type input "14"
type input "15"
click at [188, 412] on input "range" at bounding box center [240, 419] width 105 height 13
type input "14"
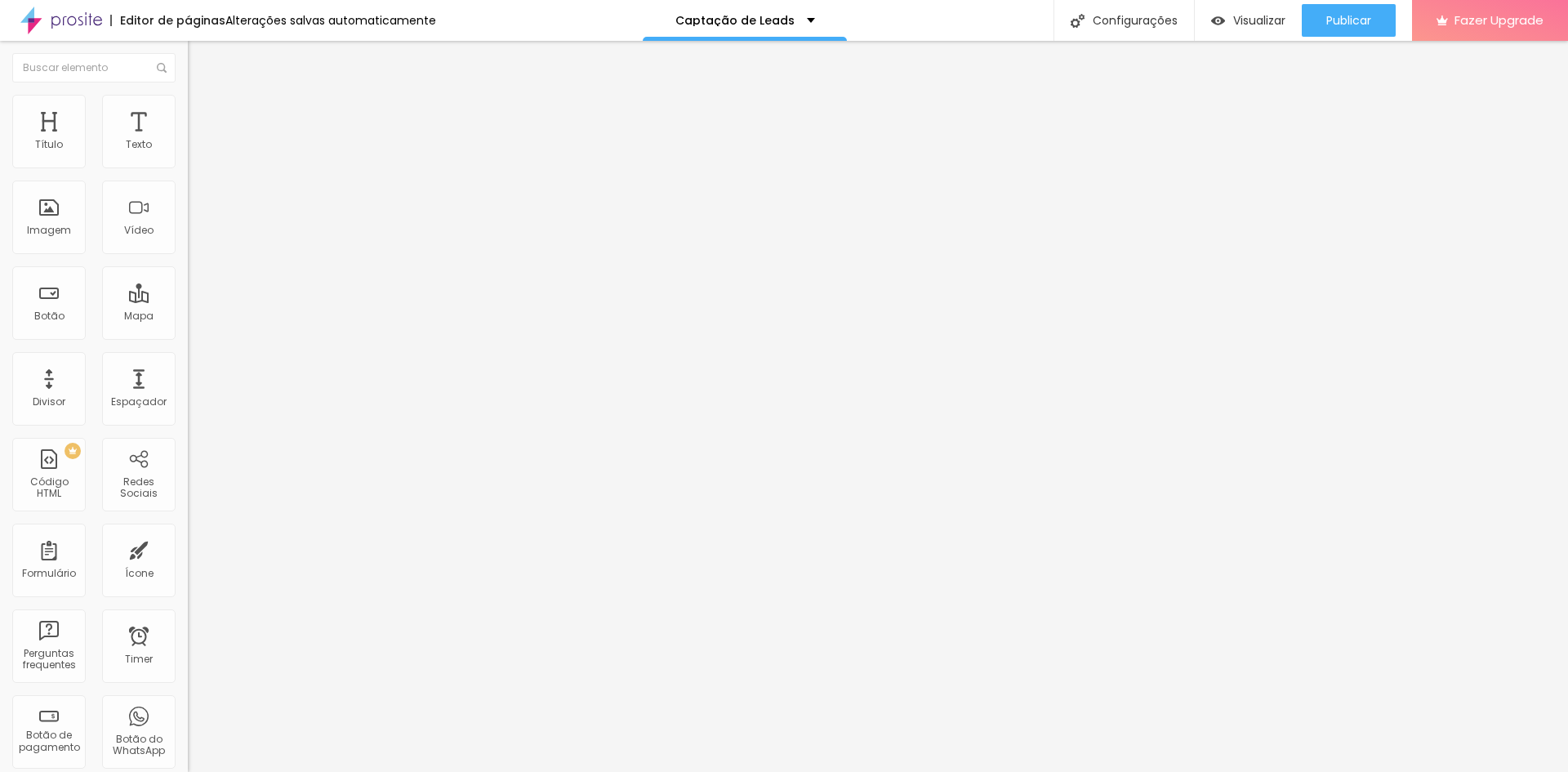
type input "14"
type input "13"
drag, startPoint x: 84, startPoint y: 252, endPoint x: 64, endPoint y: 254, distance: 20.1
click at [188, 412] on input "range" at bounding box center [240, 419] width 105 height 13
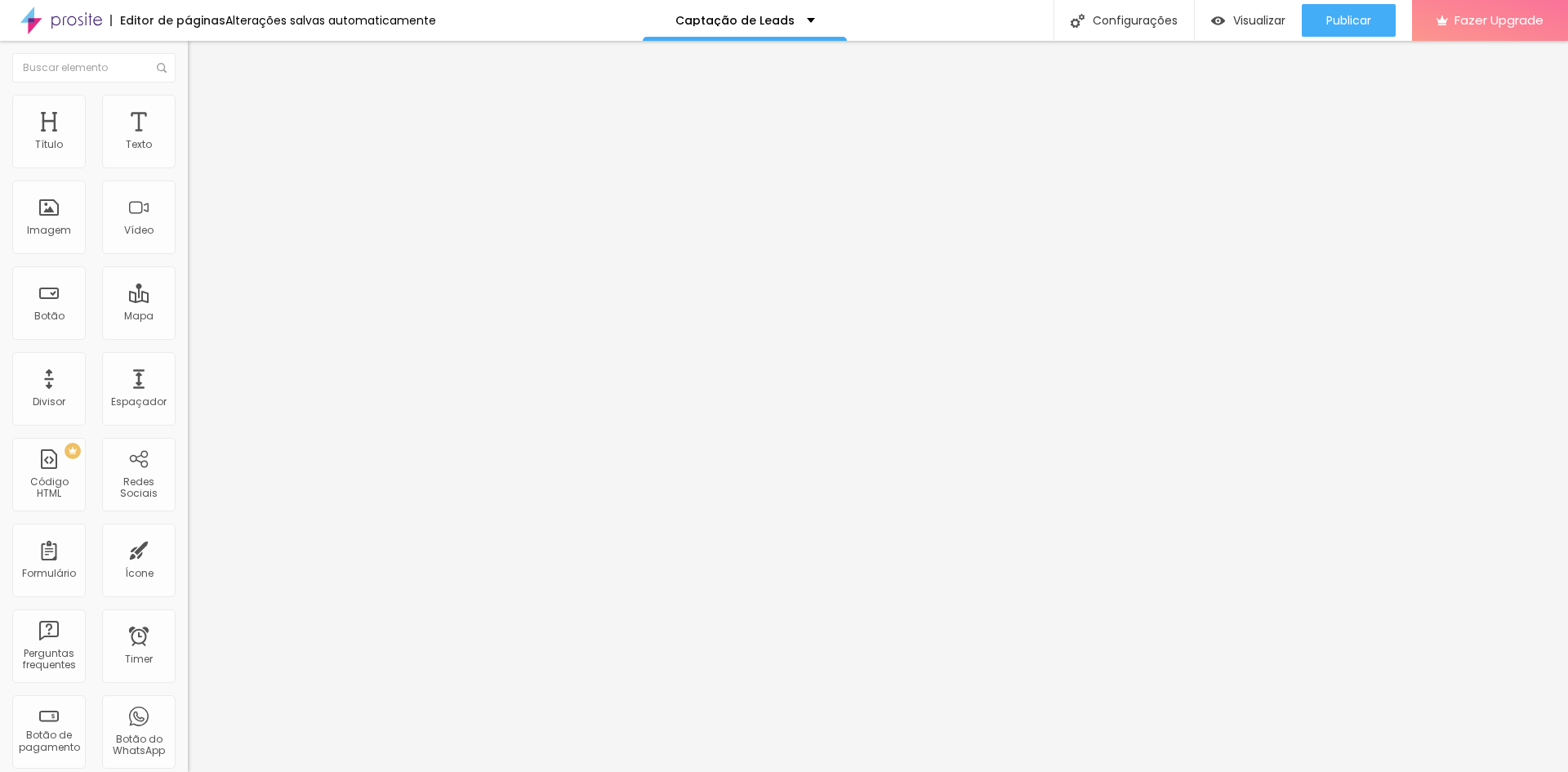
type input "12"
click at [188, 412] on input "range" at bounding box center [240, 419] width 105 height 13
click at [203, 113] on span "Estilo" at bounding box center [215, 105] width 26 height 14
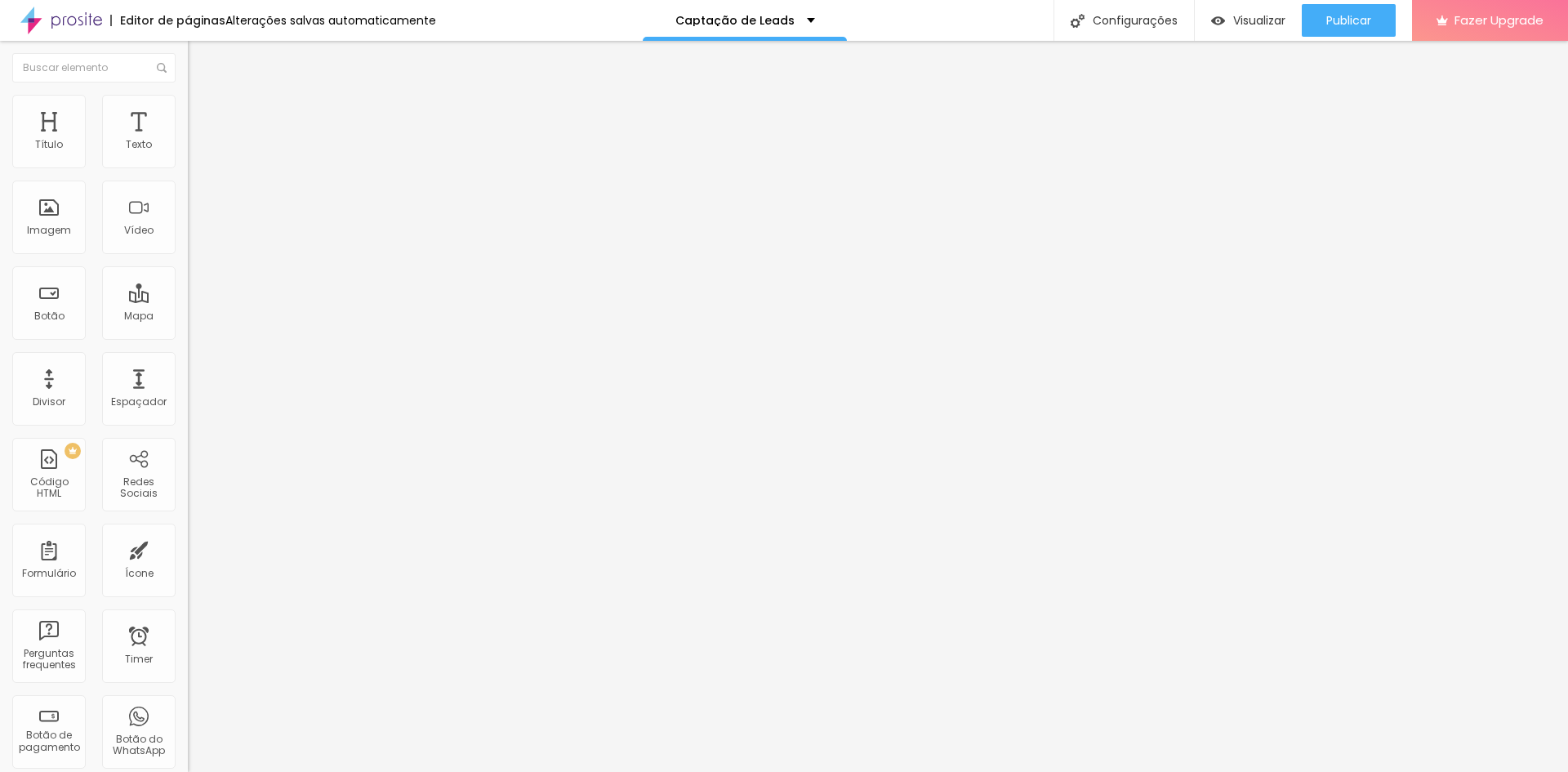
type input "314"
type input "318"
type input "321"
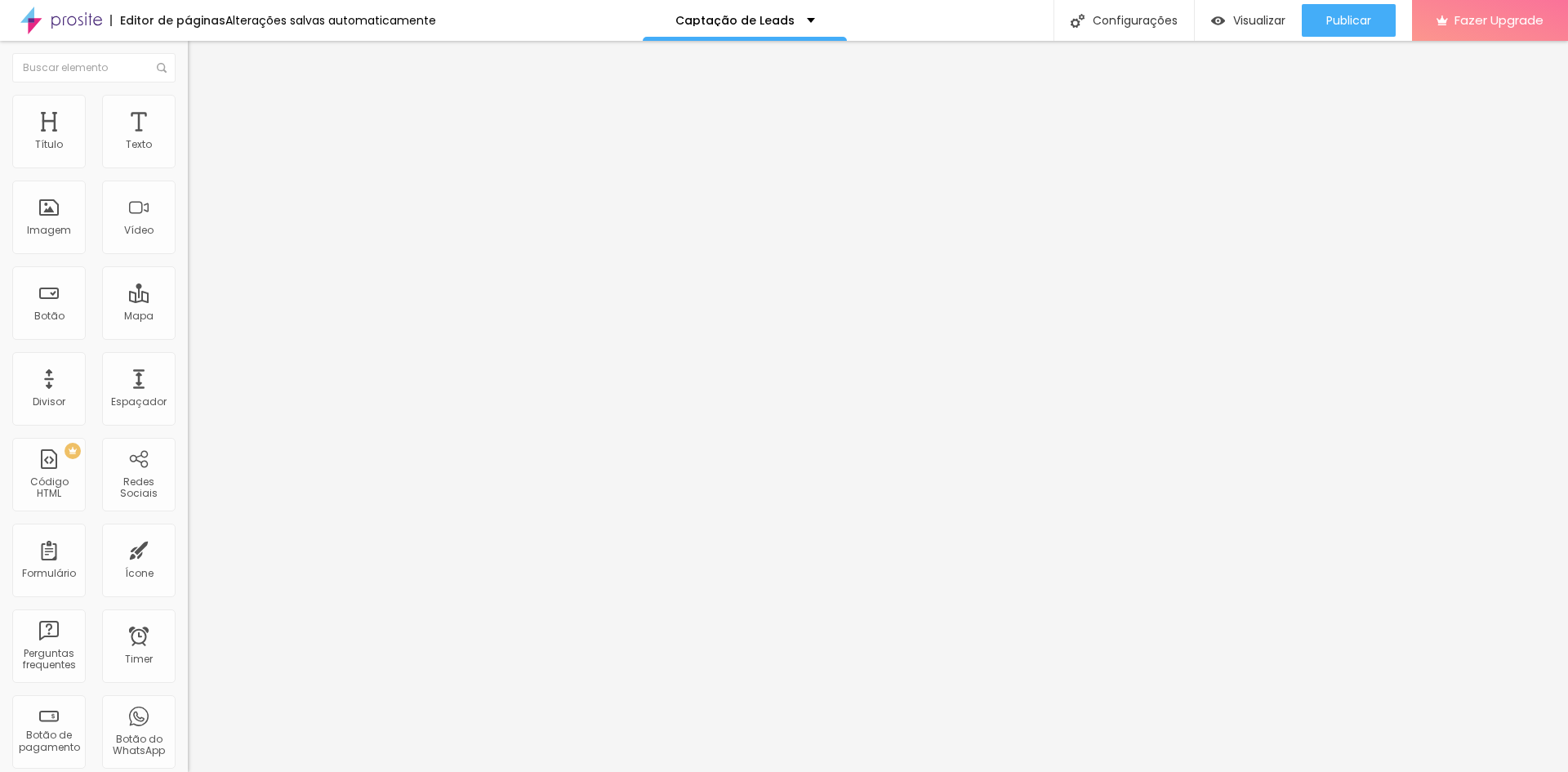
type input "321"
type input "325"
type input "329"
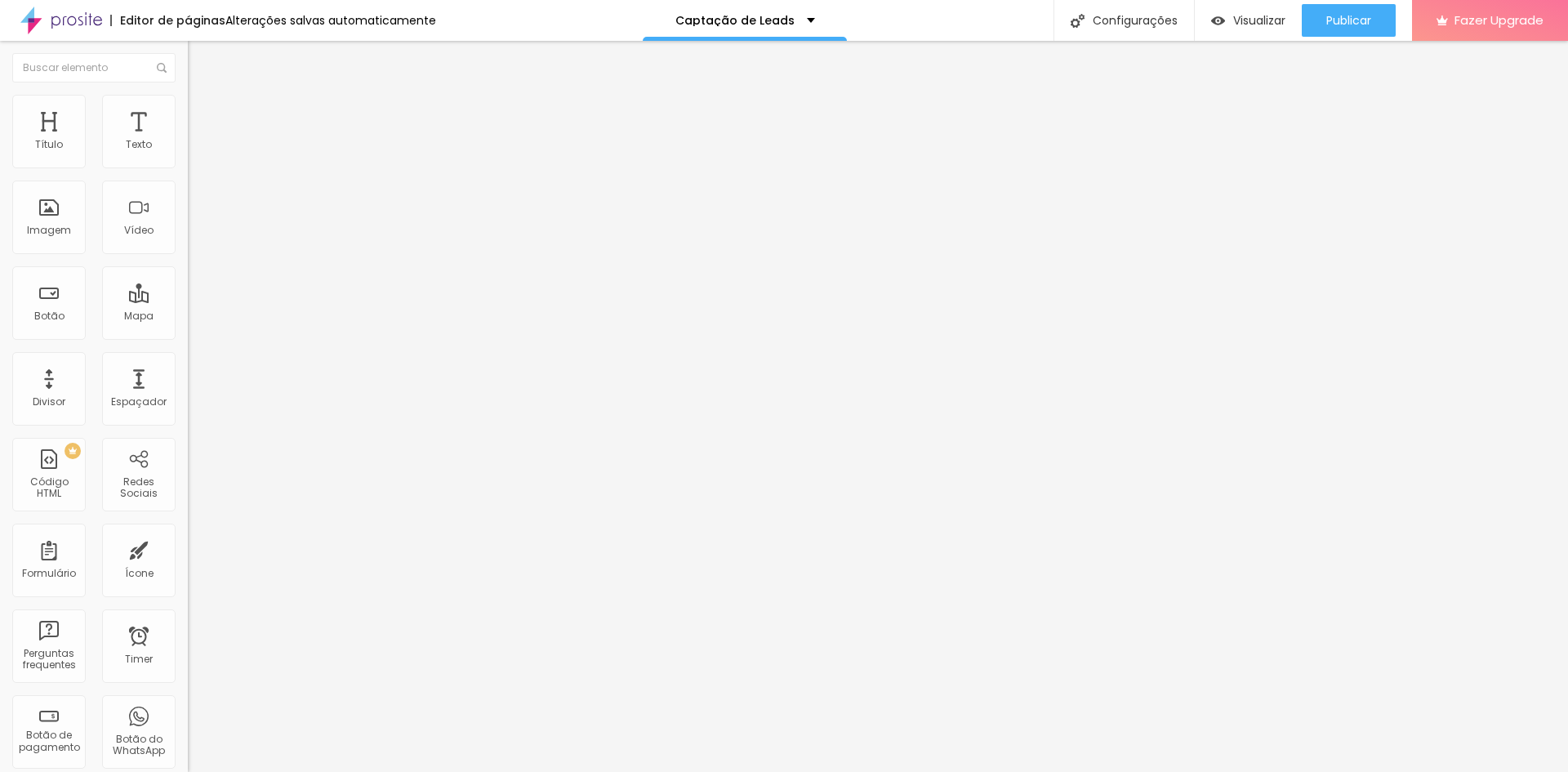
type input "333"
type input "336"
type input "340"
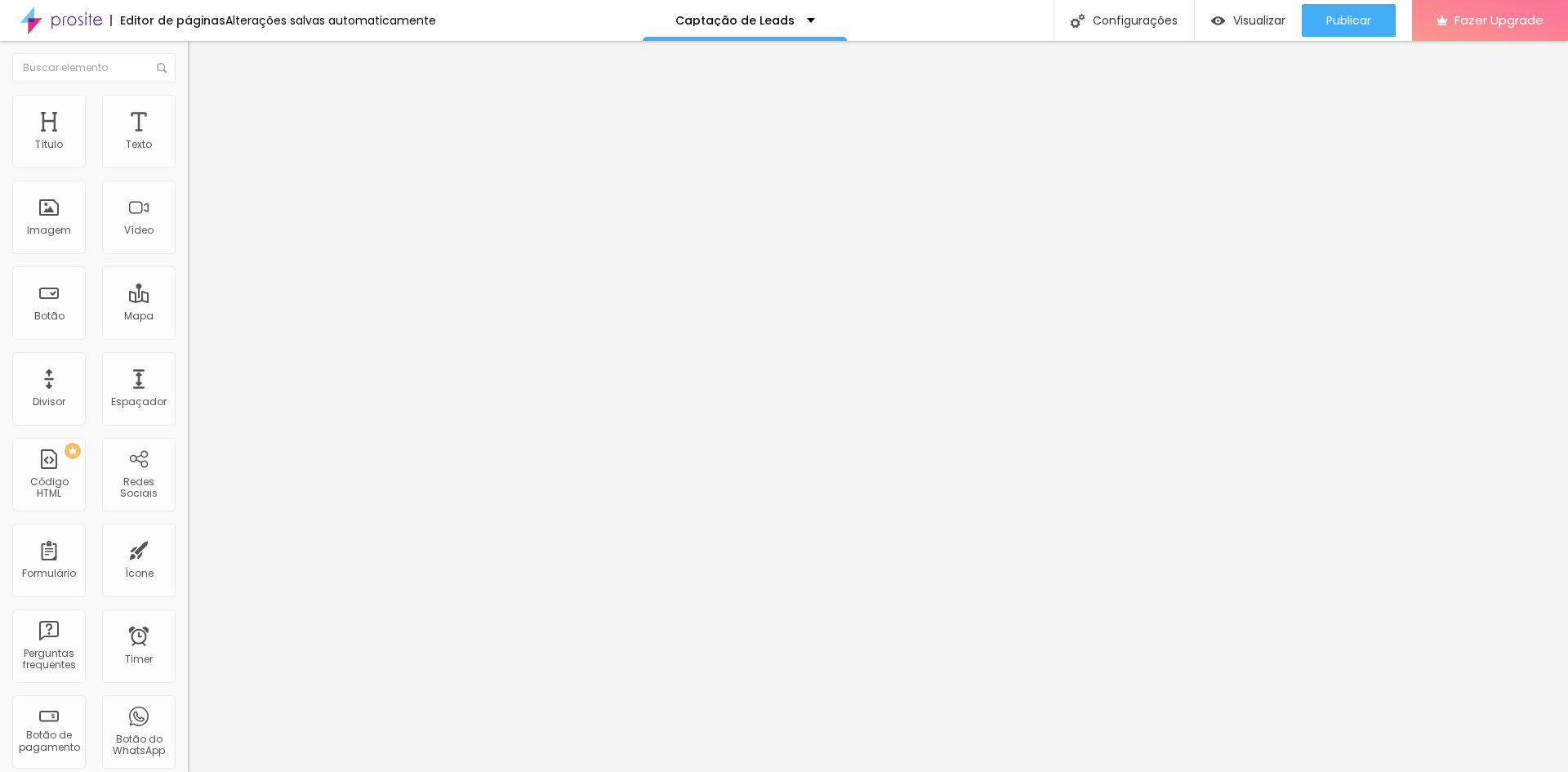
type input "340"
type input "344"
type input "348"
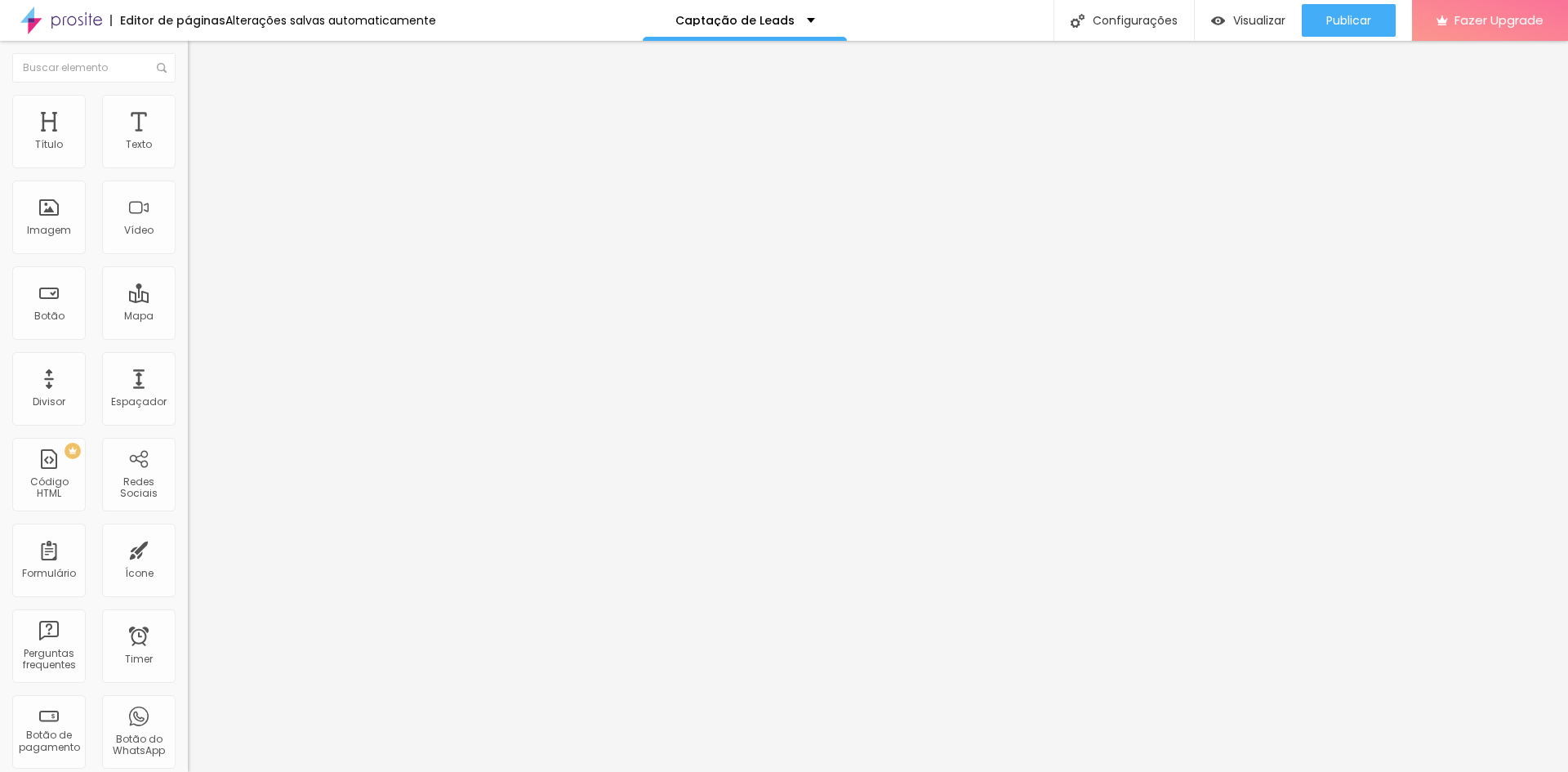
type input "352"
type input "355"
type input "363"
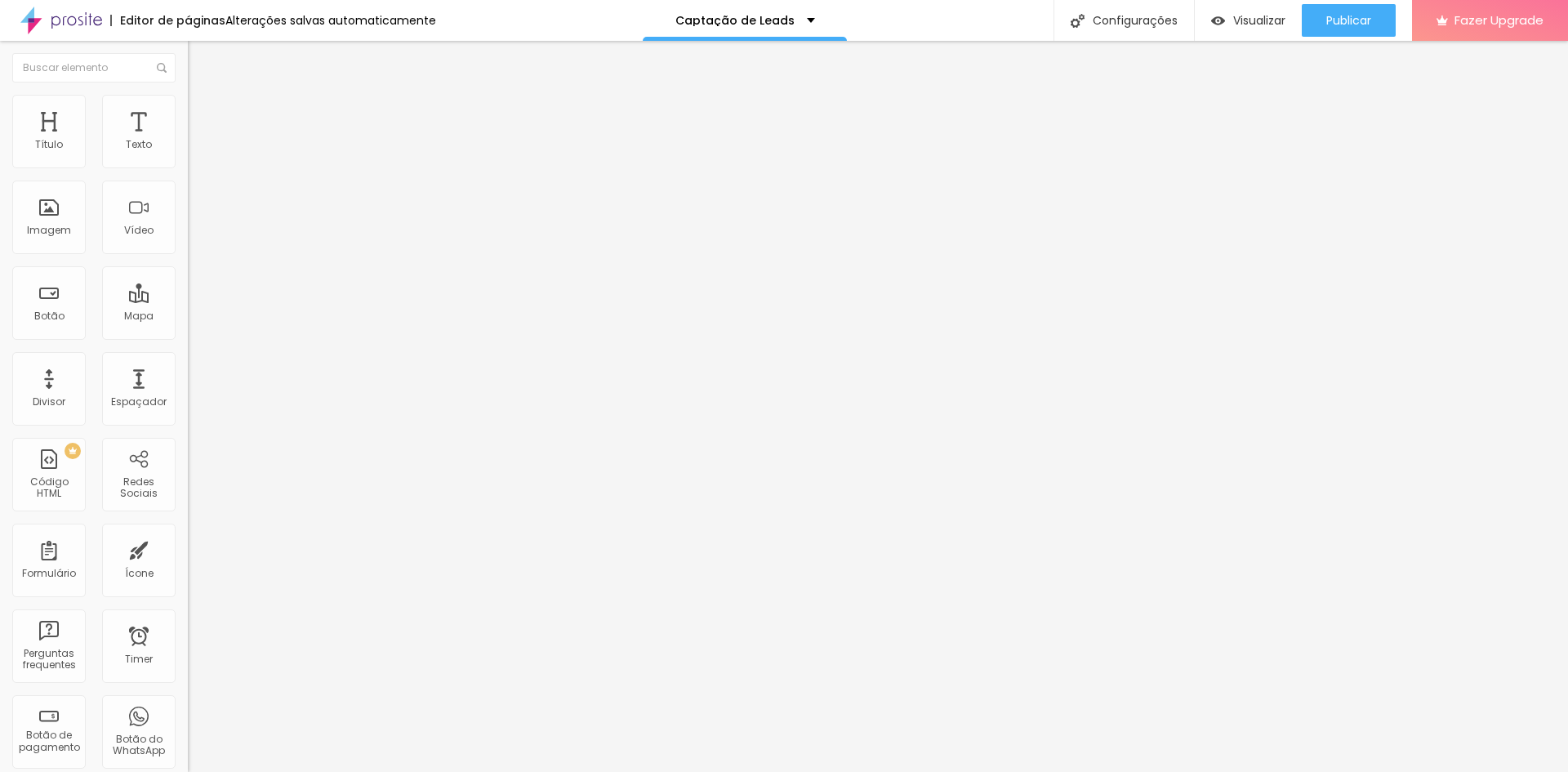
type input "363"
type input "367"
type input "374"
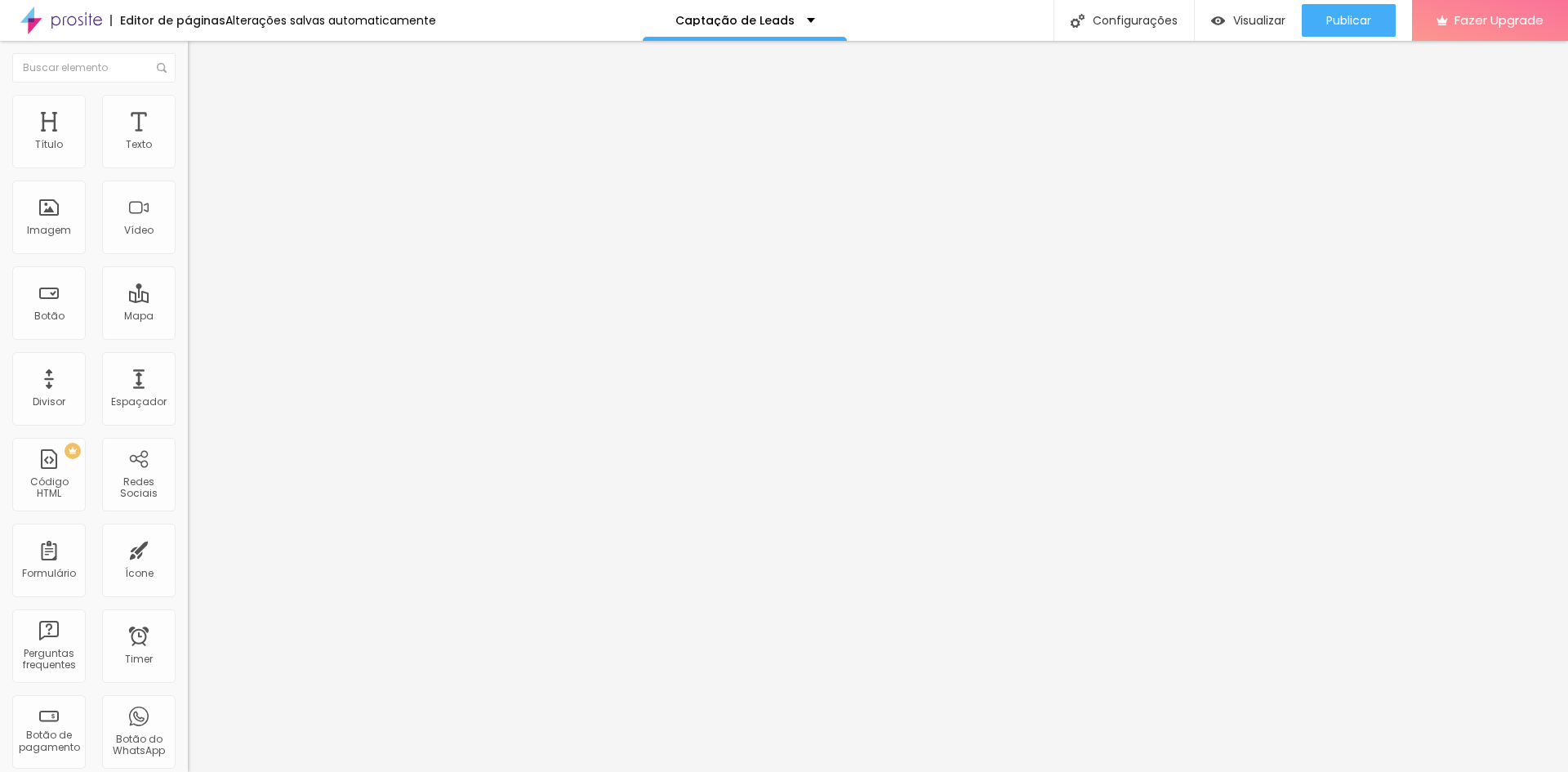
type input "378"
type input "382"
type input "386"
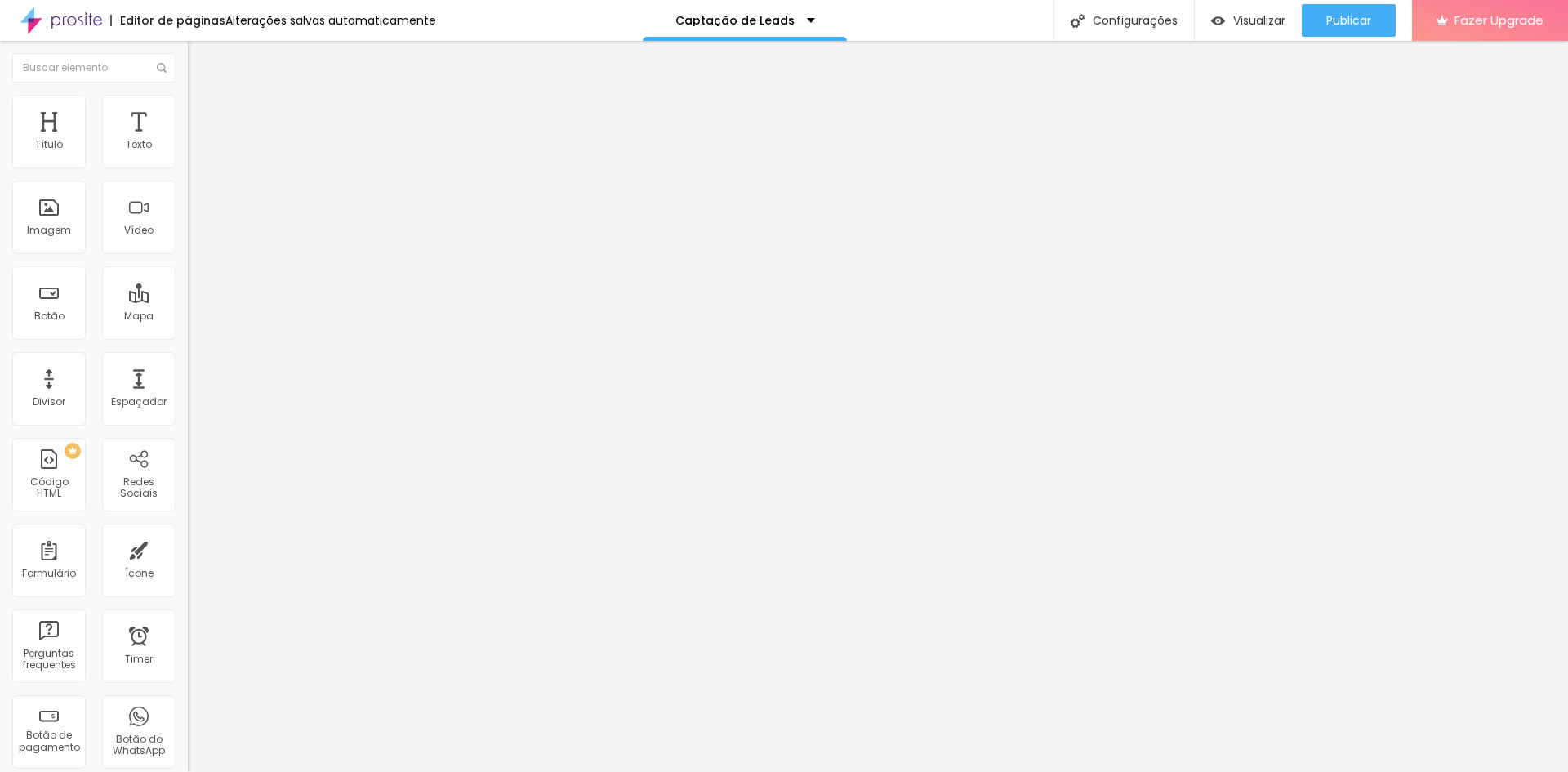
type input "386"
type input "389"
type input "393"
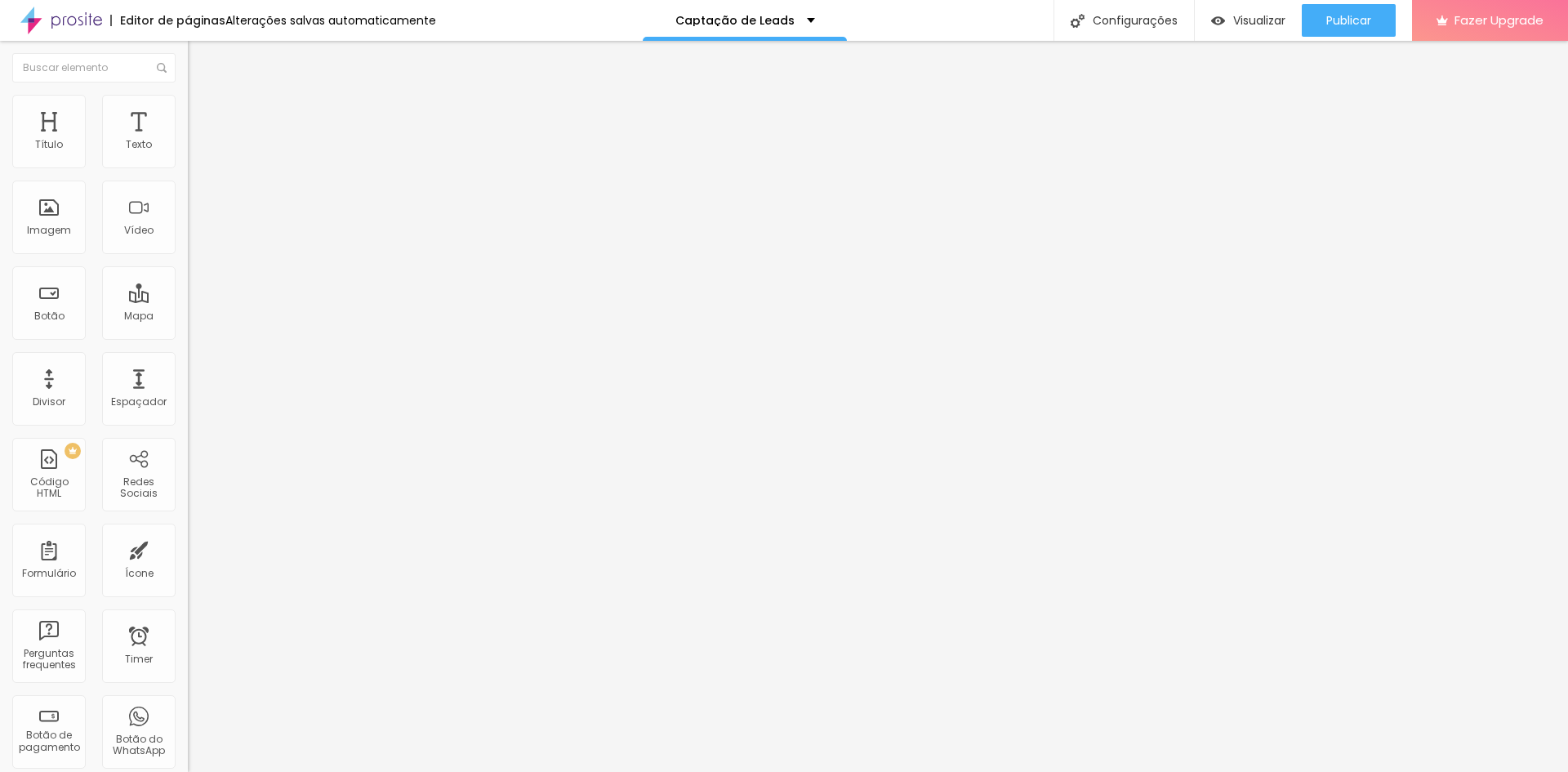
type input "397"
type input "401"
type input "405"
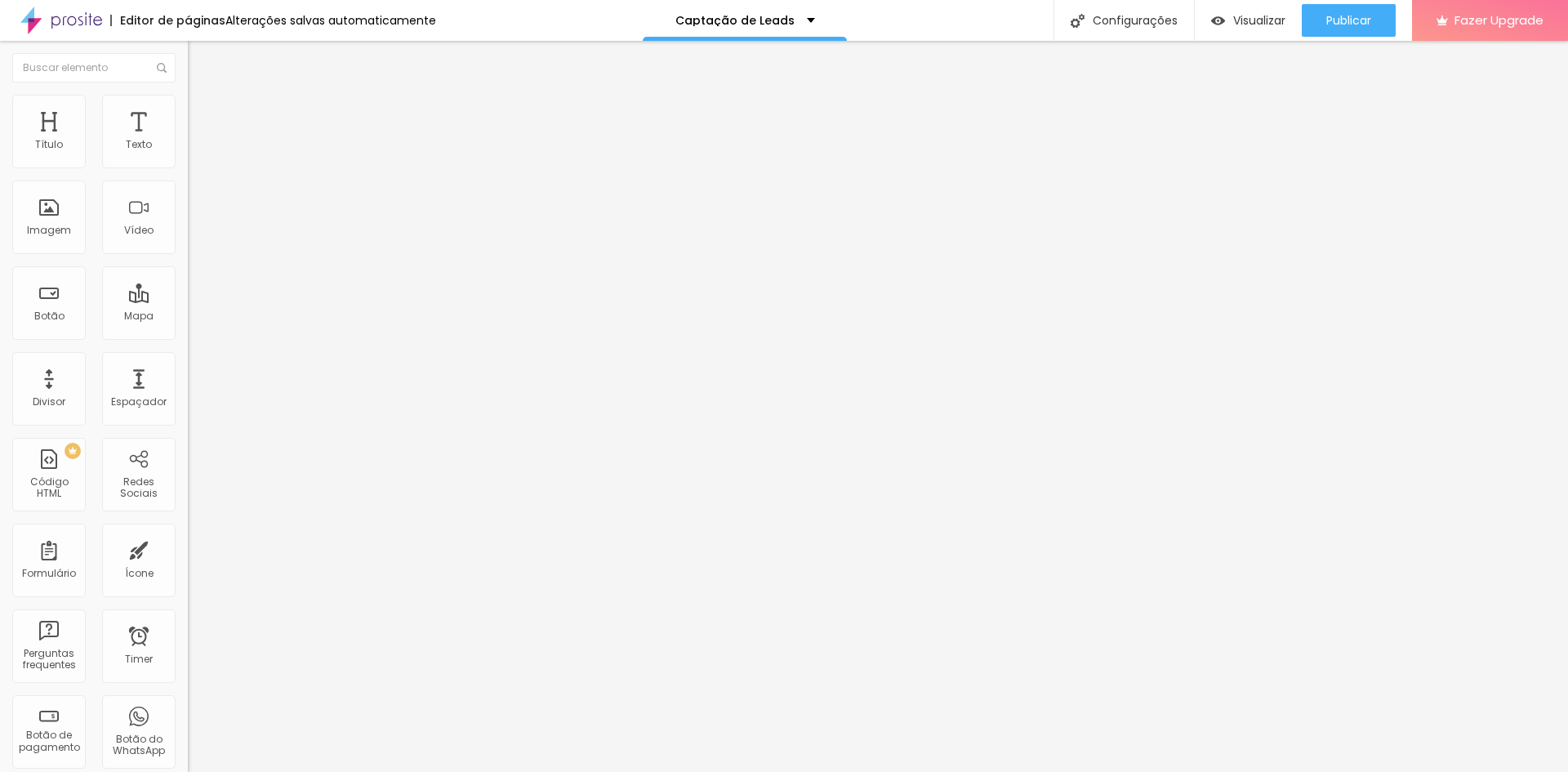
type input "405"
type input "408"
drag, startPoint x: 63, startPoint y: 224, endPoint x: 85, endPoint y: 226, distance: 22.1
type input "408"
click at [188, 209] on input "range" at bounding box center [240, 203] width 105 height 13
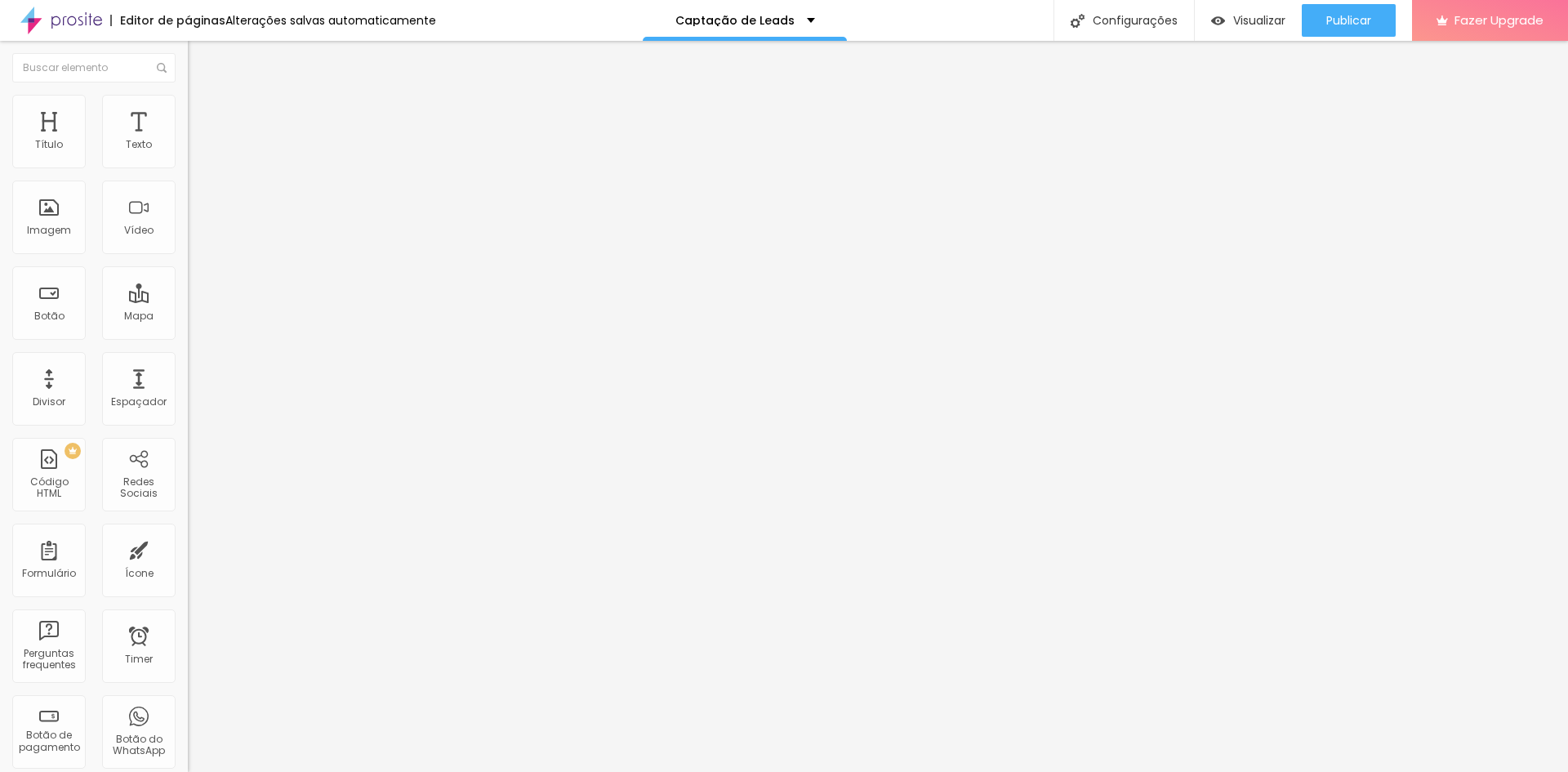
click at [203, 113] on span "Estilo" at bounding box center [215, 105] width 26 height 14
drag, startPoint x: 37, startPoint y: 113, endPoint x: 43, endPoint y: 120, distance: 9.2
click at [203, 97] on span "Conteúdo" at bounding box center [227, 89] width 50 height 14
click at [188, 140] on span "Adicionar imagem" at bounding box center [240, 134] width 105 height 14
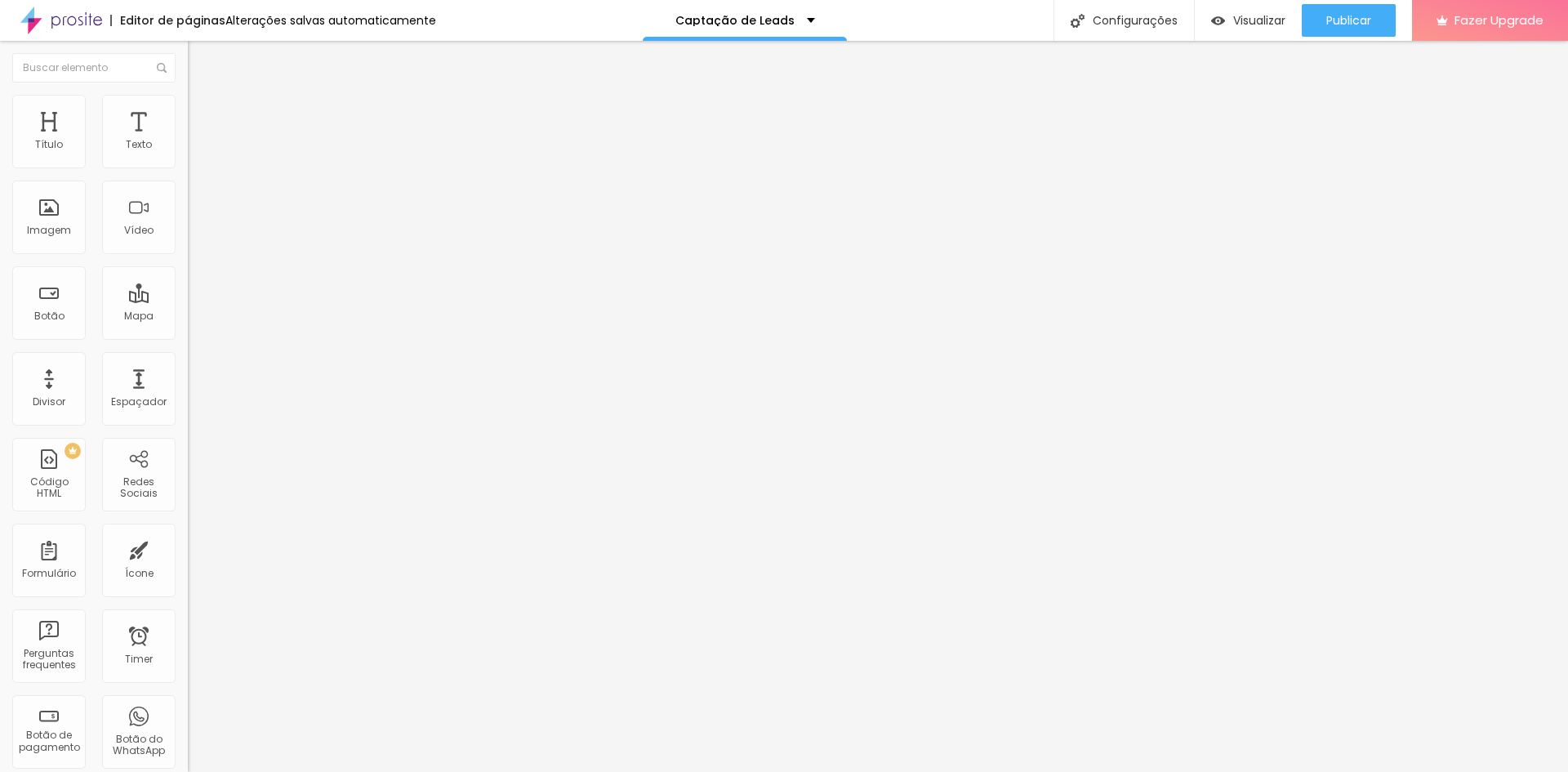
click at [203, 110] on span "Estilo" at bounding box center [215, 105] width 26 height 14
click at [188, 95] on li "Conteúdo" at bounding box center [281, 86] width 188 height 16
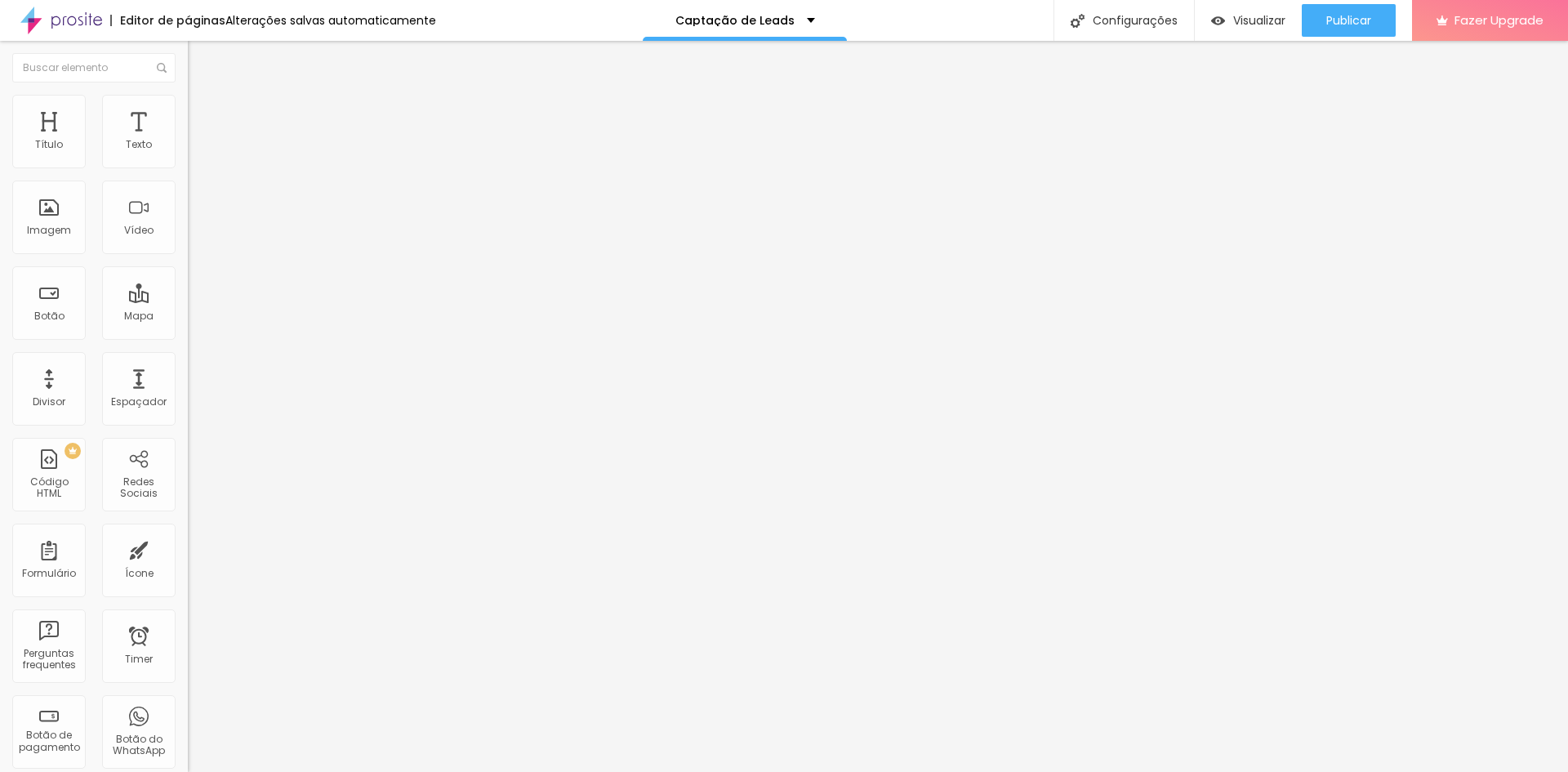
click at [188, 256] on span "Original" at bounding box center [207, 248] width 39 height 14
click at [188, 51] on button "Editar Coluna" at bounding box center [281, 60] width 188 height 38
click at [188, 139] on div "Adicionar imagem" at bounding box center [281, 134] width 188 height 11
click at [188, 140] on span "Adicionar imagem" at bounding box center [240, 134] width 105 height 14
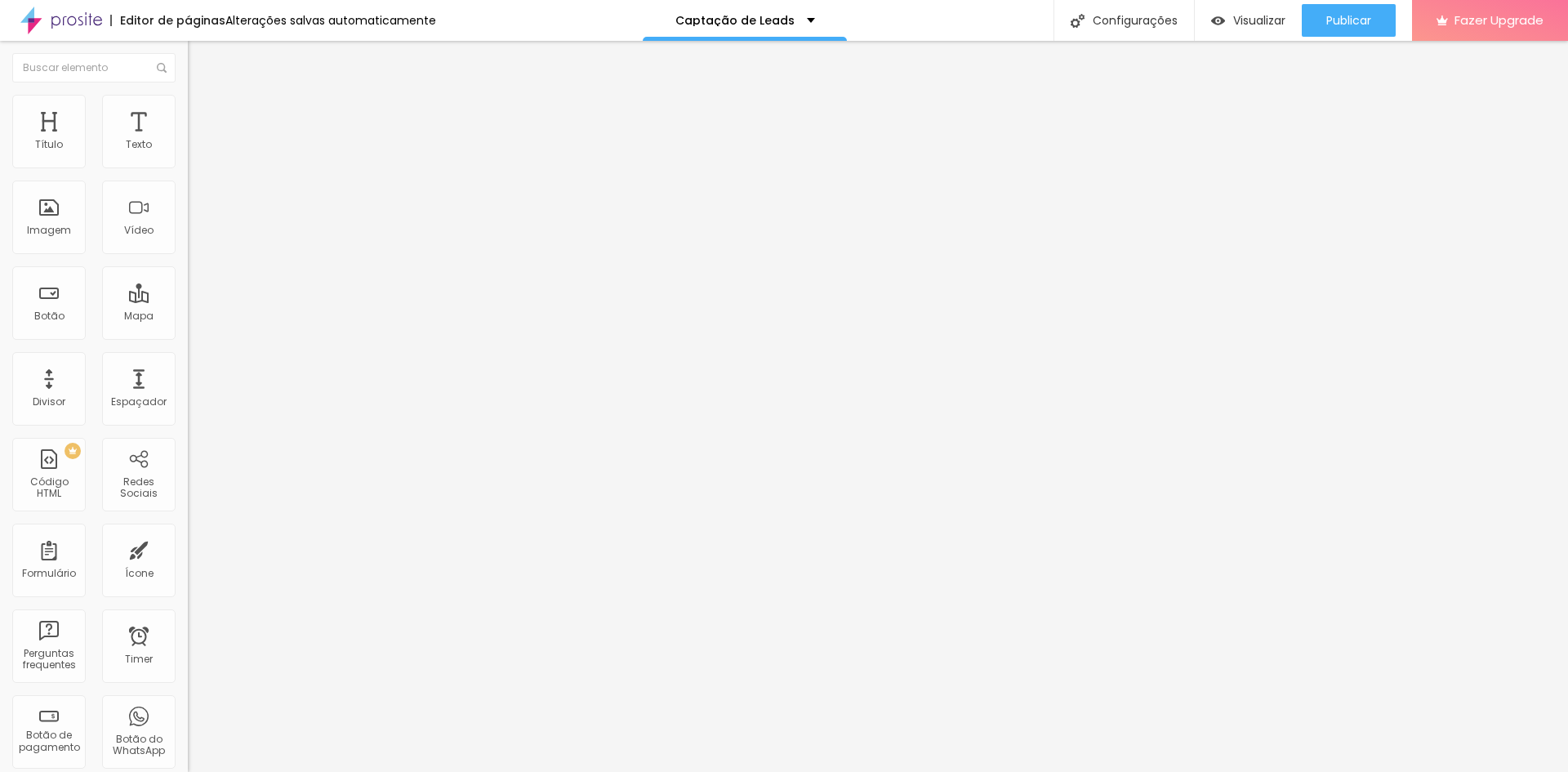
scroll to position [122, 0]
click at [354, 771] on div at bounding box center [784, 781] width 1568 height 0
click at [57, 219] on div "Imagem" at bounding box center [49, 218] width 74 height 74
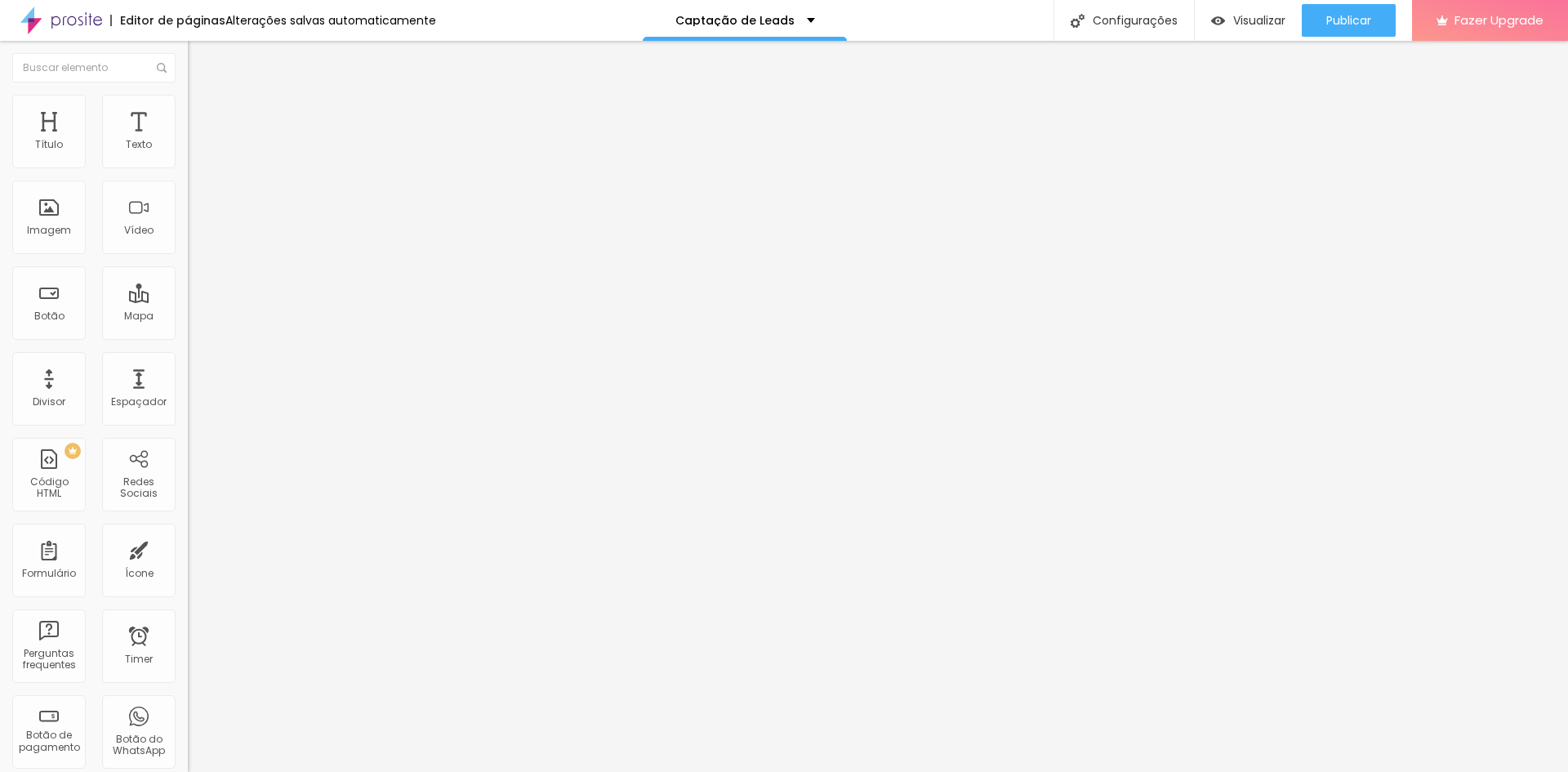
click at [188, 140] on span "Adicionar imagem" at bounding box center [240, 134] width 105 height 14
click at [1209, 37] on div "Pre-visualização Clique para visualizar esta página antes de publicar." at bounding box center [1211, 78] width 180 height 81
click at [1215, 27] on img "button" at bounding box center [1218, 21] width 14 height 14
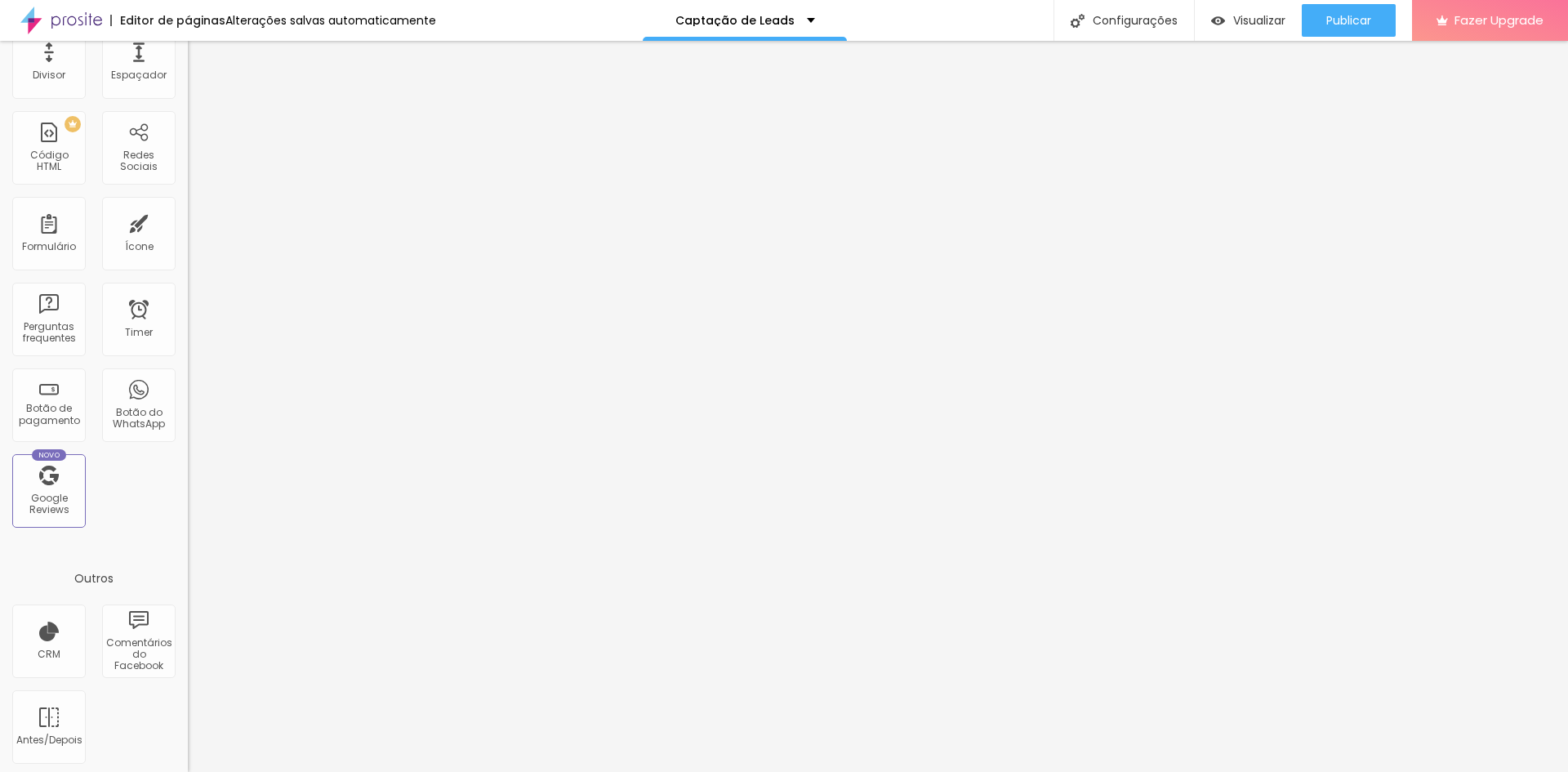
scroll to position [0, 0]
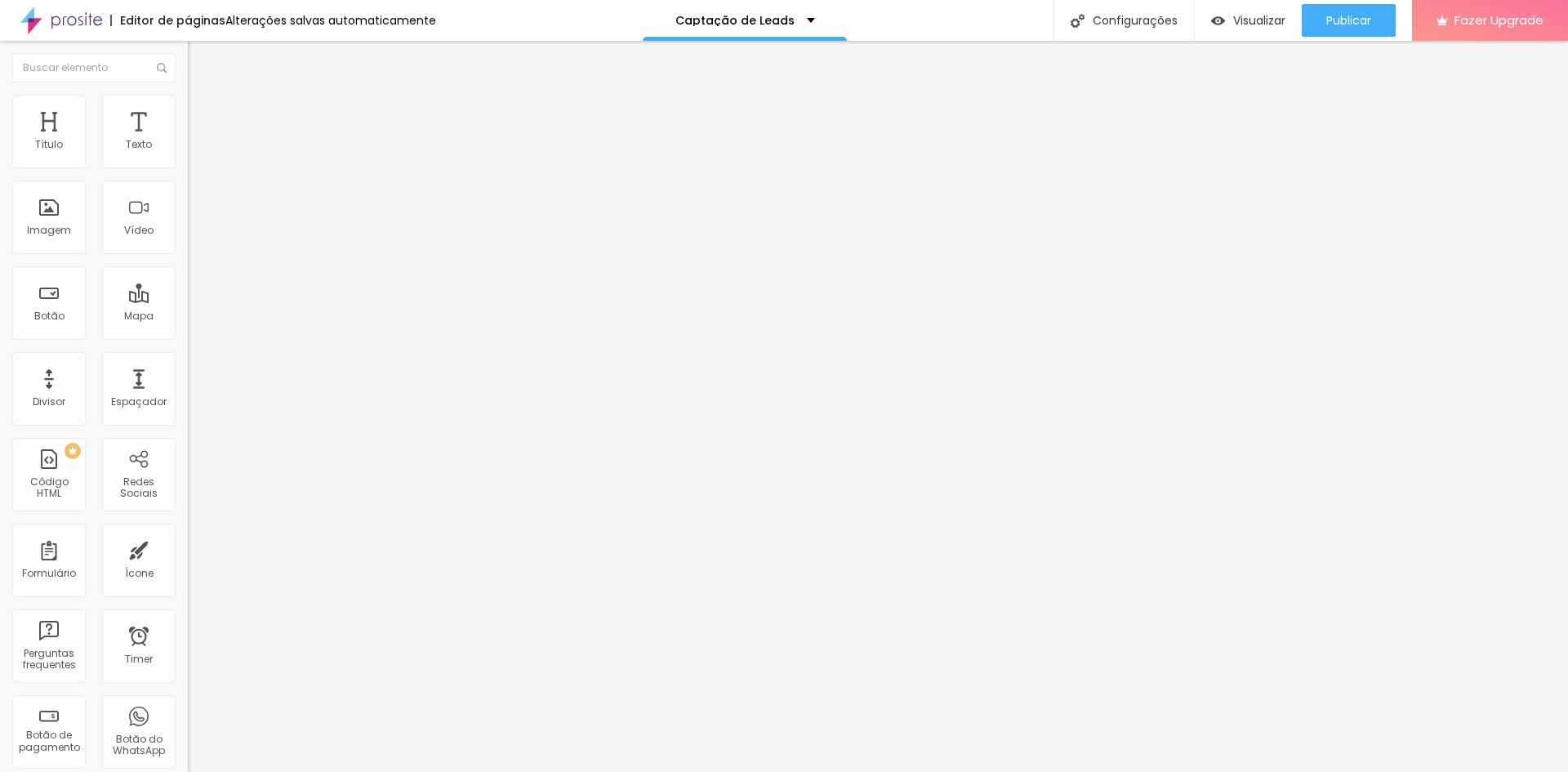
click at [200, 61] on img "button" at bounding box center [207, 60] width 13 height 13
click at [188, 104] on img at bounding box center [195, 102] width 15 height 15
click at [1243, 15] on span "Visualizar" at bounding box center [1259, 21] width 52 height 13
click at [1105, 26] on div "Configurações" at bounding box center [1124, 20] width 140 height 41
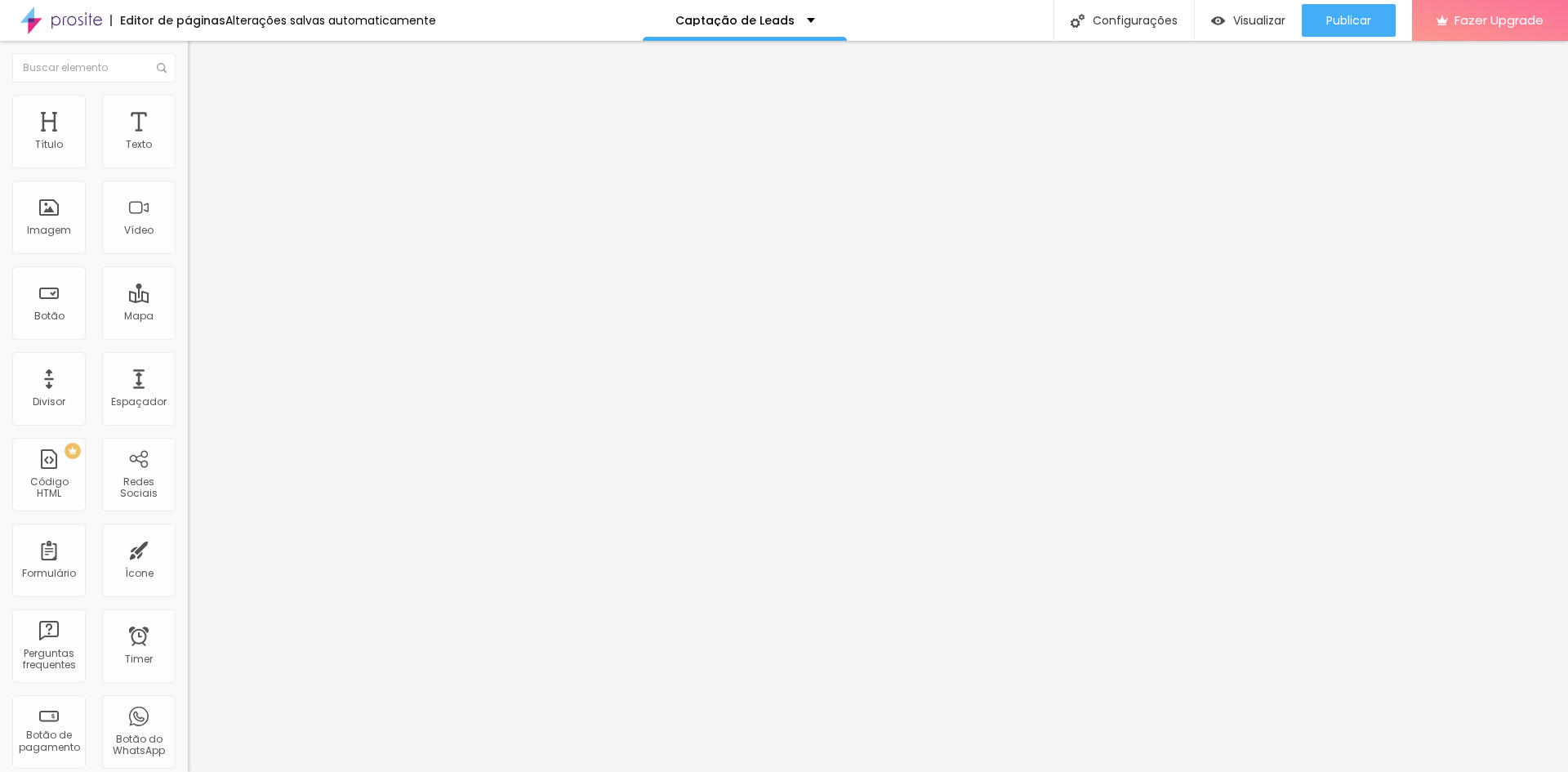
drag, startPoint x: 780, startPoint y: 281, endPoint x: 642, endPoint y: 307, distance: 140.4
type input "/bem-vindo"
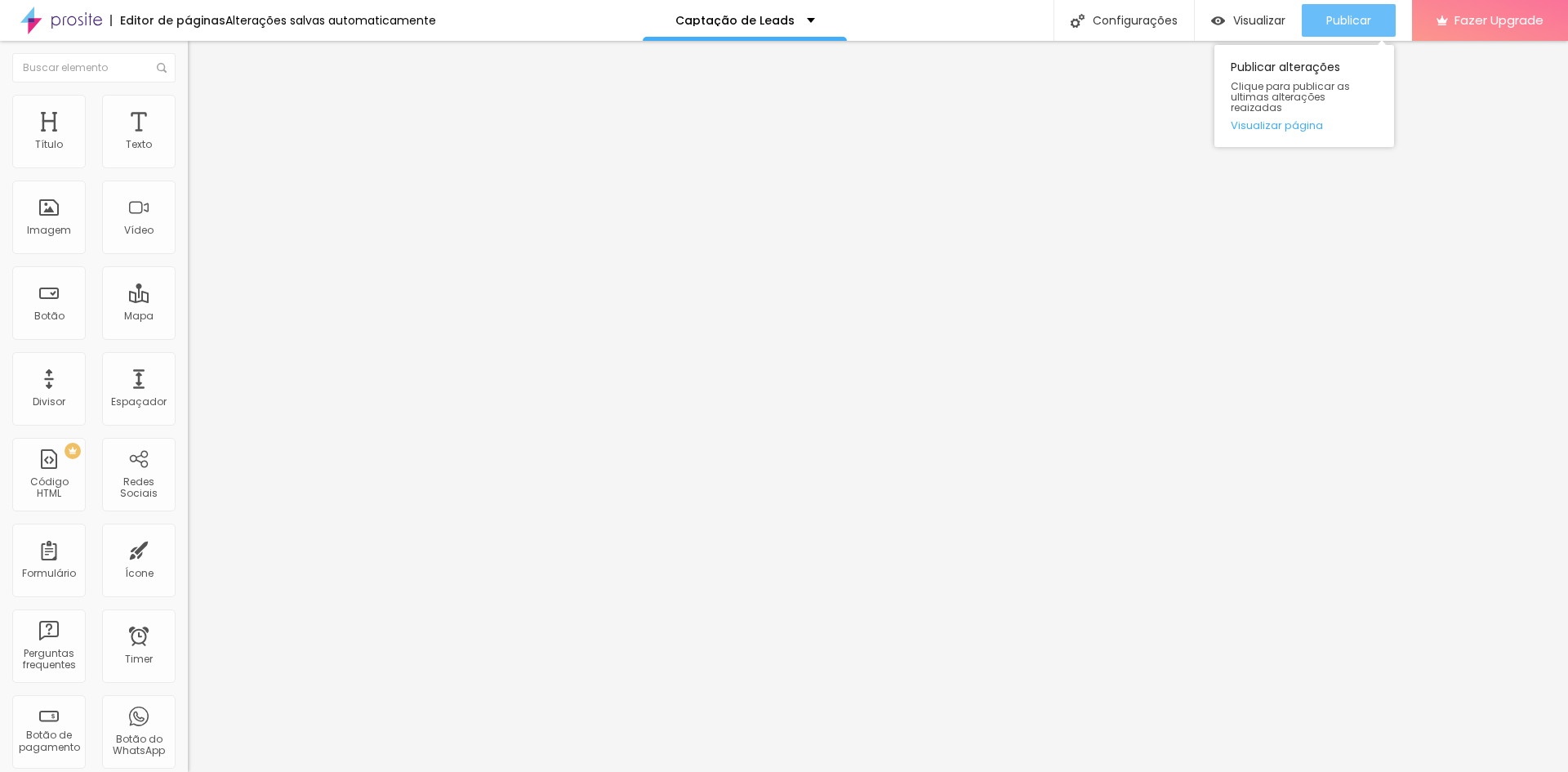
click at [1283, 15] on icon "button" at bounding box center [1292, 20] width 20 height 20
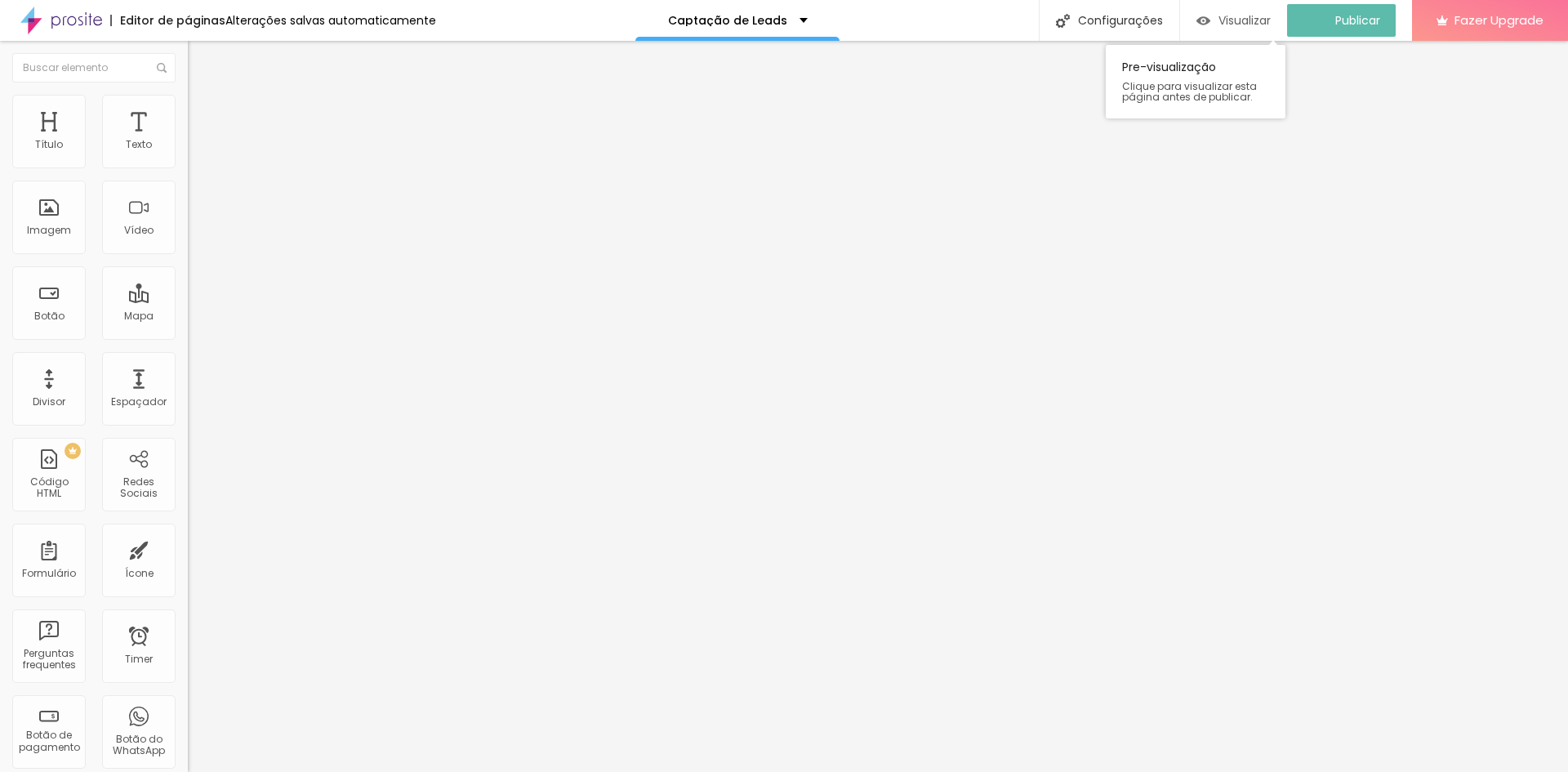
click at [1251, 20] on span "Visualizar" at bounding box center [1244, 21] width 52 height 13
click at [203, 110] on span "Estilo" at bounding box center [215, 105] width 26 height 14
click at [203, 117] on span "Avançado" at bounding box center [229, 122] width 54 height 14
click at [188, 112] on ul "Conteúdo Estilo Avançado" at bounding box center [281, 103] width 188 height 49
click at [188, 109] on ul "Conteúdo Estilo Avançado" at bounding box center [281, 103] width 188 height 49
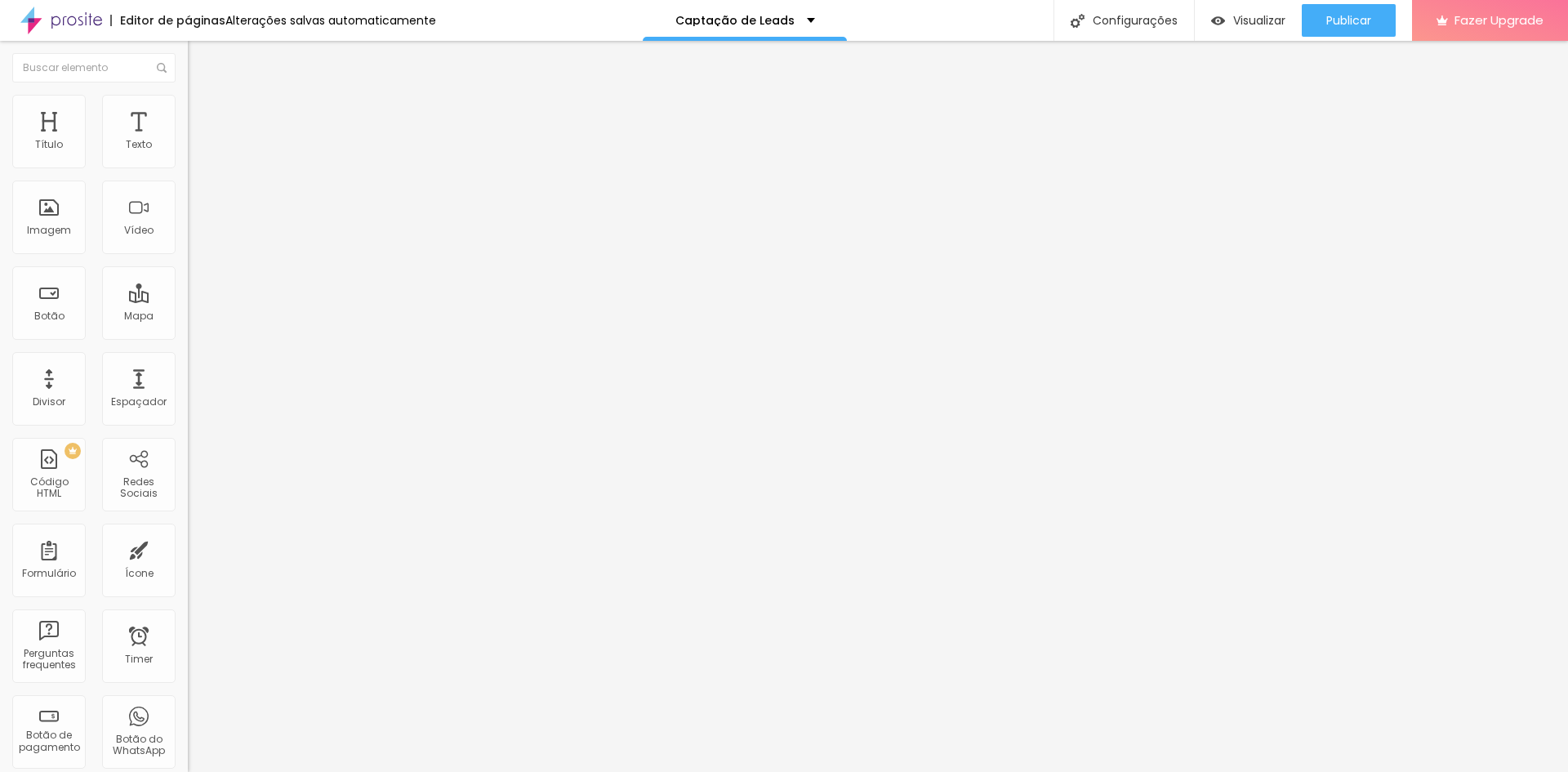
click at [203, 110] on span "Estilo" at bounding box center [215, 105] width 26 height 14
click at [99, 25] on img at bounding box center [62, 20] width 81 height 41
